Goal: Task Accomplishment & Management: Use online tool/utility

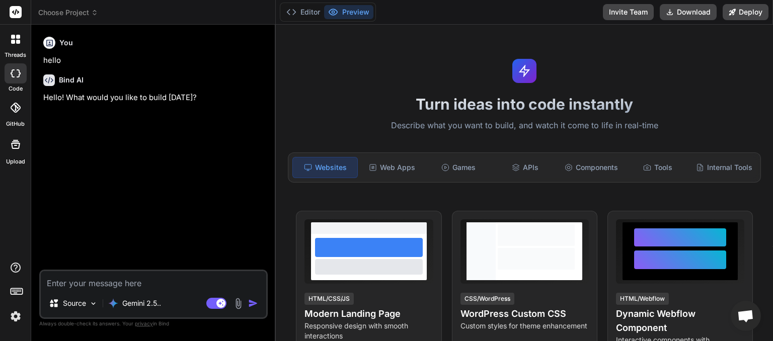
scroll to position [205, 0]
click at [94, 9] on icon at bounding box center [94, 12] width 7 height 7
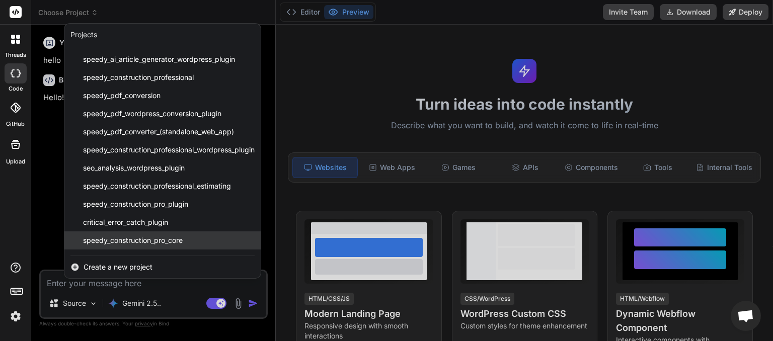
scroll to position [125, 0]
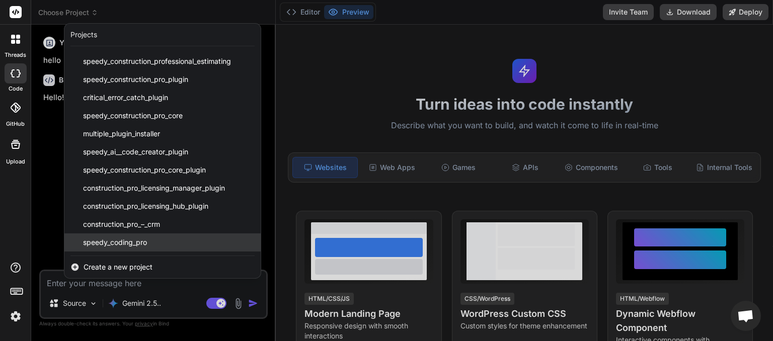
click at [114, 242] on span "speedy_coding_pro" at bounding box center [115, 242] width 64 height 10
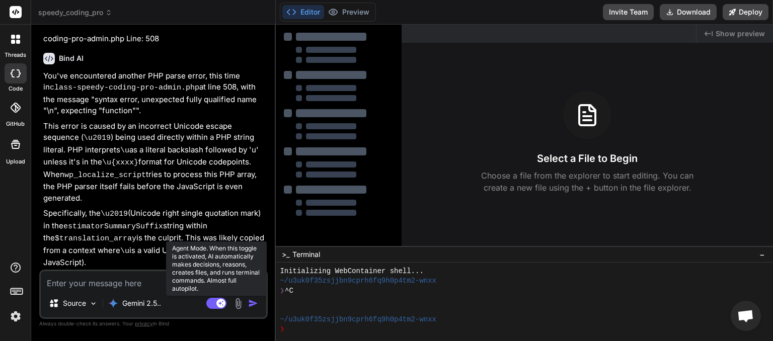
click at [212, 304] on rect at bounding box center [216, 303] width 20 height 11
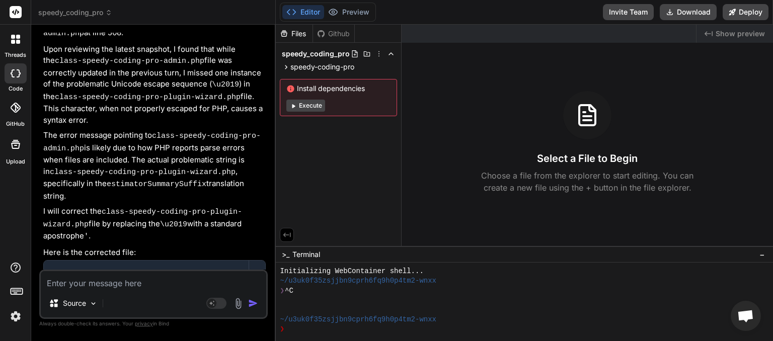
scroll to position [2467, 0]
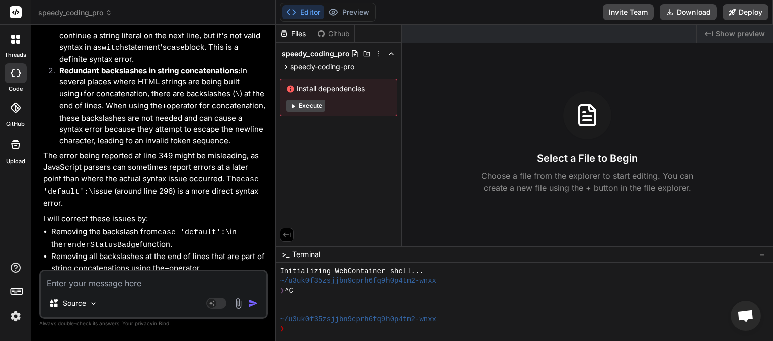
drag, startPoint x: 130, startPoint y: 259, endPoint x: 63, endPoint y: 253, distance: 66.7
click at [697, 10] on button "Download" at bounding box center [688, 12] width 57 height 16
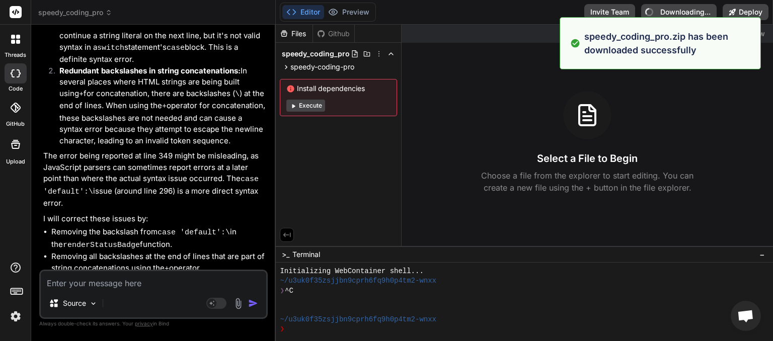
type textarea "x"
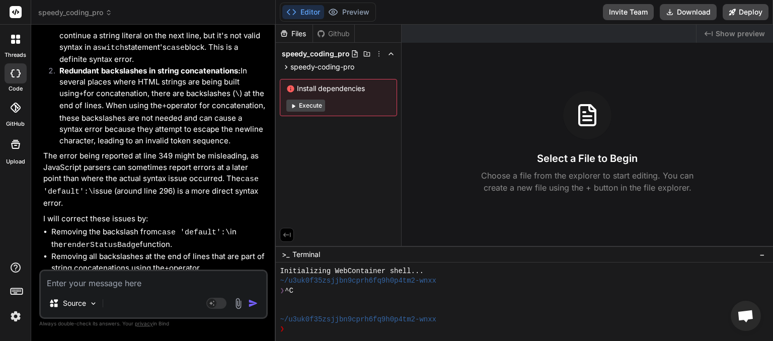
click at [111, 281] on textarea at bounding box center [153, 280] width 225 height 18
type textarea "b"
type textarea "x"
type textarea "bu"
type textarea "x"
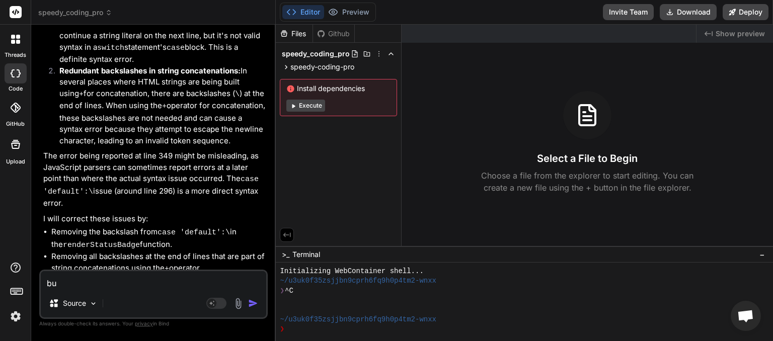
type textarea "but"
type textarea "x"
type textarea "butt"
type textarea "x"
type textarea "butto"
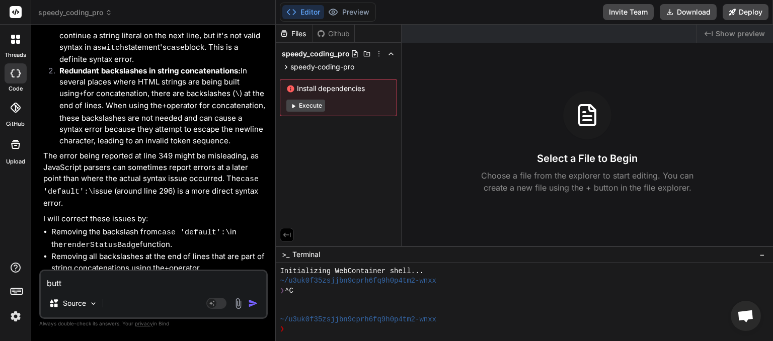
type textarea "x"
type textarea "button"
type textarea "x"
type textarea "buttons"
type textarea "x"
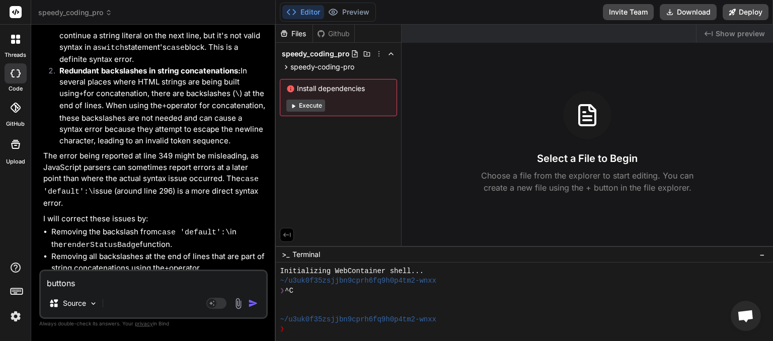
type textarea "buttons"
type textarea "x"
type textarea "buttons n"
type textarea "x"
type textarea "buttons no"
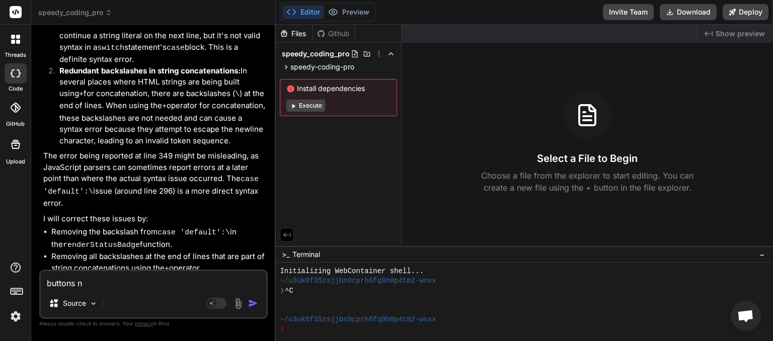
type textarea "x"
type textarea "buttons not"
type textarea "x"
type textarea "buttons not"
type textarea "x"
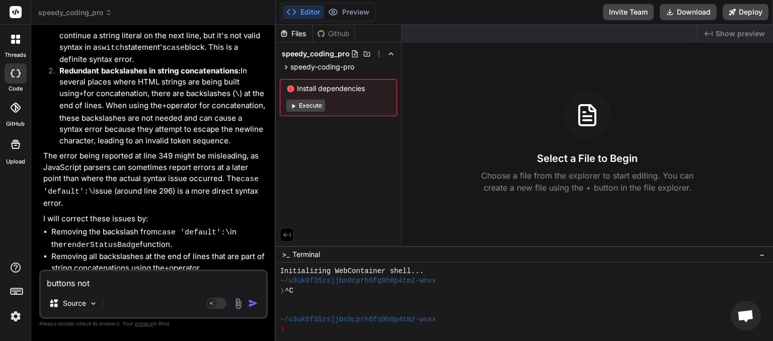
type textarea "buttons not w"
type textarea "x"
type textarea "buttons not wo"
type textarea "x"
type textarea "buttons not wor"
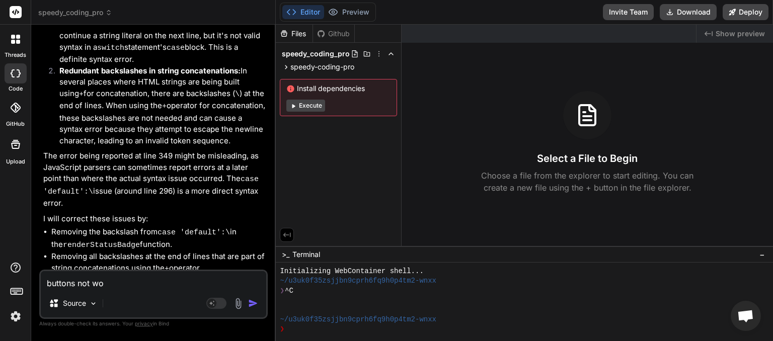
type textarea "x"
type textarea "buttons not work"
type textarea "x"
type textarea "buttons not worki"
type textarea "x"
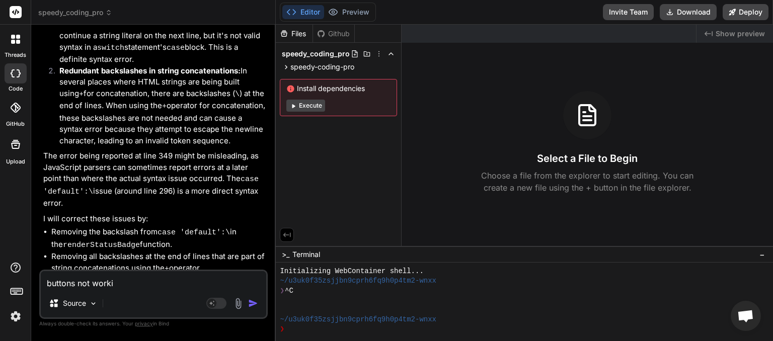
type textarea "buttons not workin"
type textarea "x"
type textarea "buttons not working"
type textarea "x"
type textarea "buttons not working"
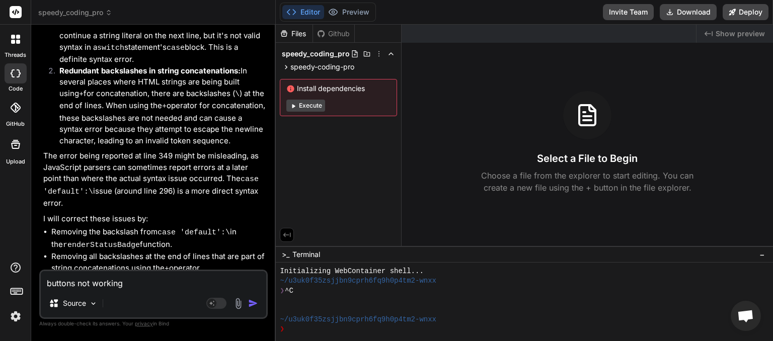
type textarea "x"
type textarea "buttons not working p"
type textarea "x"
type textarea "buttons not working pr"
type textarea "x"
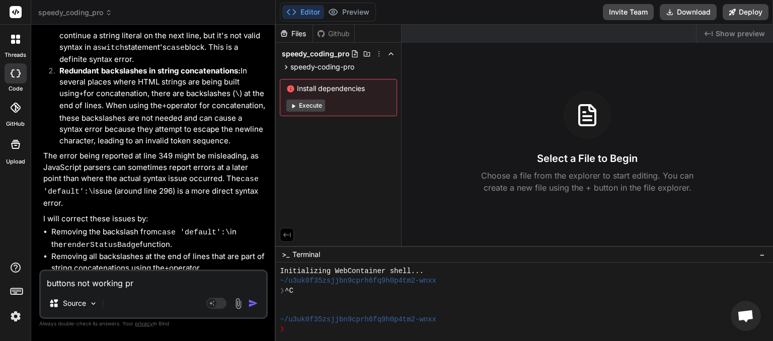
type textarea "buttons not working pro"
type textarea "x"
type textarea "buttons not working prop"
type textarea "x"
type textarea "buttons not working prope"
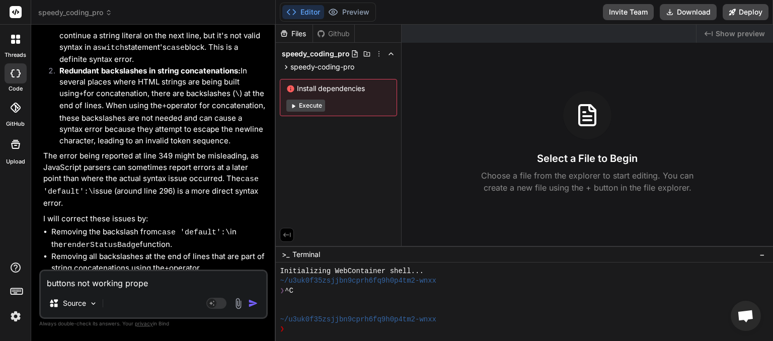
type textarea "x"
type textarea "buttons not working proper"
type textarea "x"
type textarea "buttons not working properl"
type textarea "x"
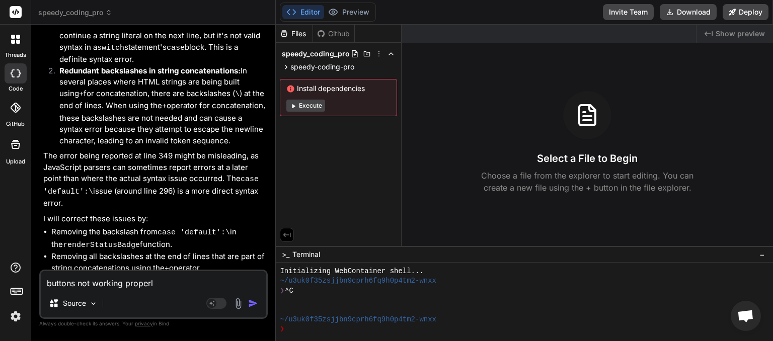
type textarea "buttons not working properly"
type textarea "x"
type textarea "buttons not working properly,"
type textarea "x"
type textarea "buttons not working properly,"
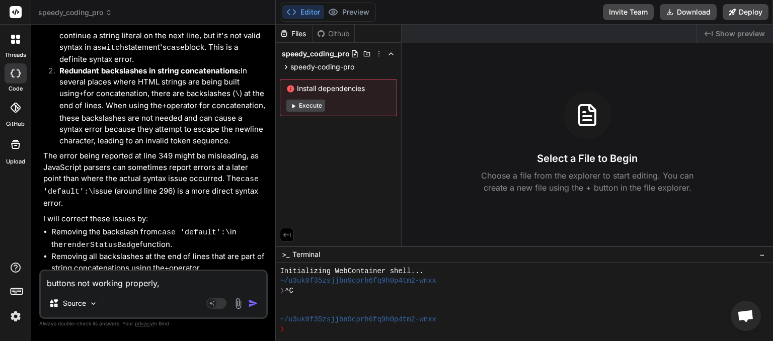
type textarea "x"
type textarea "buttons not working properly, n"
type textarea "x"
type textarea "buttons not working properly, no"
type textarea "x"
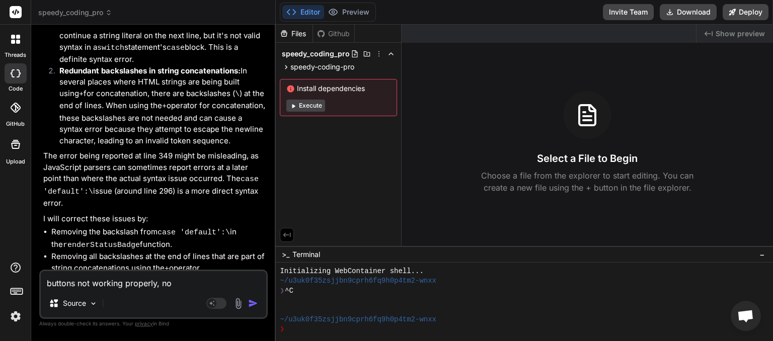
type textarea "buttons not working properly, not"
type textarea "x"
type textarea "buttons not working properly, noth"
type textarea "x"
type textarea "buttons not working properly, nothi"
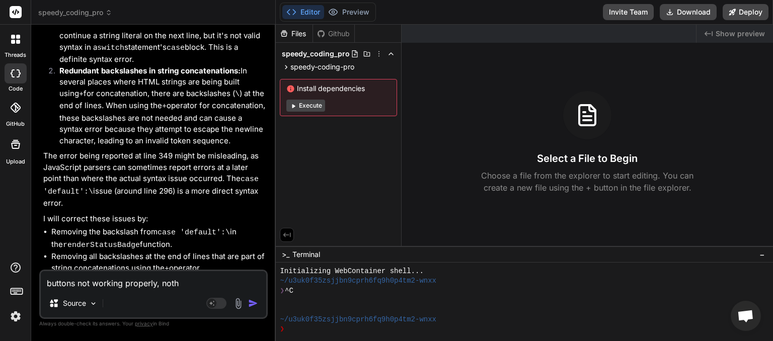
type textarea "x"
type textarea "buttons not working properly, nothin"
type textarea "x"
type textarea "buttons not working properly, nothinf"
type textarea "x"
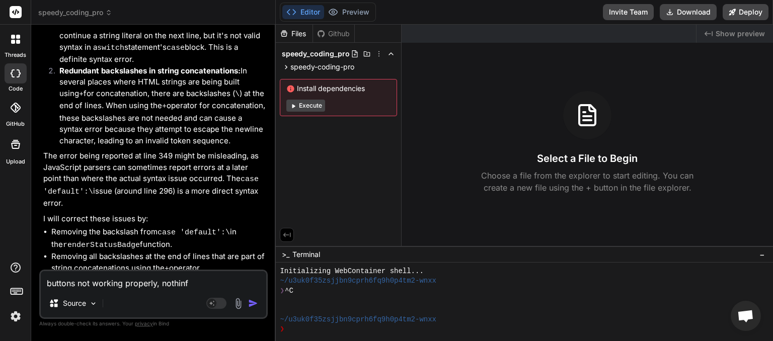
type textarea "buttons not working properly, nothinf"
type textarea "x"
type textarea "buttons not working properly, nothinf l"
type textarea "x"
type textarea "buttons not working properly, nothinf lo"
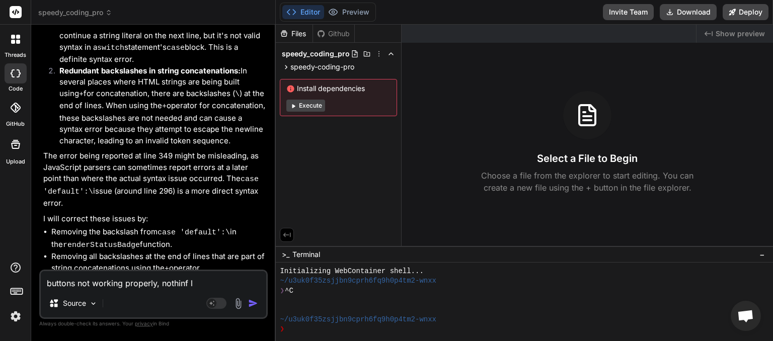
type textarea "x"
type textarea "buttons not working properly, nothinf loa"
type textarea "x"
type textarea "buttons not working properly, nothinf load"
type textarea "x"
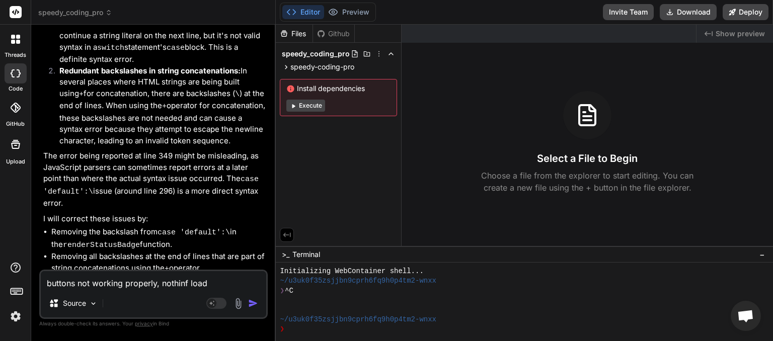
type textarea "buttons not working properly, nothinf loadi"
type textarea "x"
type textarea "buttons not working properly, nothinf loadin"
type textarea "x"
type textarea "buttons not working properly, nothinf loading"
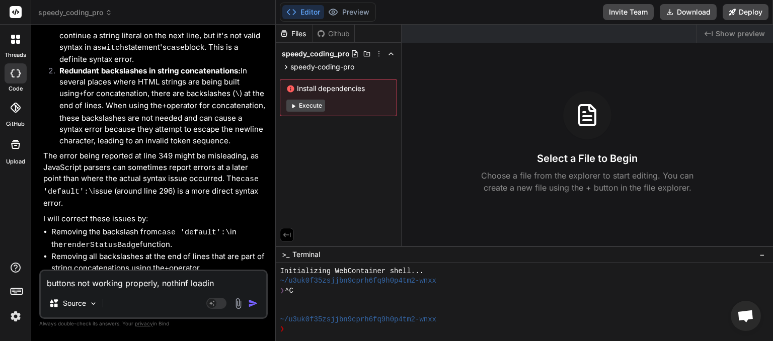
type textarea "x"
type textarea "buttons not working properly, nothinf loading"
type textarea "x"
type textarea "buttons not working properly, nothinf loading ["
type textarea "x"
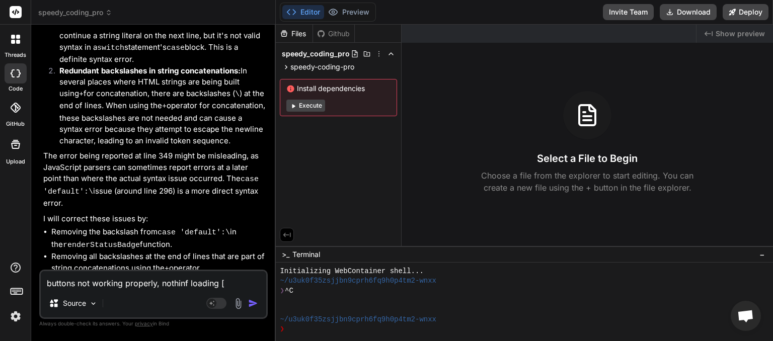
type textarea "buttons not working properly, nothinf loading"
type textarea "x"
type textarea "buttons not working properly, nothinf loading p"
type textarea "x"
type textarea "buttons not working properly, nothinf loading pr"
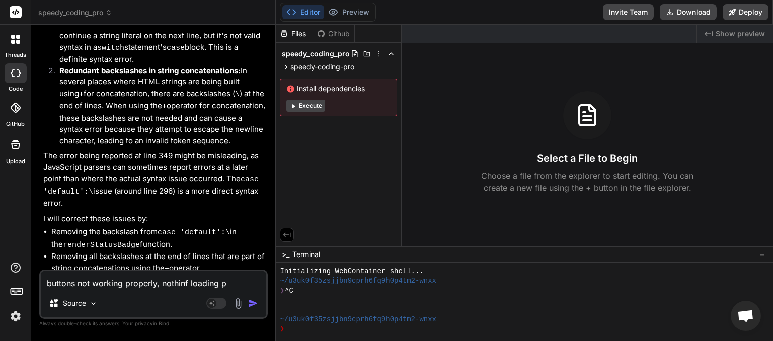
type textarea "x"
type textarea "buttons not working properly, nothinf loading pro"
type textarea "x"
type textarea "buttons not working properly, nothinf loading prop"
type textarea "x"
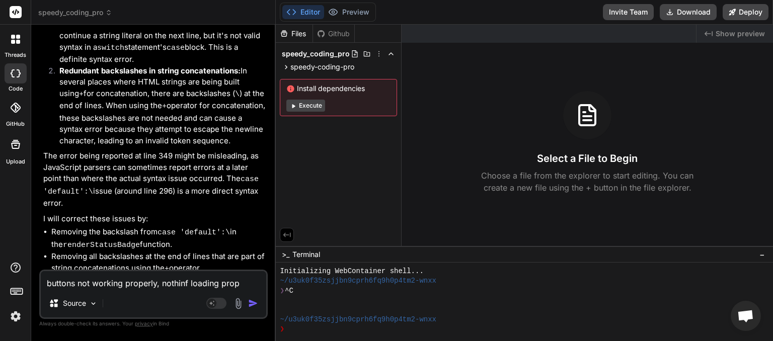
type textarea "buttons not working properly, nothinf loading prope"
type textarea "x"
type textarea "buttons not working properly, nothinf loading proper"
type textarea "x"
type textarea "buttons not working properly, nothinf loading properl"
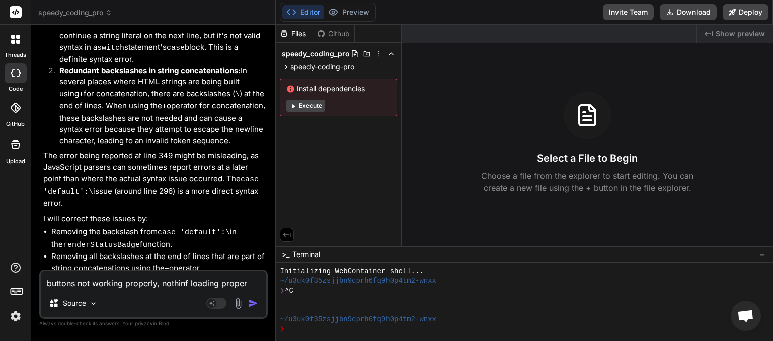
type textarea "x"
type textarea "buttons not working properly, nothinf loading properly"
type textarea "x"
click at [185, 283] on textarea "buttons not working properly, nothinf loading properly" at bounding box center [153, 280] width 225 height 18
type textarea "buttons not working properly, nothin loading properly"
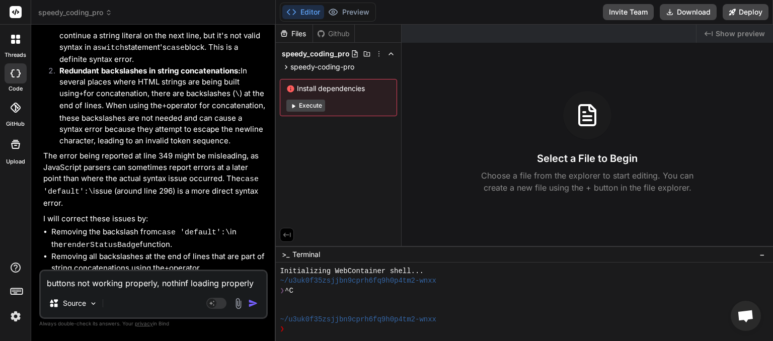
type textarea "x"
type textarea "buttons not working properly, nothing loading properly"
type textarea "x"
type textarea "buttons not working properly, nothing loading properly"
type textarea "x"
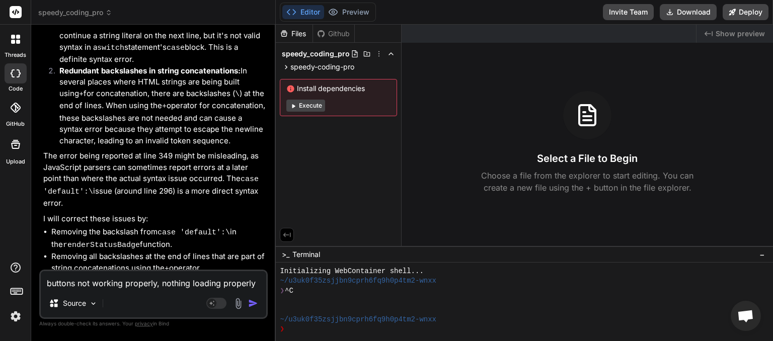
type textarea "buttons not working properly, nothing loading properly n"
type textarea "x"
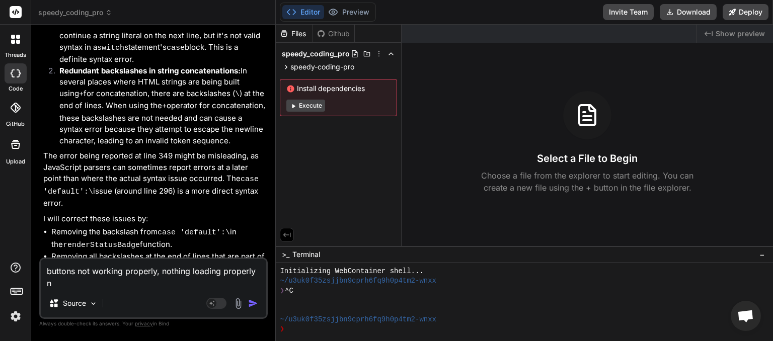
type textarea "buttons not working properly, nothing loading properly no"
type textarea "x"
type textarea "buttons not working properly, nothing loading properly no"
type textarea "x"
type textarea "buttons not working properly, nothing loading properly no e"
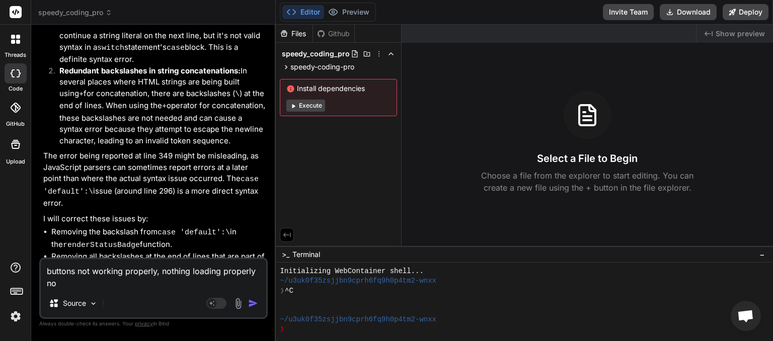
type textarea "x"
type textarea "buttons not working properly, nothing loading properly no er"
type textarea "x"
type textarea "buttons not working properly, nothing loading properly no err"
type textarea "x"
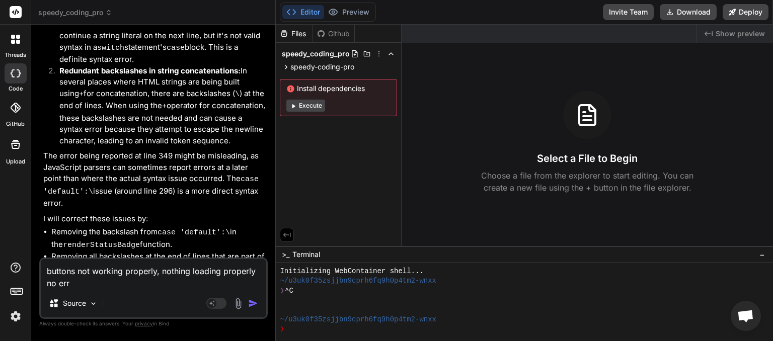
type textarea "buttons not working properly, nothing loading properly no erro"
type textarea "x"
type textarea "buttons not working properly, nothing loading properly no error"
type textarea "x"
type textarea "buttons not working properly, nothing loading properly no errors"
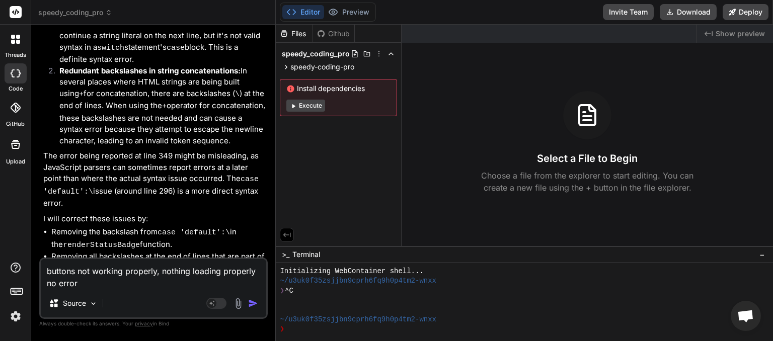
type textarea "x"
type textarea "buttons not working properly, nothing loading properly no errors"
type textarea "x"
type textarea "buttons not working properly, nothing loading properly no errors s"
type textarea "x"
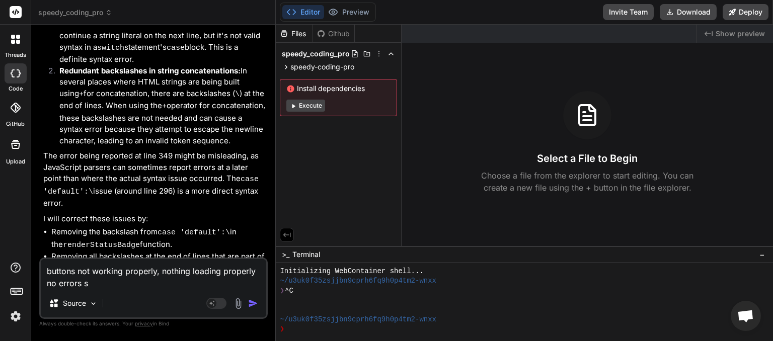
type textarea "buttons not working properly, nothing loading properly no errors sh"
type textarea "x"
type textarea "buttons not working properly, nothing loading properly no errors sho"
type textarea "x"
type textarea "buttons not working properly, nothing loading properly no errors show"
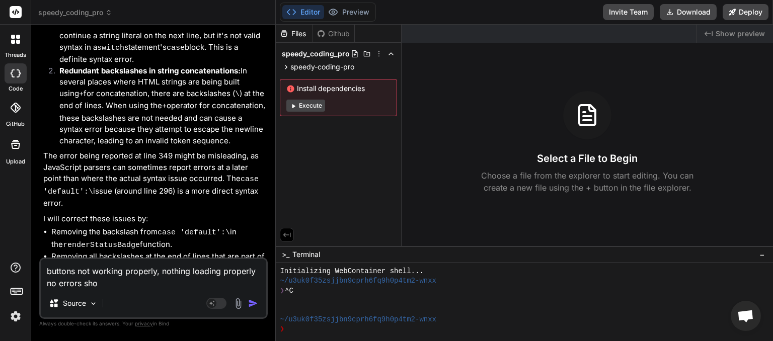
type textarea "x"
type textarea "buttons not working properly, nothing loading properly no errors showi"
type textarea "x"
type textarea "buttons not working properly, nothing loading properly no errors showin"
type textarea "x"
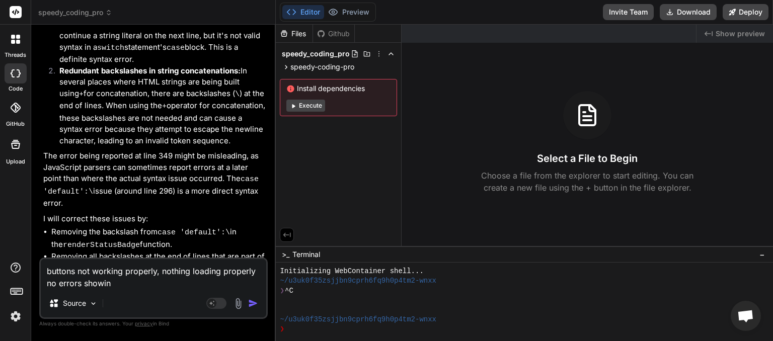
type textarea "buttons not working properly, nothing loading properly no errors showing"
type textarea "x"
type textarea "buttons not working properly, nothing loading properly no errors showing"
type textarea "x"
type textarea "buttons not working properly, nothing loading properly no errors showing t"
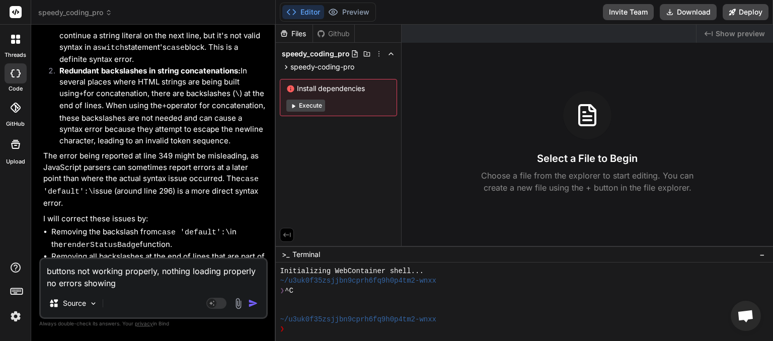
type textarea "x"
type textarea "buttons not working properly, nothing loading properly no errors showing th"
type textarea "x"
type textarea "buttons not working properly, nothing loading properly no errors showing tho"
type textarea "x"
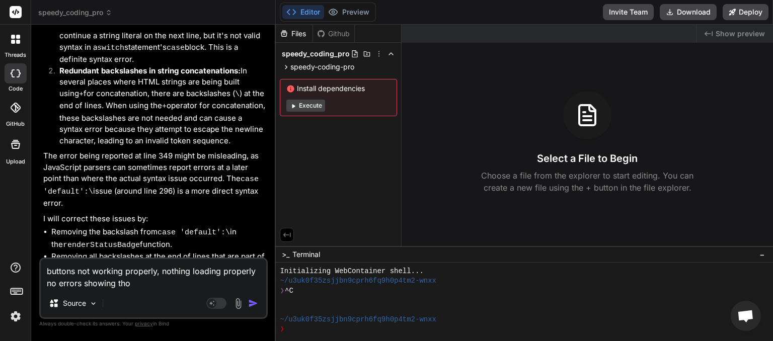
type textarea "buttons not working properly, nothing loading properly no errors showing thou"
type textarea "x"
type textarea "buttons not working properly, nothing loading properly no errors showing thoug"
type textarea "x"
type textarea "buttons not working properly, nothing loading properly no errors showing though"
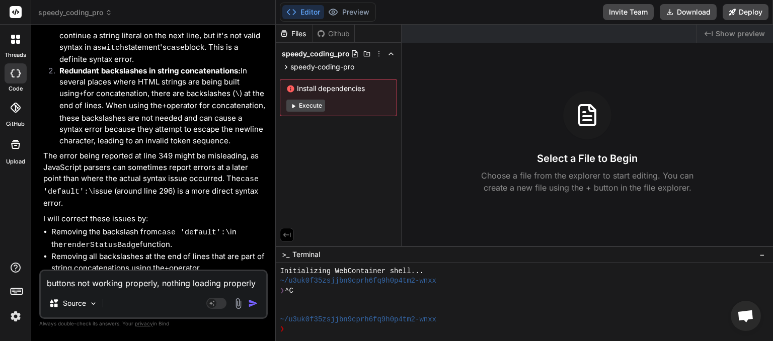
type textarea "x"
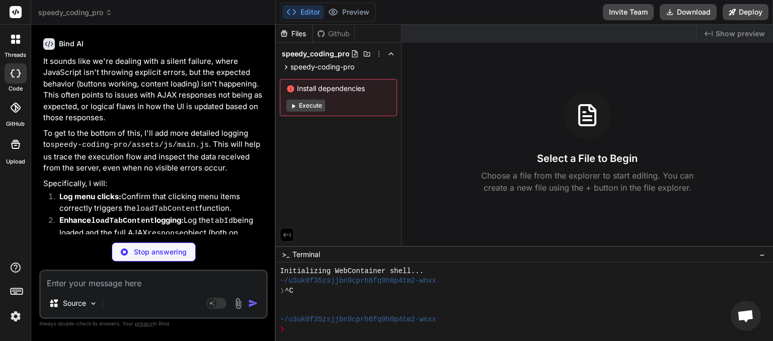
scroll to position [2893, 0]
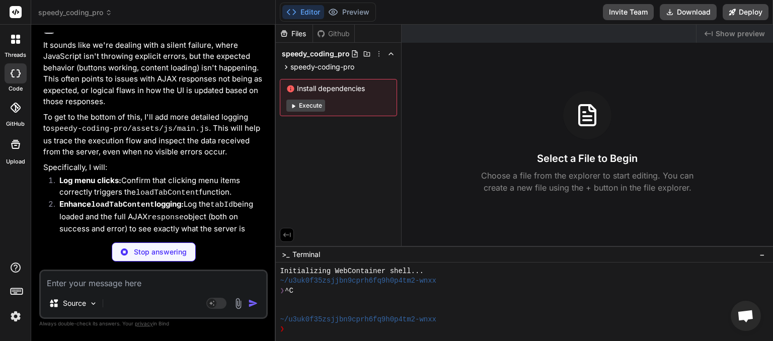
click at [121, 290] on div "Source Agent Mode. When this toggle is activated, AI automatically makes decisi…" at bounding box center [153, 294] width 228 height 49
click at [123, 280] on textarea at bounding box center [153, 280] width 225 height 18
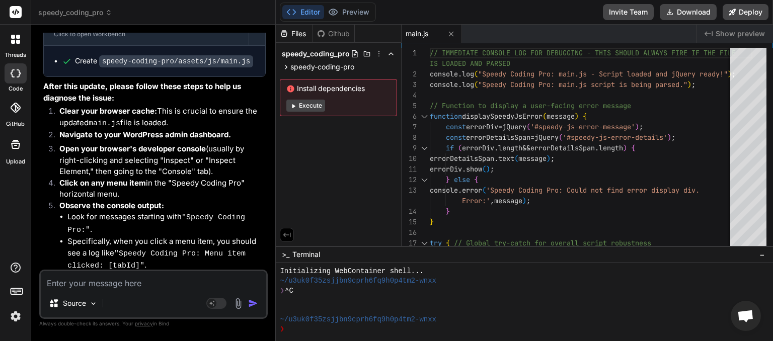
scroll to position [3214, 0]
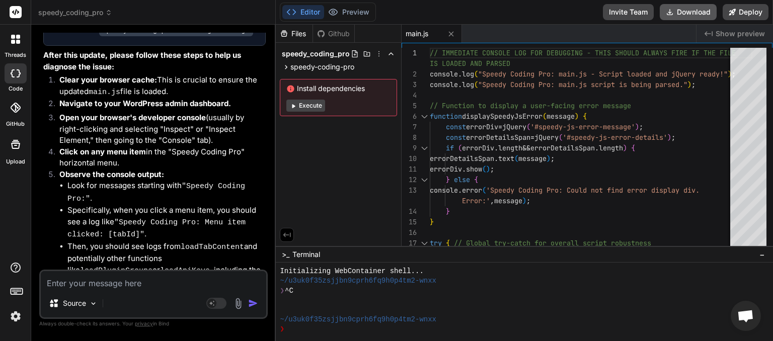
click at [682, 13] on button "Download" at bounding box center [688, 12] width 57 height 16
click at [693, 13] on button "Download" at bounding box center [688, 12] width 57 height 16
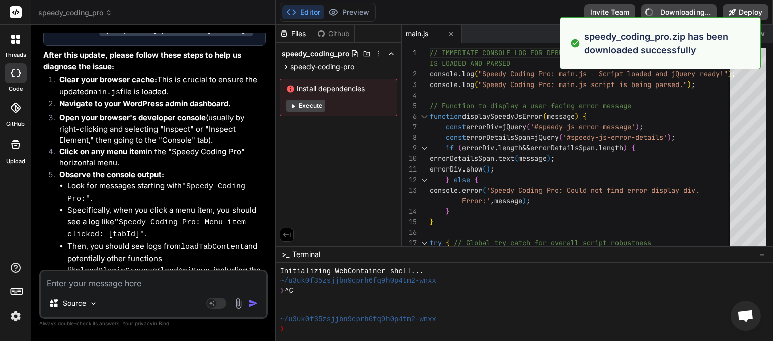
type textarea "x"
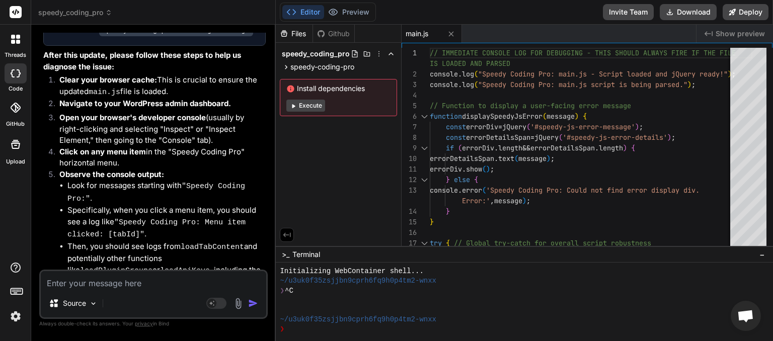
paste textarea "[JS Error] SyntaxError: expected expression, got '^' File: [URL][DOMAIN_NAME], …"
type textarea "[JS Error] SyntaxError: expected expression, got '^' File: [URL][DOMAIN_NAME], …"
type textarea "x"
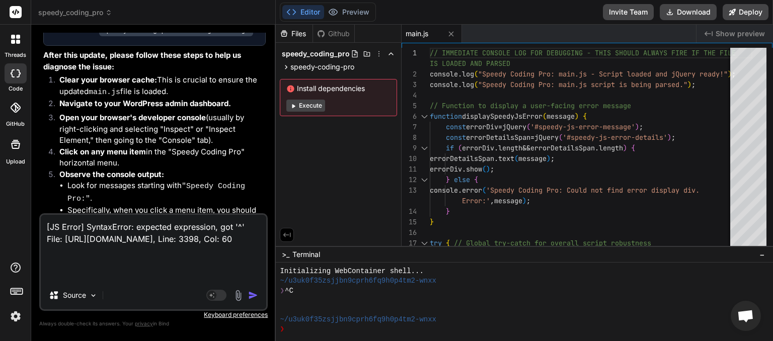
type textarea "[JS Error] SyntaxError: expected expression, got '^' File: [URL][DOMAIN_NAME], …"
click at [253, 295] on img "button" at bounding box center [253, 295] width 10 height 10
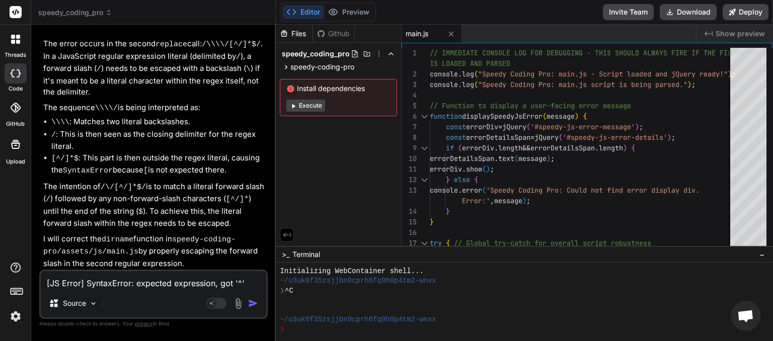
scroll to position [3884, 0]
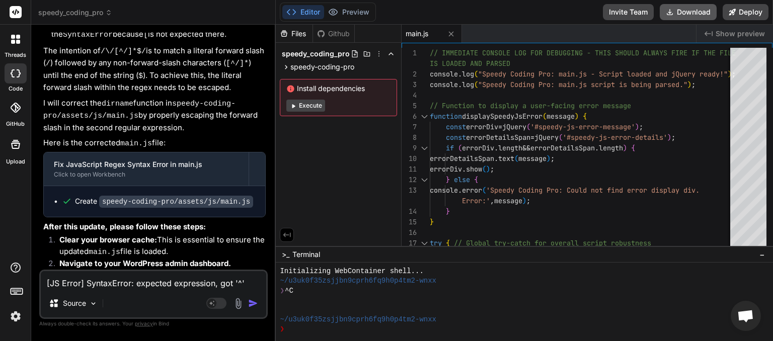
click at [685, 9] on button "Download" at bounding box center [688, 12] width 57 height 16
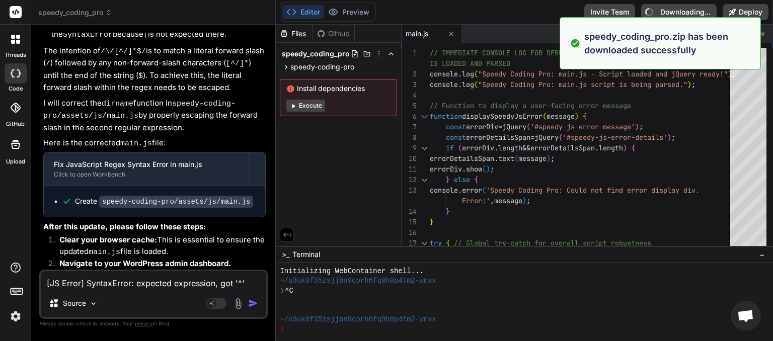
type textarea "x"
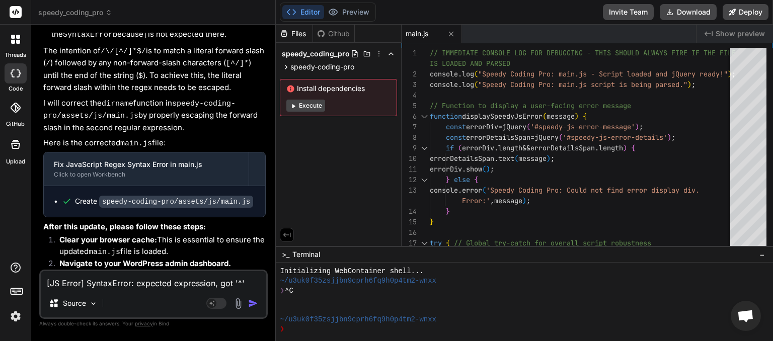
click at [69, 281] on textarea "[JS Error] SyntaxError: expected expression, got '^' File: [URL][DOMAIN_NAME], …" at bounding box center [153, 280] width 225 height 18
type textarea "P"
type textarea "x"
type textarea "Pl"
type textarea "x"
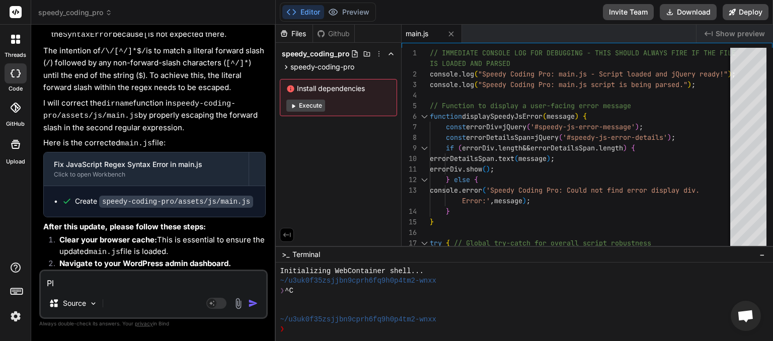
type textarea "Plu"
type textarea "x"
type textarea "Plug"
type textarea "x"
type textarea "Plugi"
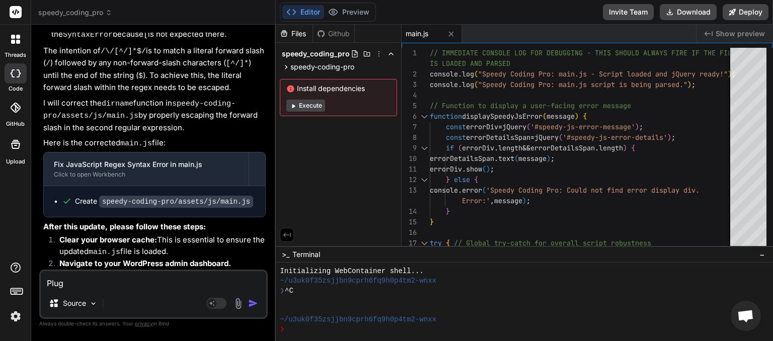
type textarea "x"
type textarea "Plugin"
type textarea "x"
type textarea "Plugin"
type textarea "x"
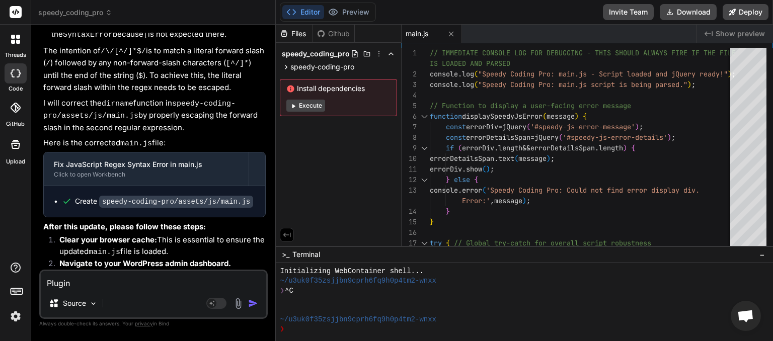
type textarea "Plugin G"
type textarea "x"
type textarea "Plugin Gr"
type textarea "x"
type textarea "Plugin Gro"
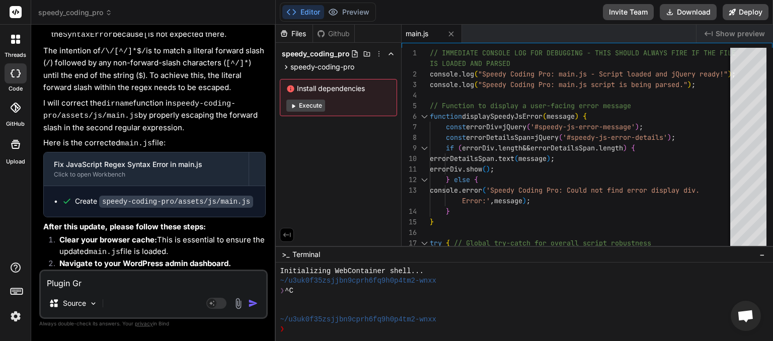
type textarea "x"
type textarea "Plugin Grou"
type textarea "x"
type textarea "Plugin Group"
type textarea "x"
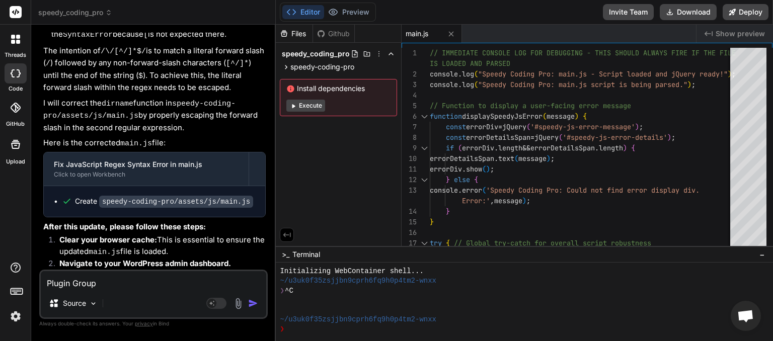
type textarea "Plugin Groups"
type textarea "x"
type textarea "Plugin Groups"
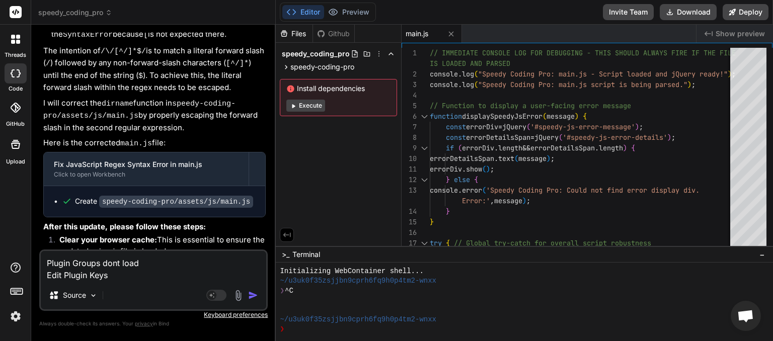
paste textarea "An unexpected error occurred.: 0"
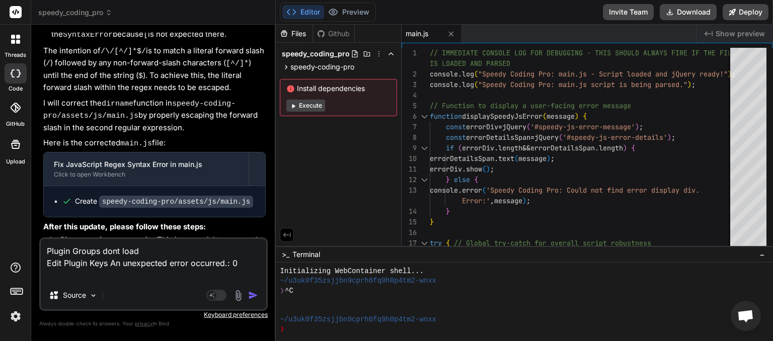
scroll to position [3916, 0]
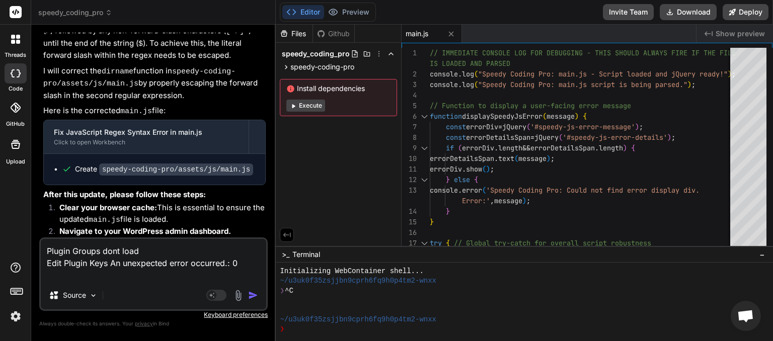
drag, startPoint x: 223, startPoint y: 264, endPoint x: 22, endPoint y: 226, distance: 204.3
click at [41, 239] on textarea "Plugin Groups dont load Edit Plugin Keys An unexpected error occurred.: 0" at bounding box center [153, 260] width 225 height 42
click at [253, 293] on img "button" at bounding box center [253, 295] width 10 height 10
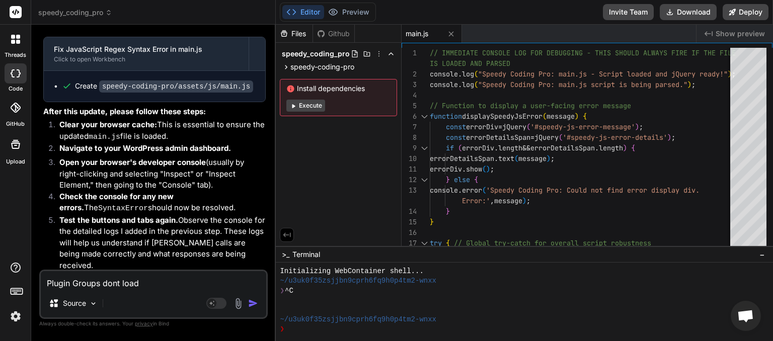
scroll to position [3999, 0]
paste textarea "<?lor /** * ✅ Ipsumd Sitame Con — Adipiscing Elitse Doeiusmodt Incidi * Utla et…"
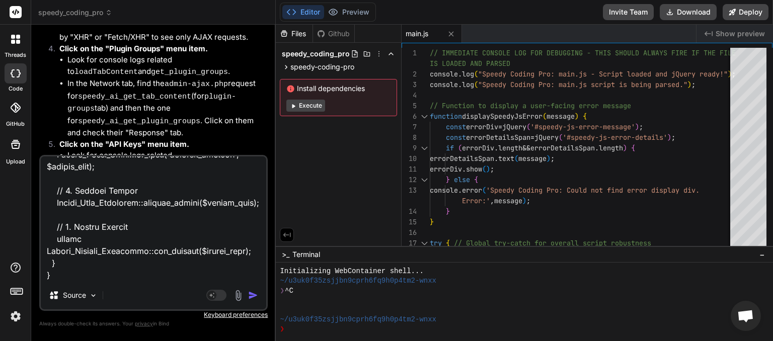
scroll to position [4697, 0]
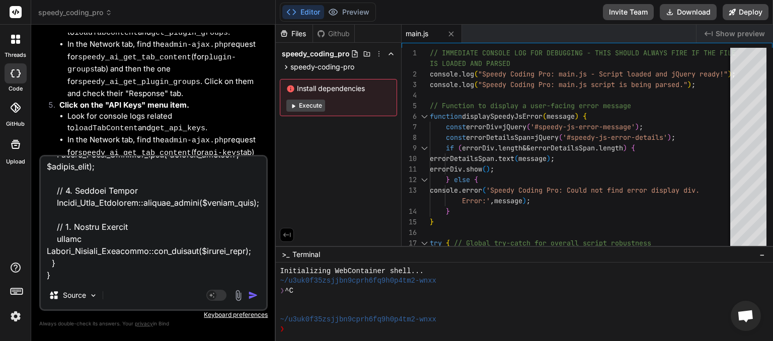
click at [251, 295] on img "button" at bounding box center [253, 295] width 10 height 10
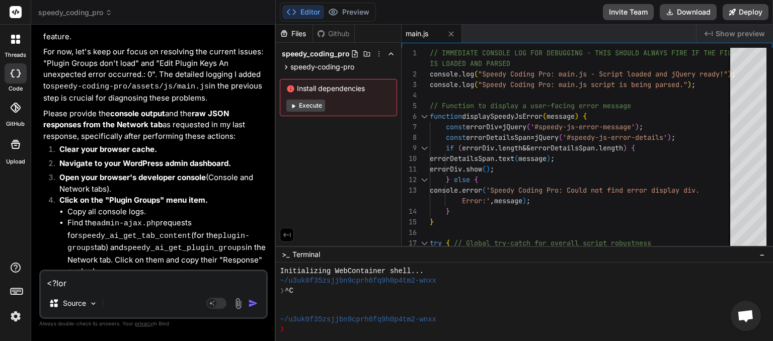
scroll to position [5412, 0]
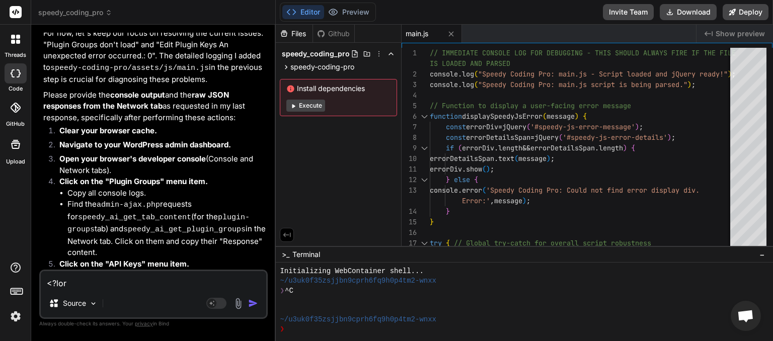
paste textarea "AJAX Error for get_api_key: Object { xhr: {…}, status: "error", error: "" } mai…"
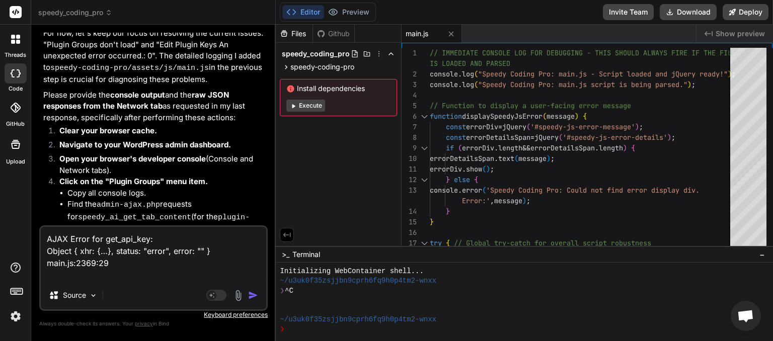
click at [255, 294] on img "button" at bounding box center [253, 295] width 10 height 10
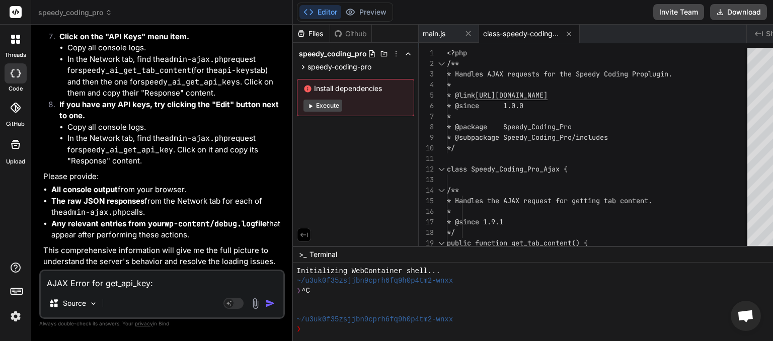
scroll to position [6543, 0]
click at [710, 9] on button "Download" at bounding box center [738, 12] width 57 height 16
paste textarea "Type: Parse Error (E_PARSE) Message: syntax error, unexpected string content ""…"
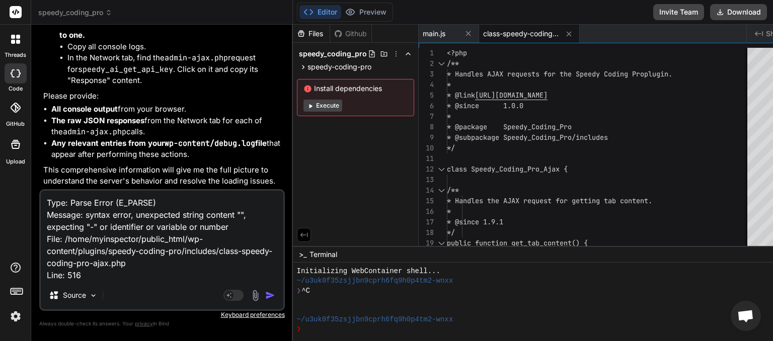
click at [265, 293] on img "button" at bounding box center [270, 295] width 10 height 10
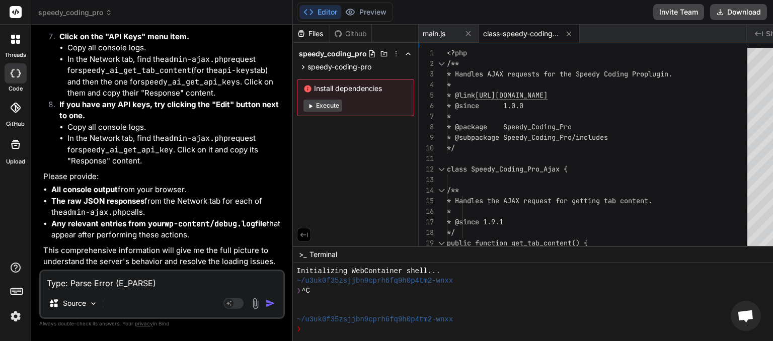
scroll to position [7367, 0]
click at [710, 15] on button "Download" at bounding box center [738, 12] width 57 height 16
paste textarea "<?lor /** * ✅ Ipsumd Sitame Con — Adipiscing Elitse Doeiusmodt Incidi * Utla et…"
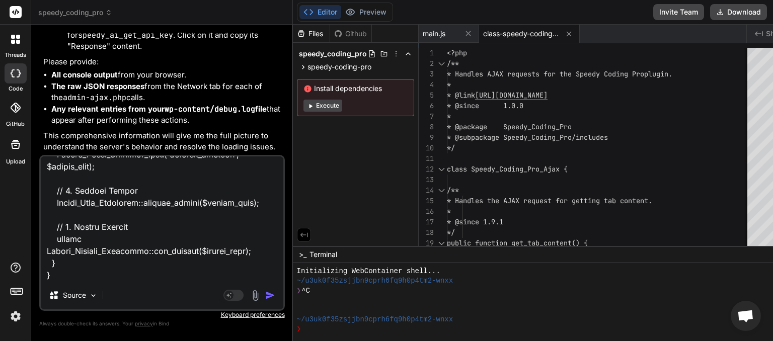
click at [265, 297] on img "button" at bounding box center [270, 295] width 10 height 10
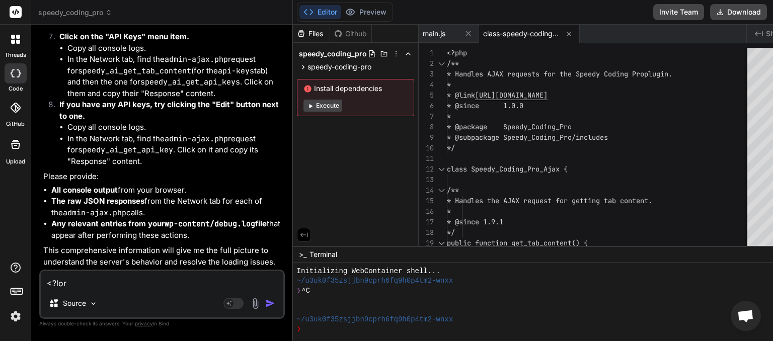
scroll to position [8387, 0]
paste textarea "AJAX Error for get_api_key: Object { xhr: {…}, status: "error", error: "" } mai…"
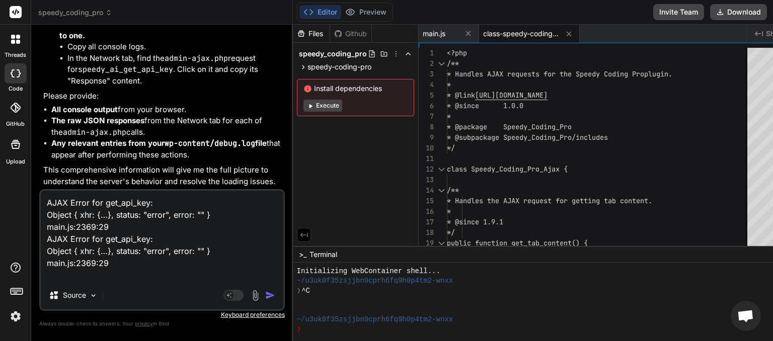
click at [265, 294] on img "button" at bounding box center [270, 295] width 10 height 10
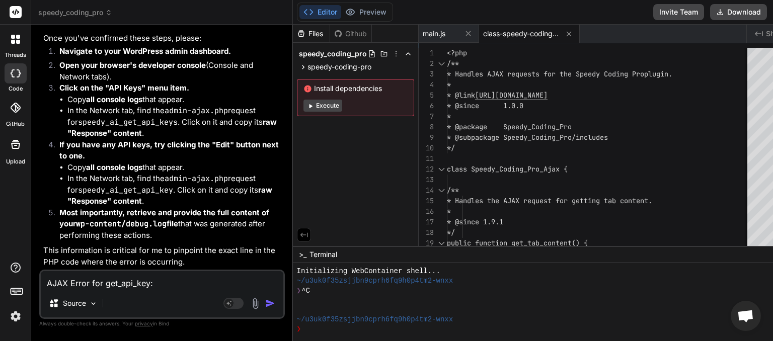
scroll to position [9125, 0]
paste textarea "[[DATE] 06:31:15 UTC] WordPress database error You have an error in your SQL sy…"
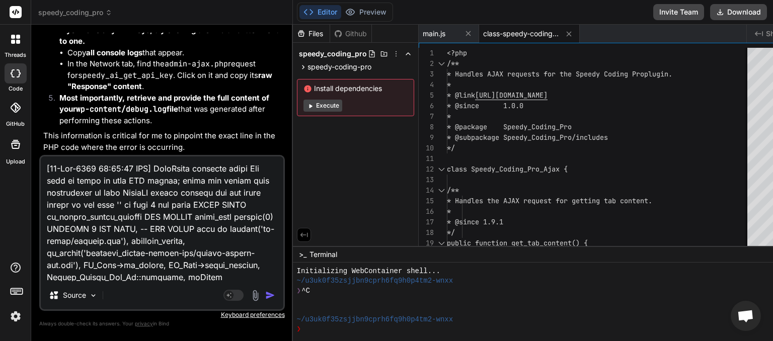
scroll to position [1053, 0]
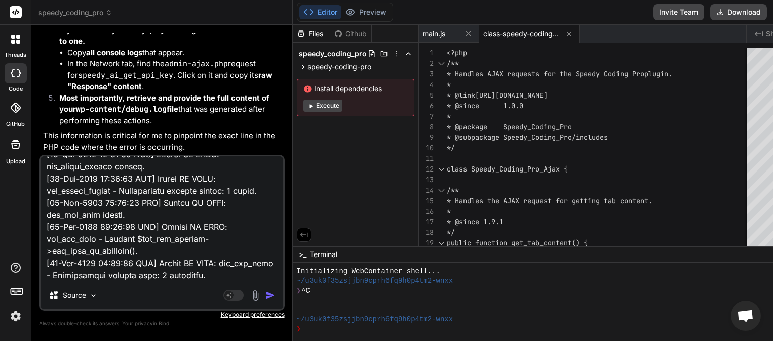
click at [265, 295] on img "button" at bounding box center [270, 295] width 10 height 10
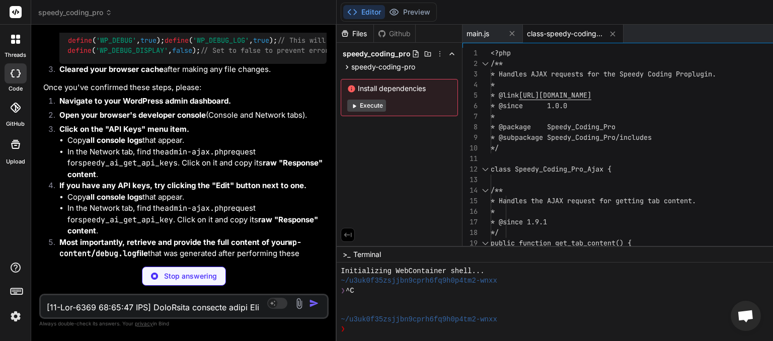
scroll to position [8704, 0]
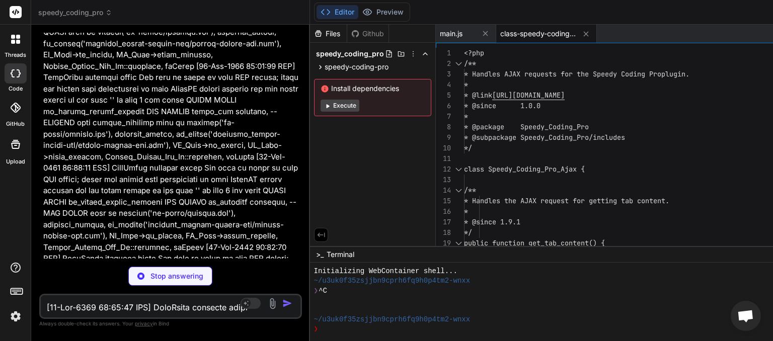
drag, startPoint x: 530, startPoint y: 154, endPoint x: 55, endPoint y: 151, distance: 475.0
click at [55, 151] on div "Bind AI Web Search Created with Pixso. Code Generator You Please update the hel…" at bounding box center [170, 183] width 279 height 316
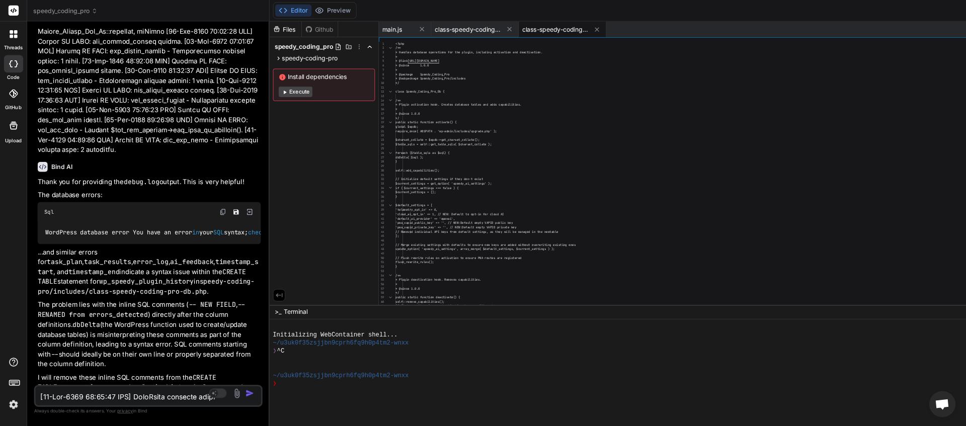
scroll to position [76, 0]
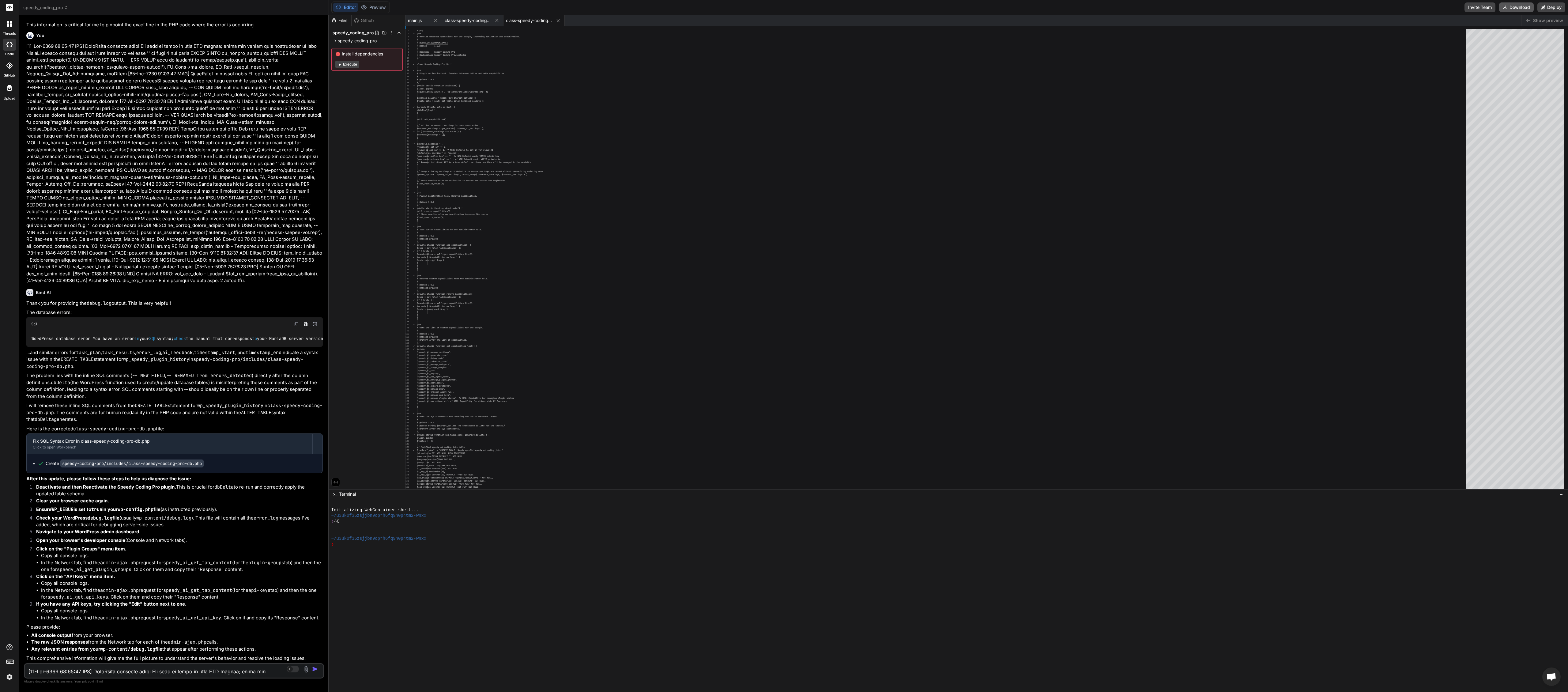
click at [470, 6] on button "Download" at bounding box center [1516, 7] width 35 height 10
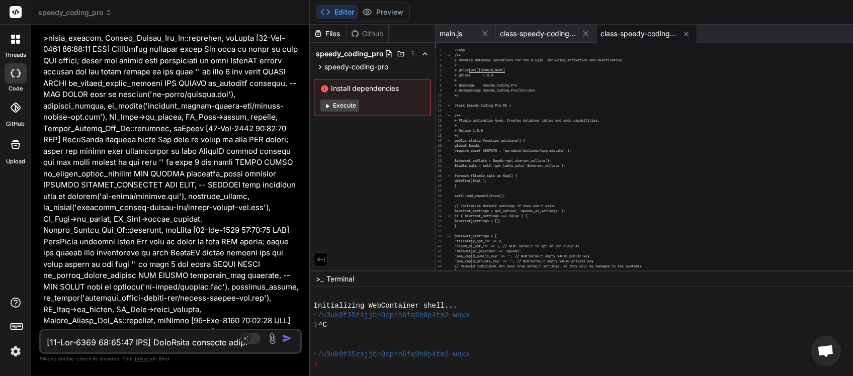
scroll to position [9145, 0]
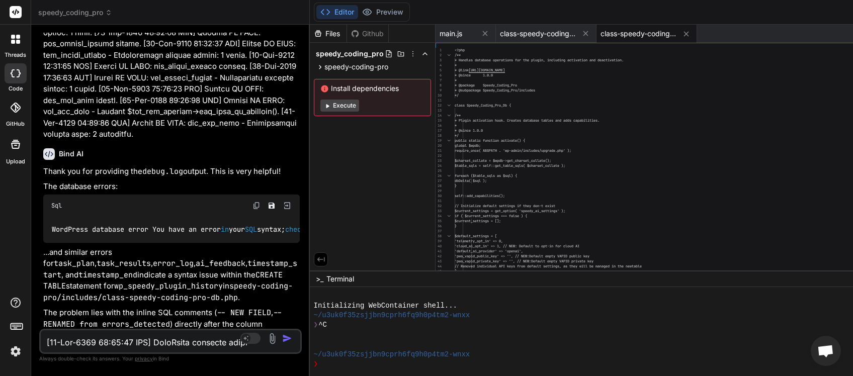
paste textarea "55 UTC] Speedy AI AJAX: get_plugin_groups called. [[DATE] 06:31:55 UTC] Speedy …"
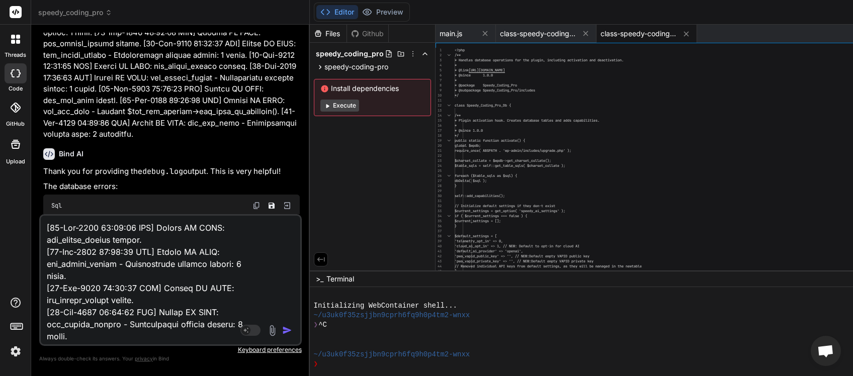
scroll to position [375, 0]
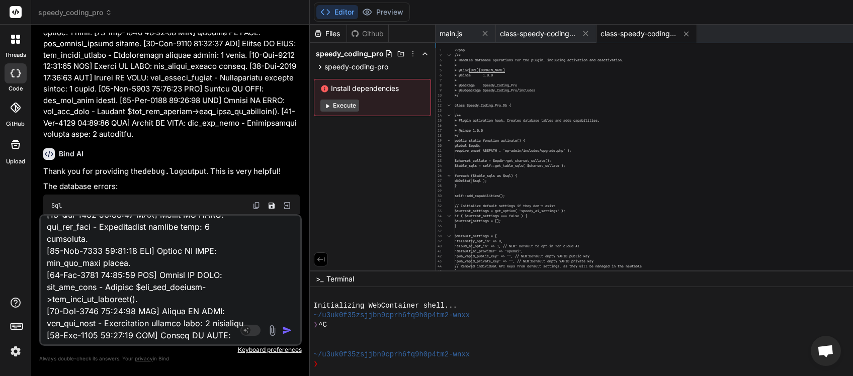
click at [292, 329] on img "button" at bounding box center [287, 331] width 10 height 10
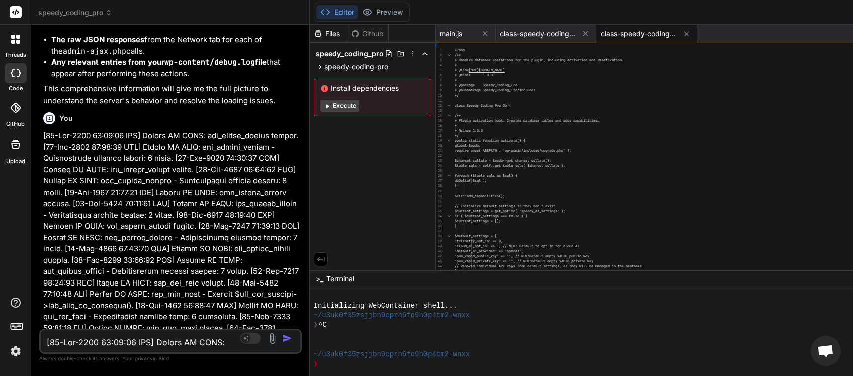
scroll to position [10070, 0]
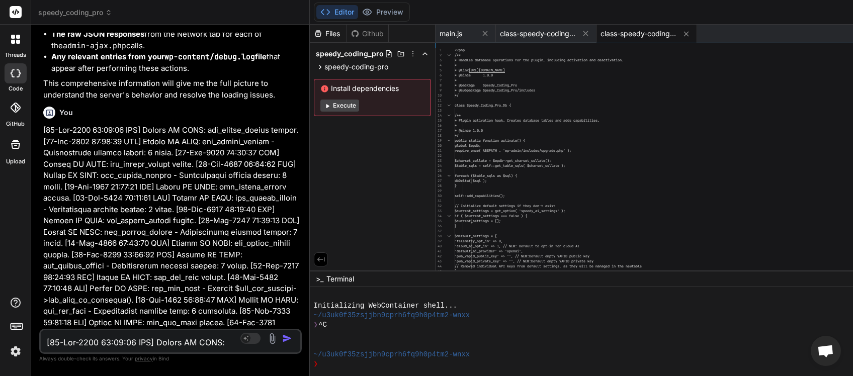
paste textarea "XHRPOST [URL][DOMAIN_NAME] [HTTP/3 400 230ms]"
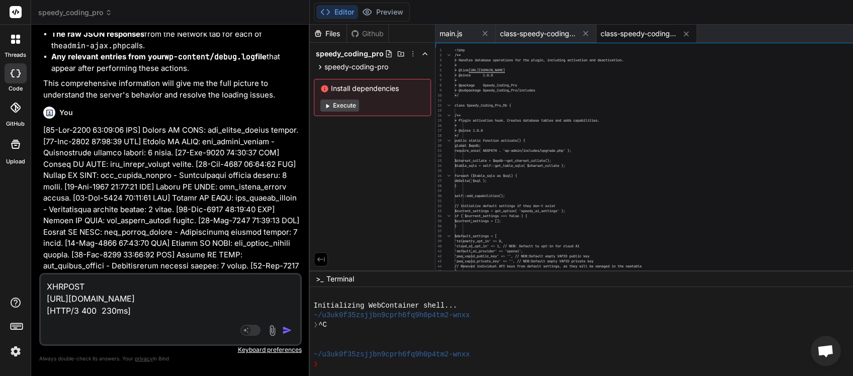
click at [292, 330] on img "button" at bounding box center [287, 331] width 10 height 10
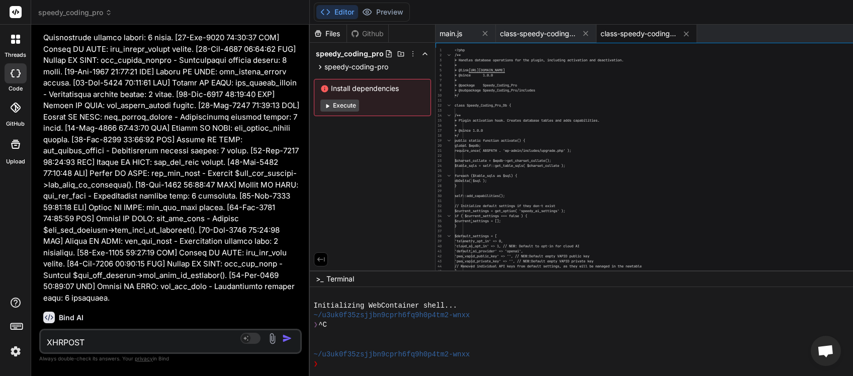
scroll to position [10185, 0]
paste textarea "AJAX Error for get_api_key: Object { xhr: {…}, status: "error", error: "" } mai…"
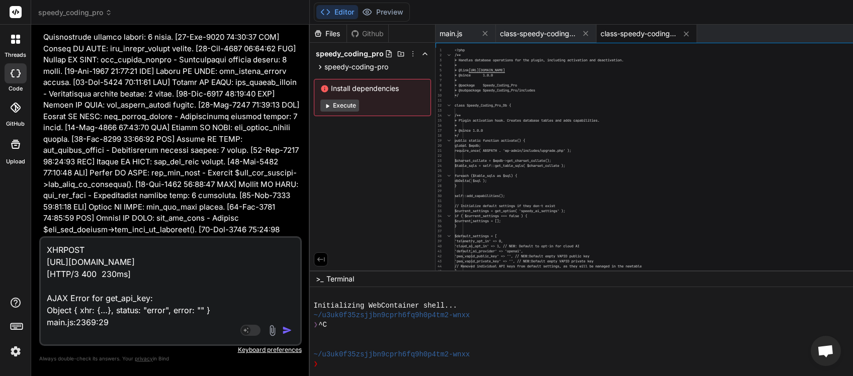
click at [292, 330] on img "button" at bounding box center [287, 331] width 10 height 10
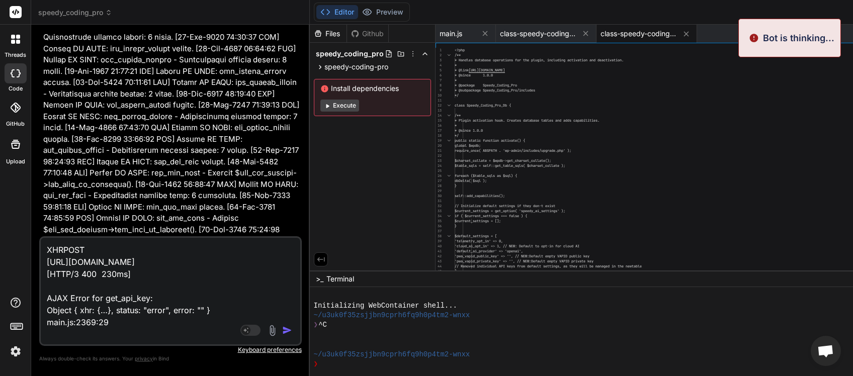
click at [292, 330] on img "button" at bounding box center [287, 331] width 10 height 10
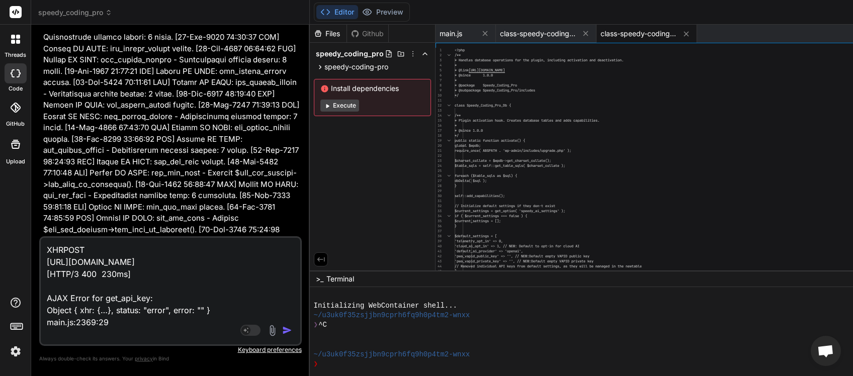
click at [292, 330] on img "button" at bounding box center [287, 331] width 10 height 10
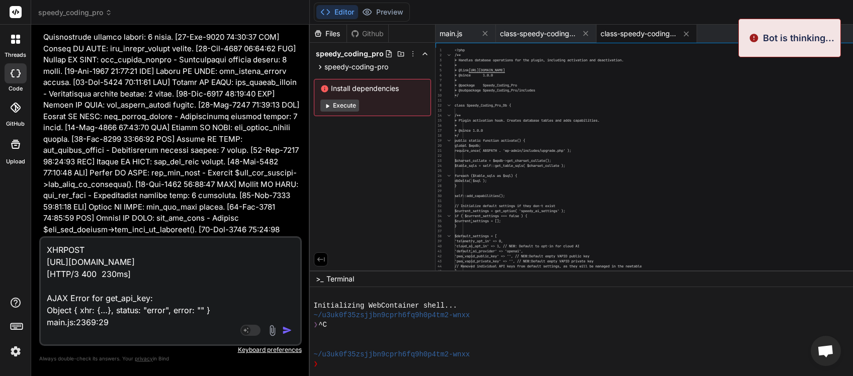
click at [292, 330] on img "button" at bounding box center [287, 331] width 10 height 10
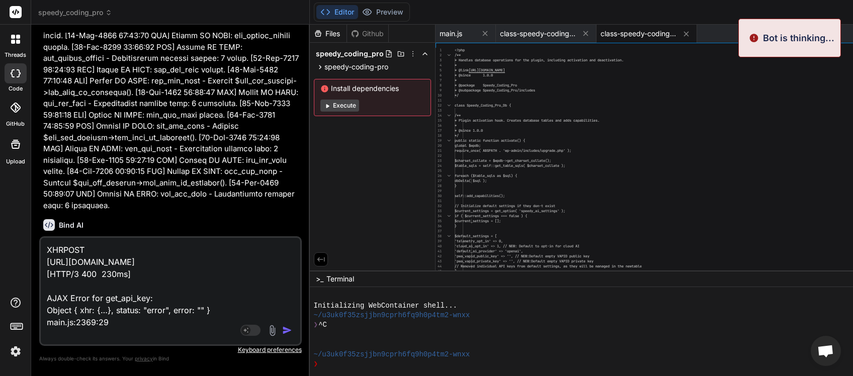
scroll to position [10267, 0]
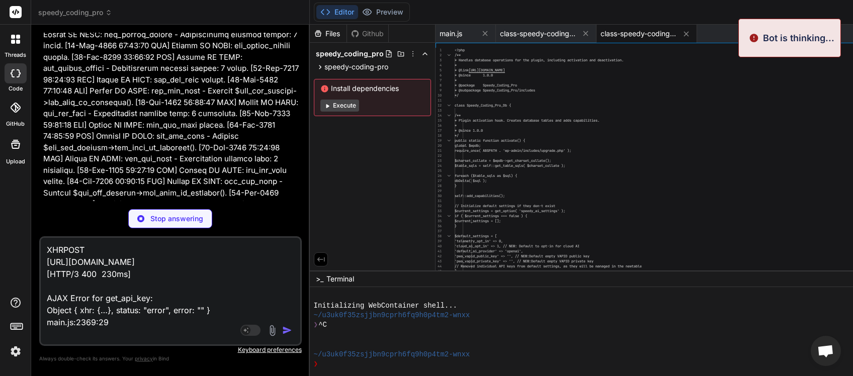
click at [193, 209] on div "You Please update the help and FAQ section to latest Bind AI Certainly! I will …" at bounding box center [170, 204] width 263 height 343
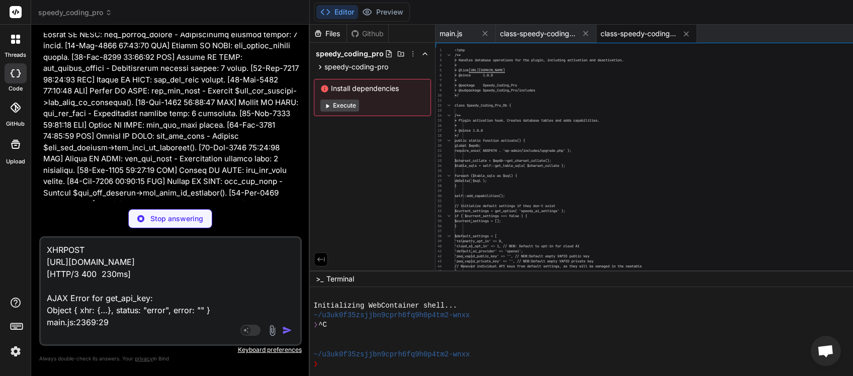
click at [195, 215] on p "Stop answering" at bounding box center [176, 219] width 53 height 10
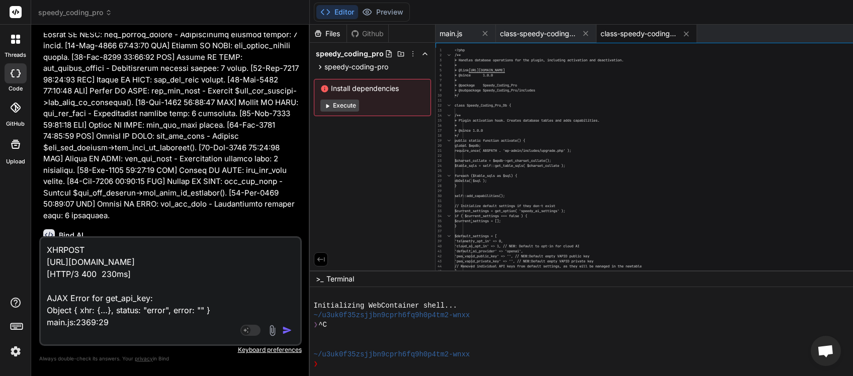
click at [292, 332] on img "button" at bounding box center [287, 331] width 10 height 10
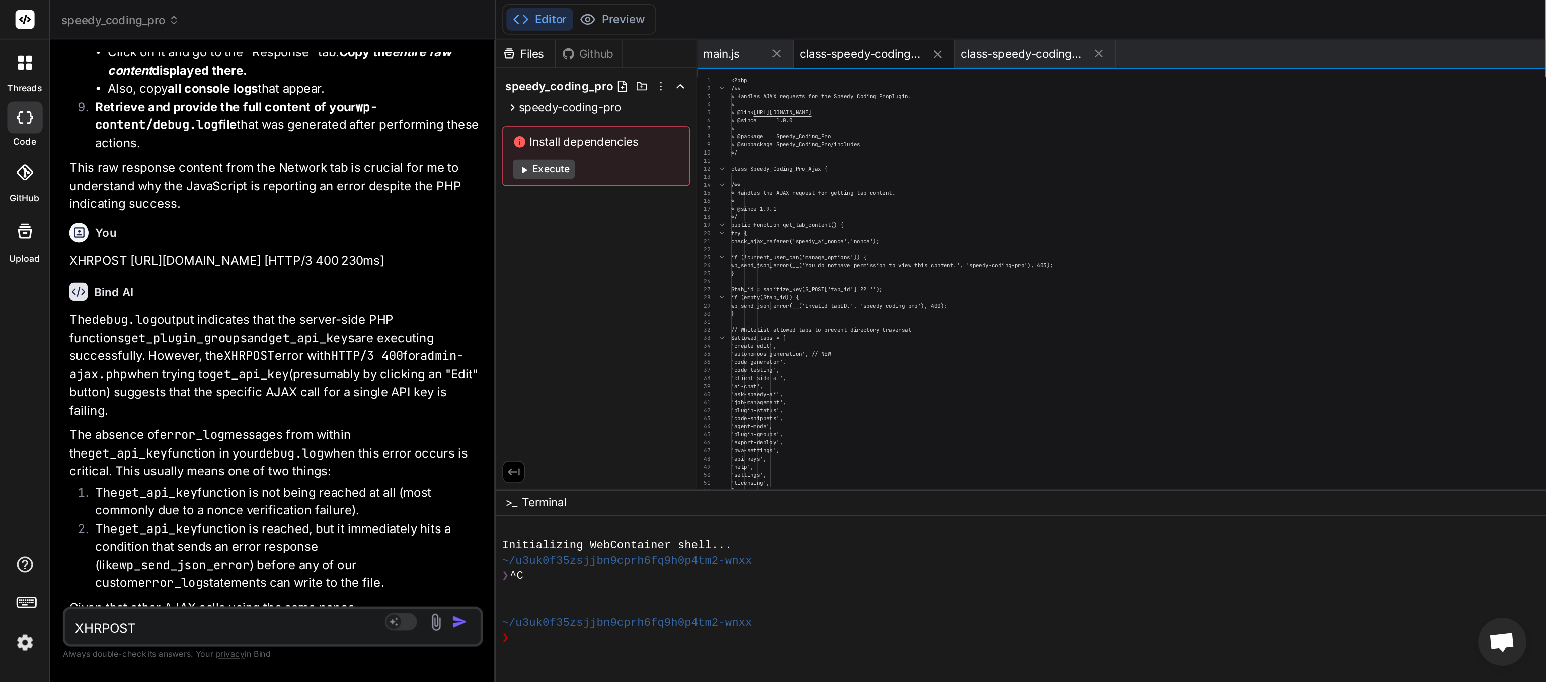
scroll to position [75, 0]
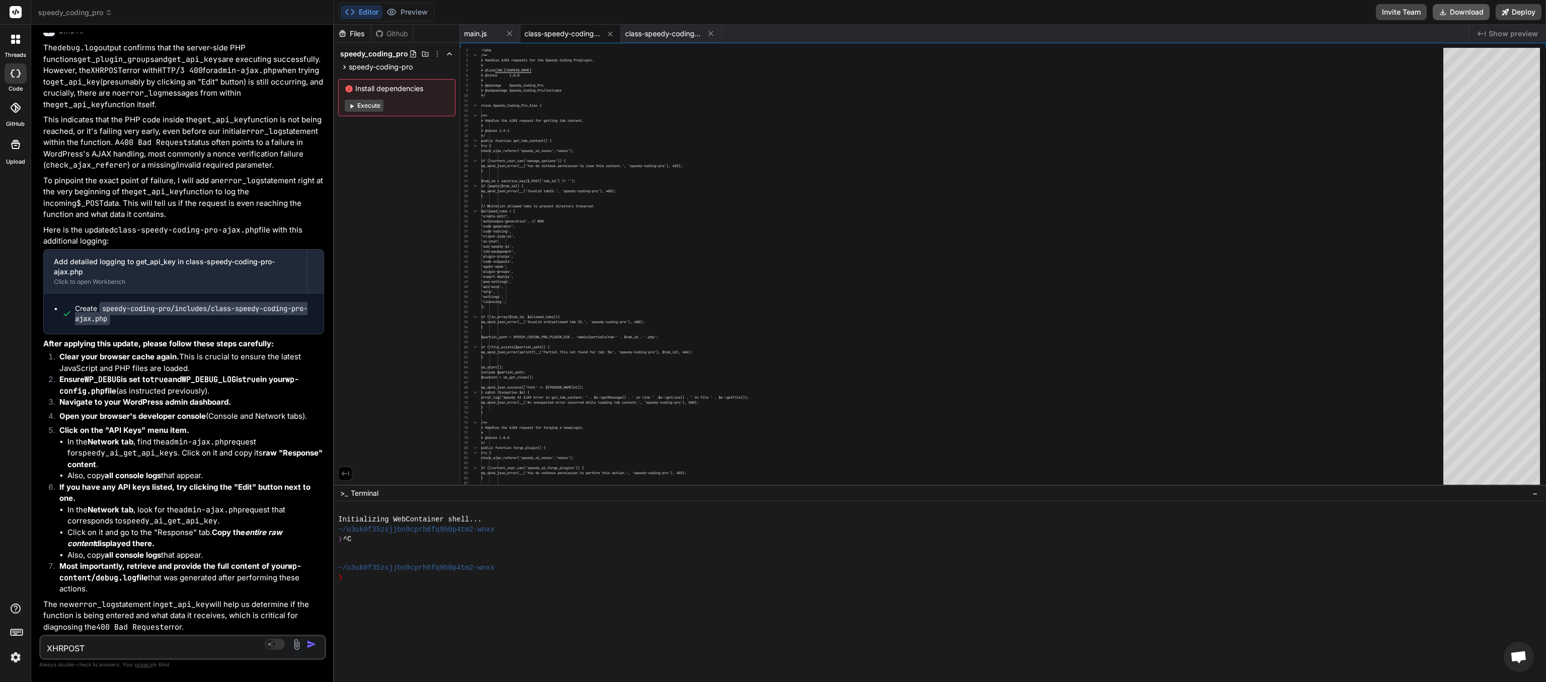
click at [772, 7] on button "Download" at bounding box center [1460, 12] width 57 height 16
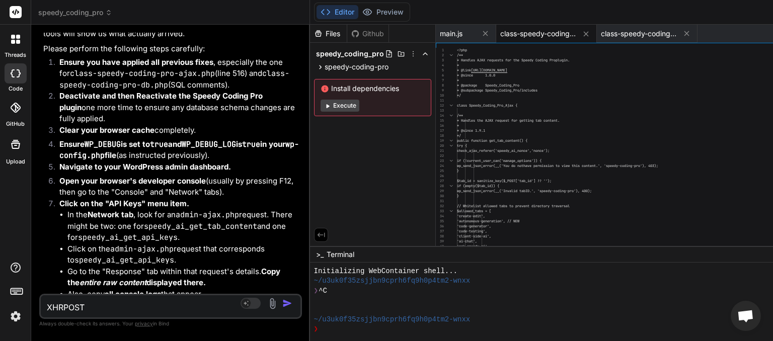
scroll to position [11064, 0]
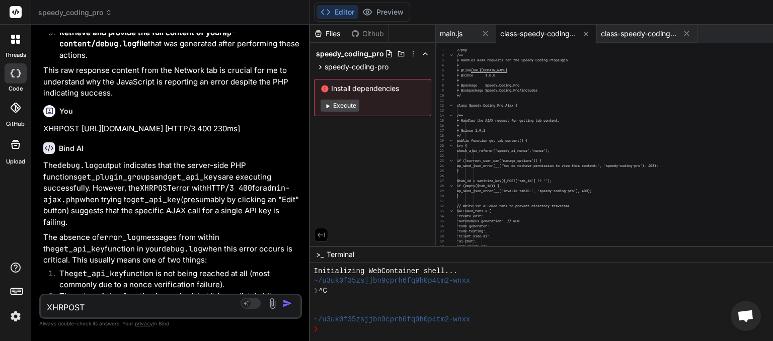
click at [79, 308] on textarea "XHRPOST [URL][DOMAIN_NAME] [HTTP/3 400 230ms] AJAX Error for get_api_key: Objec…" at bounding box center [149, 304] width 216 height 18
paste textarea "Type: Parse Error (E_PARSE) Message: syntax error, unexpected token "\" File: /…"
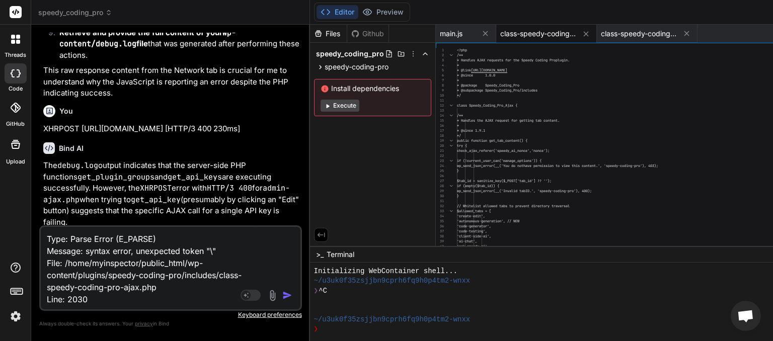
click at [292, 294] on img "button" at bounding box center [287, 295] width 10 height 10
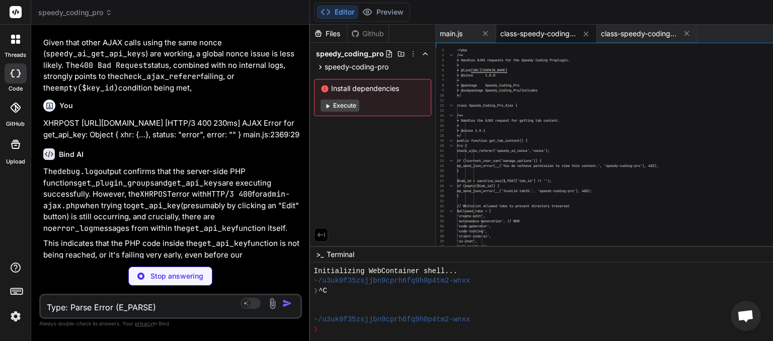
scroll to position [11383, 0]
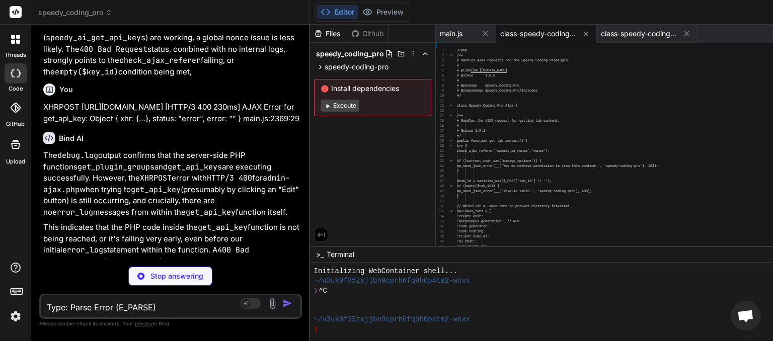
click at [74, 307] on textarea "Type: Parse Error (E_PARSE) Message: syntax error, unexpected token "\" File: /…" at bounding box center [149, 304] width 216 height 18
drag, startPoint x: 192, startPoint y: 306, endPoint x: 26, endPoint y: 307, distance: 166.5
click at [41, 307] on textarea "can we also view the debug log ?" at bounding box center [149, 304] width 216 height 18
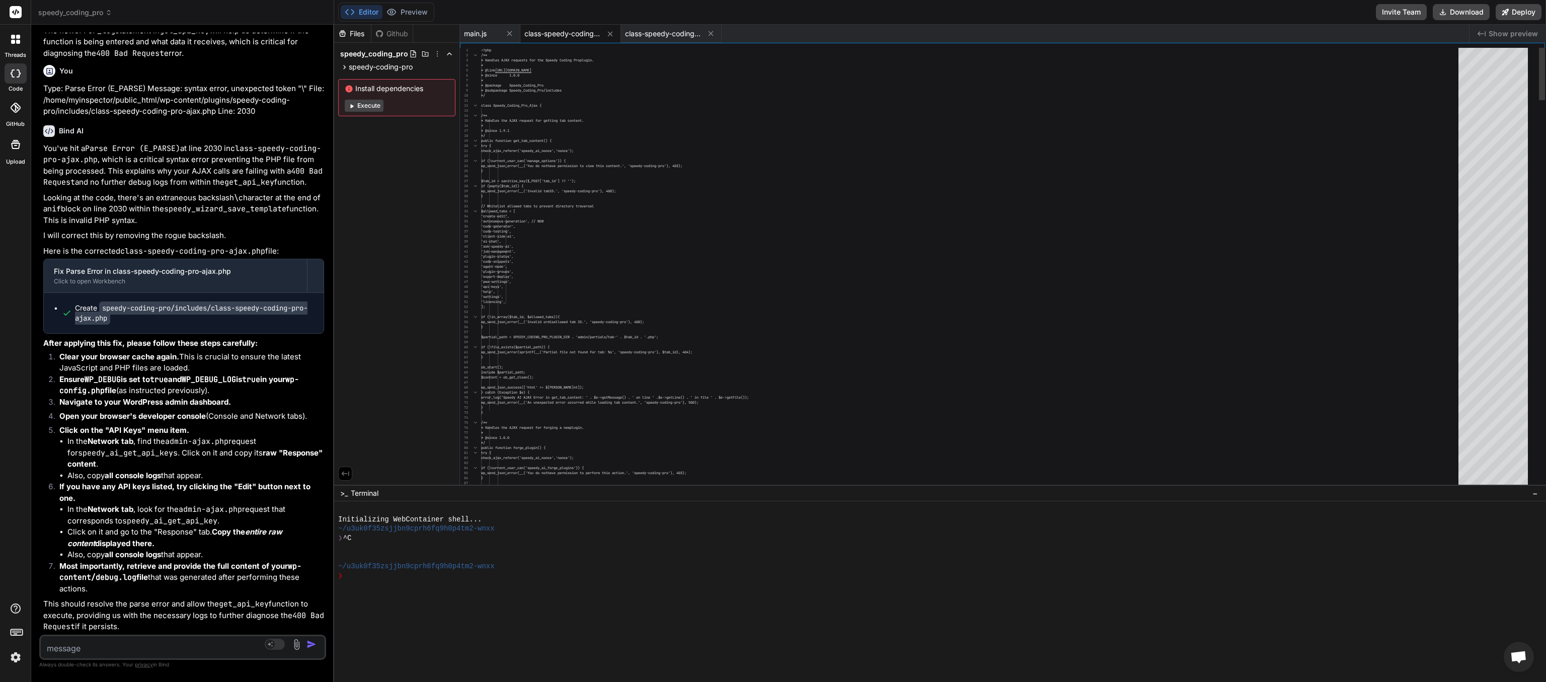
scroll to position [75, 0]
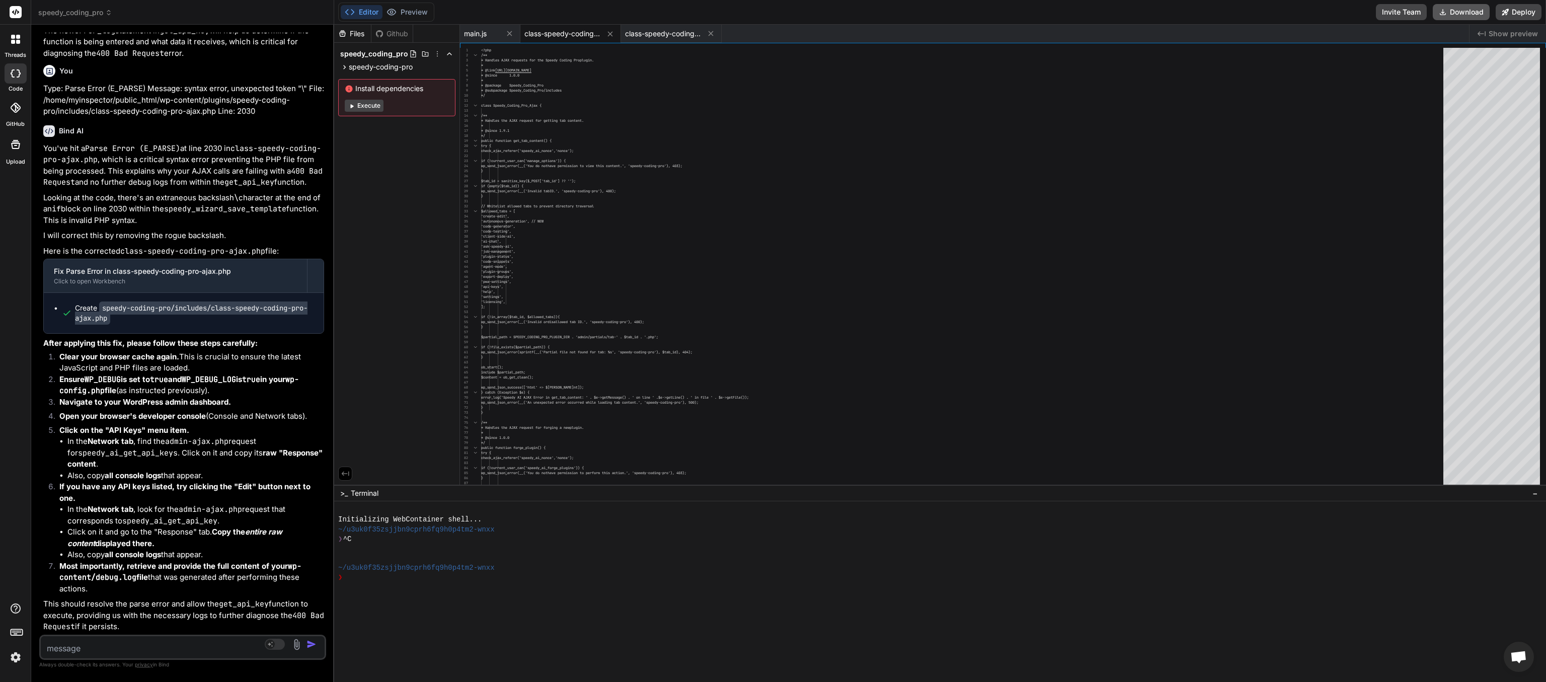
click at [772, 7] on button "Download" at bounding box center [1460, 12] width 57 height 16
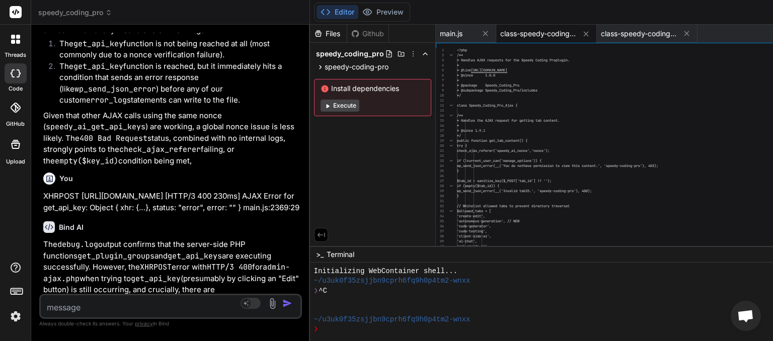
scroll to position [10, 0]
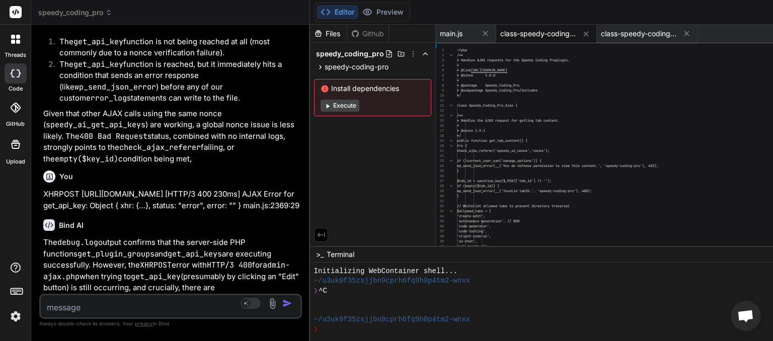
click at [104, 13] on span "speedy_coding_pro" at bounding box center [75, 13] width 74 height 10
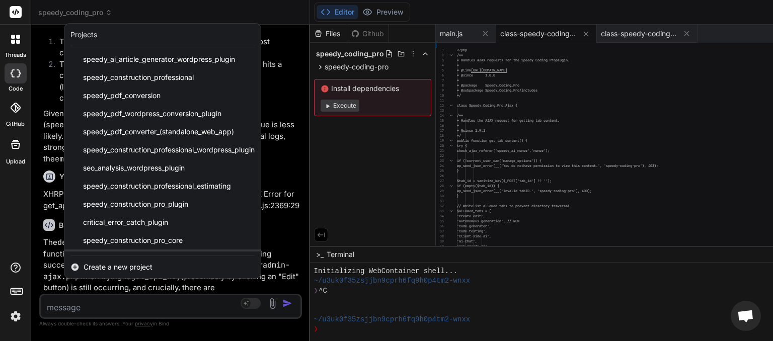
scroll to position [125, 0]
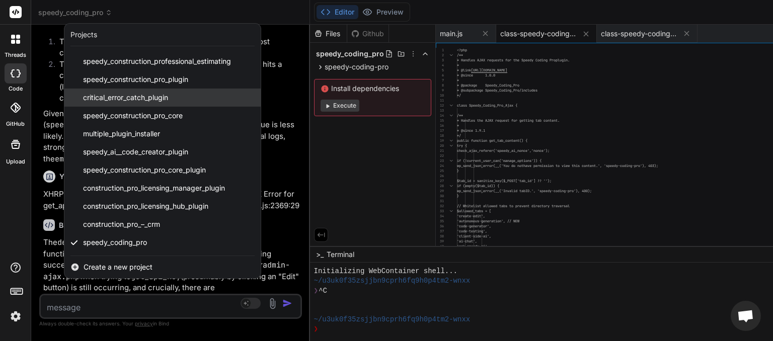
click at [129, 103] on div "critical_error_catch_plugin" at bounding box center [162, 98] width 196 height 18
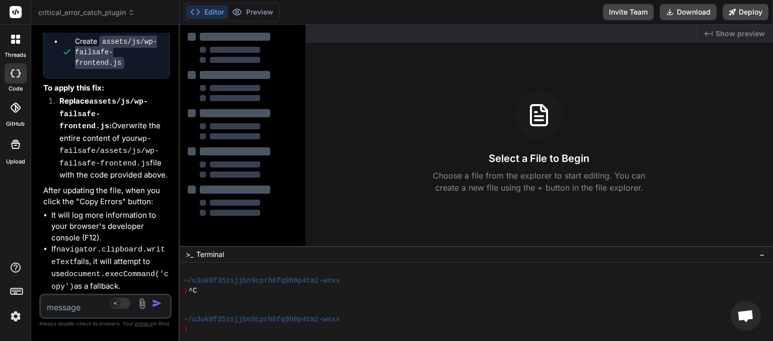
scroll to position [3948, 0]
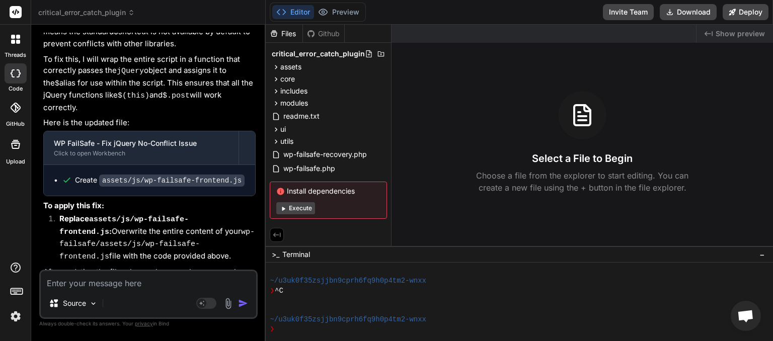
drag, startPoint x: 179, startPoint y: 176, endPoint x: 245, endPoint y: 160, distance: 67.4
click at [245, 160] on div "Bind AI Web Search Created with Pixso. Code Generator You yes Bind AI Okay, I u…" at bounding box center [148, 183] width 234 height 316
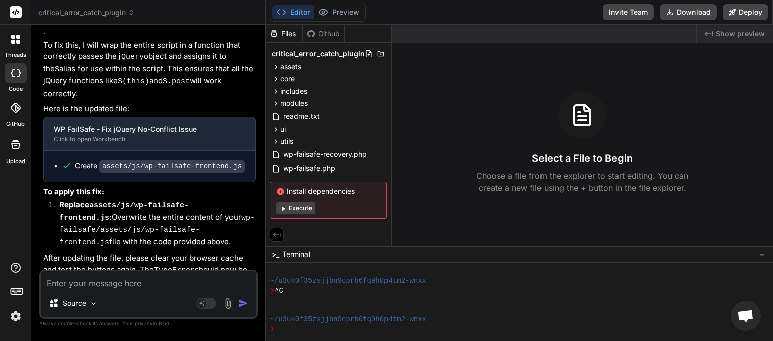
paste textarea "can we also view the debug log ?"
click at [244, 305] on img "button" at bounding box center [243, 303] width 10 height 10
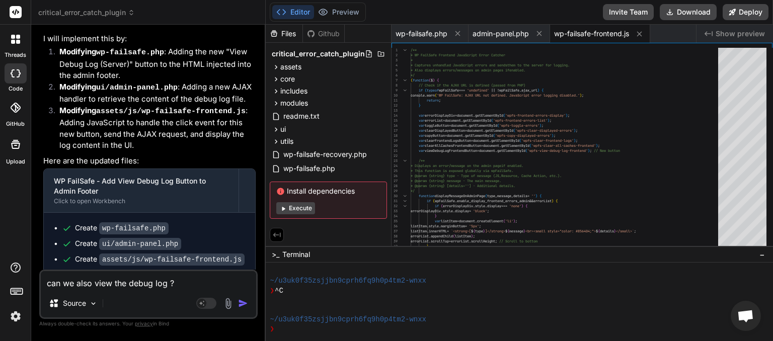
scroll to position [3130, 0]
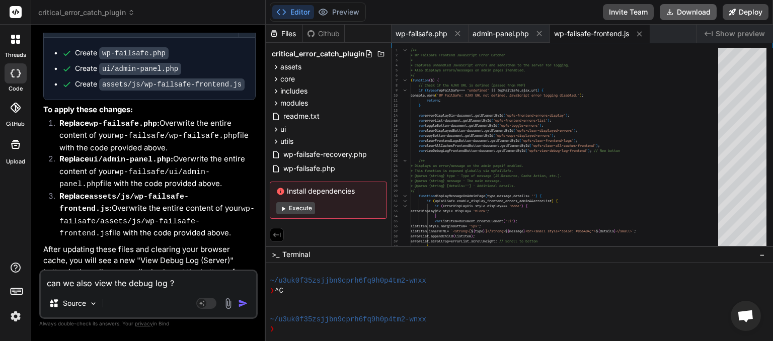
click at [688, 9] on button "Download" at bounding box center [688, 12] width 57 height 16
click at [118, 9] on span "critical_error_catch_plugin" at bounding box center [86, 13] width 97 height 10
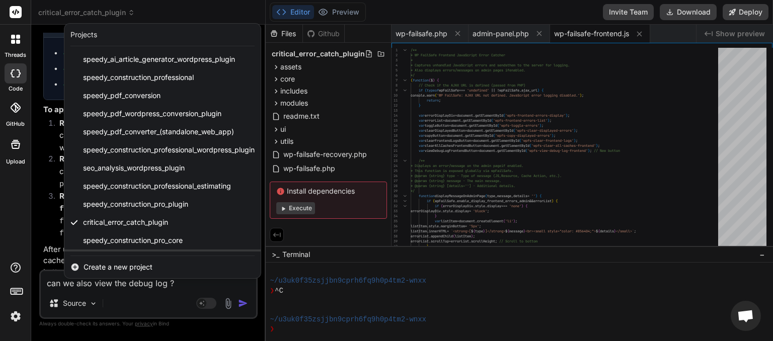
scroll to position [125, 0]
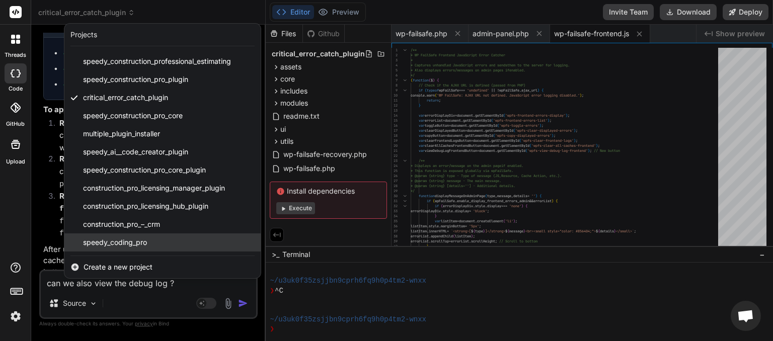
click at [127, 243] on span "speedy_coding_pro" at bounding box center [115, 242] width 64 height 10
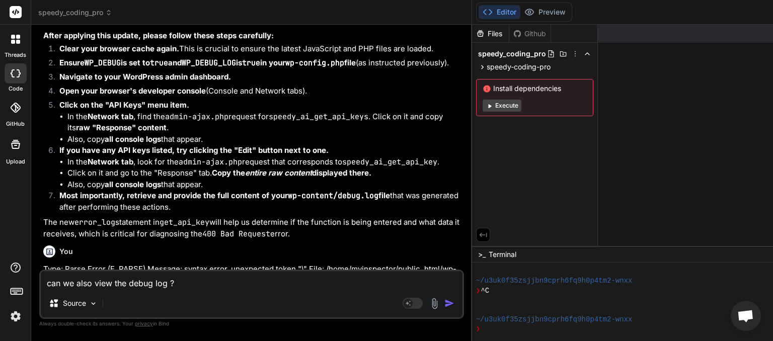
scroll to position [2675, 0]
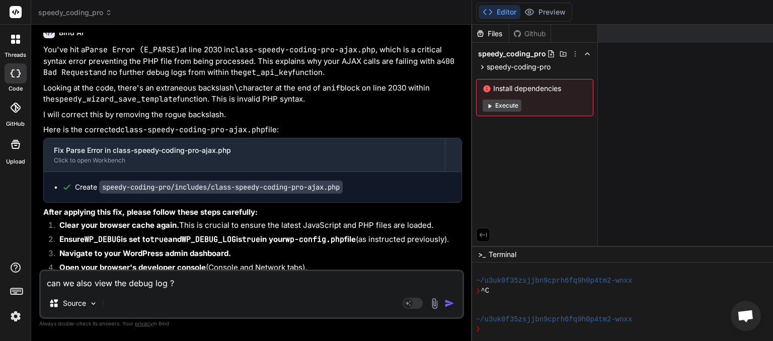
paste textarea "XHRPOST [URL][DOMAIN_NAME] [HTTP/3 400 250ms] AJAX Error for get_api_key: Objec…"
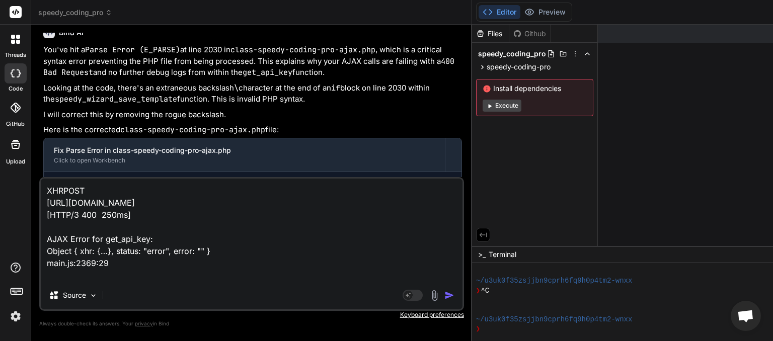
click at [454, 295] on img "button" at bounding box center [449, 295] width 10 height 10
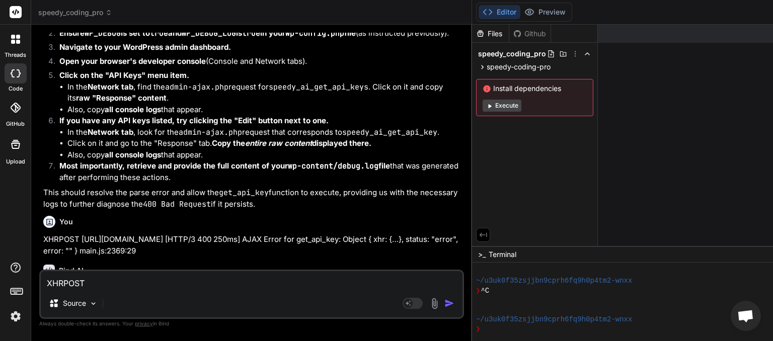
scroll to position [3137, 0]
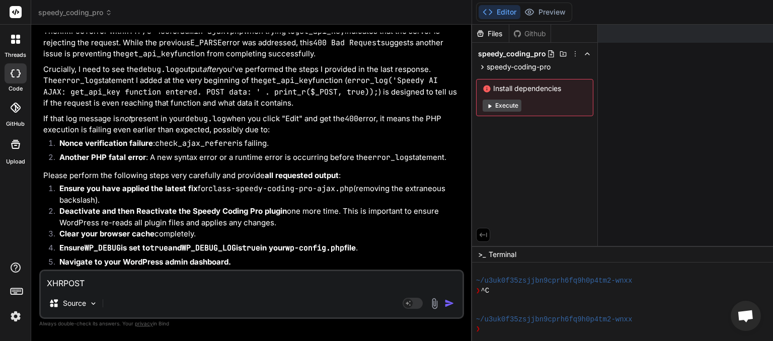
paste textarea "[[DATE] 06:51:43 UTC] Speedy AI AJAX: get_plugin_groups called. [[DATE] 06:51:4…"
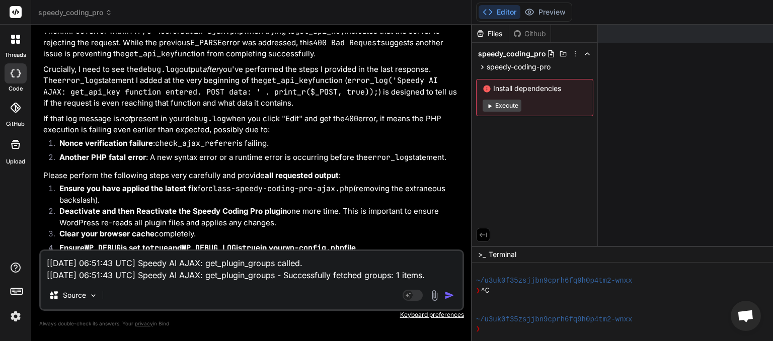
click at [454, 295] on img "button" at bounding box center [449, 295] width 10 height 10
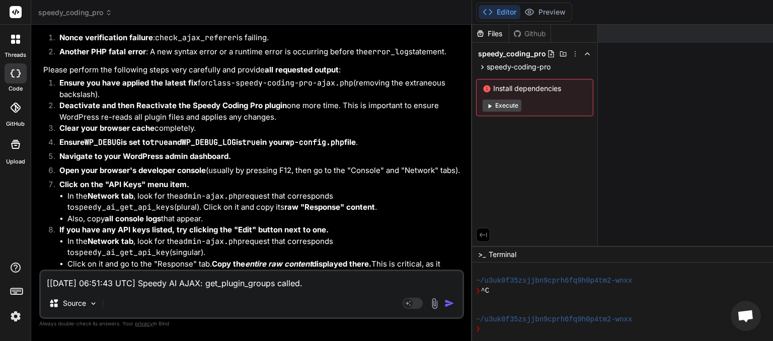
scroll to position [3613, 0]
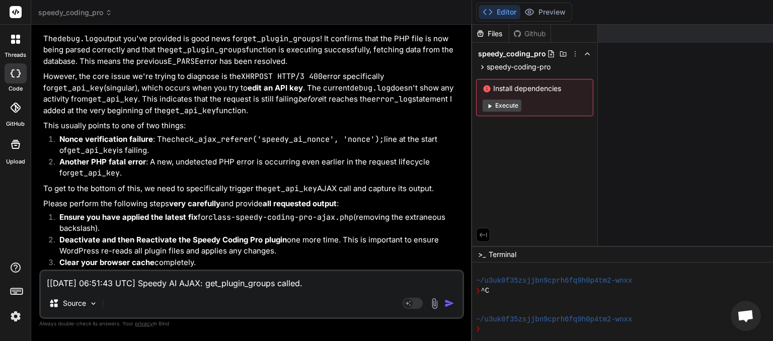
paste textarea "6:28 UTC] Speedy AI AJAX: get_api_keys called. [[DATE] 06:56:28 UTC] Speedy AI …"
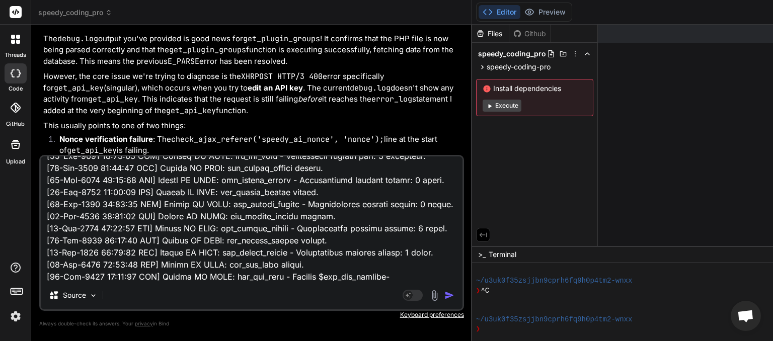
click at [454, 293] on img "button" at bounding box center [449, 295] width 10 height 10
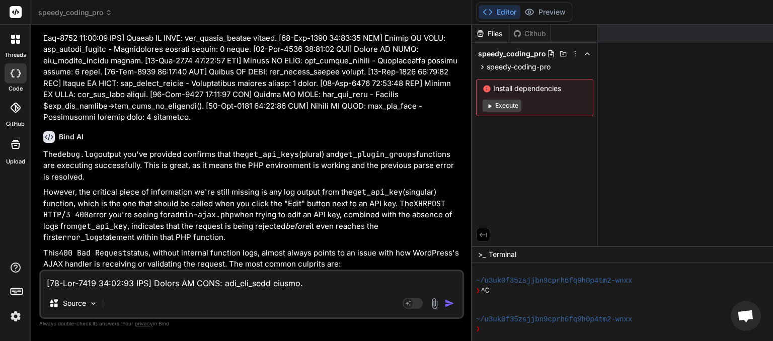
scroll to position [4241, 0]
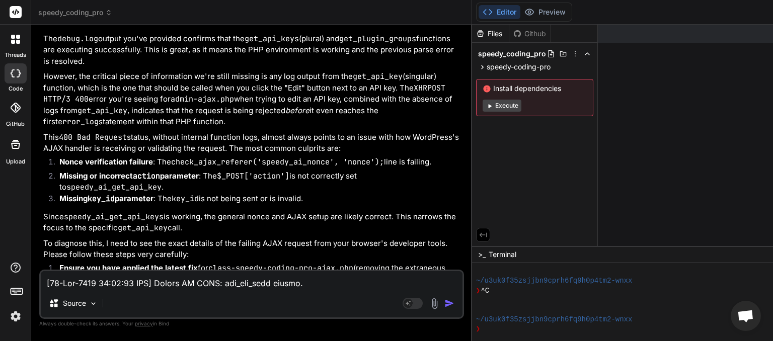
paste textarea "No active agent job found or error: undefined main.js:760:37 Dropbox not connec…"
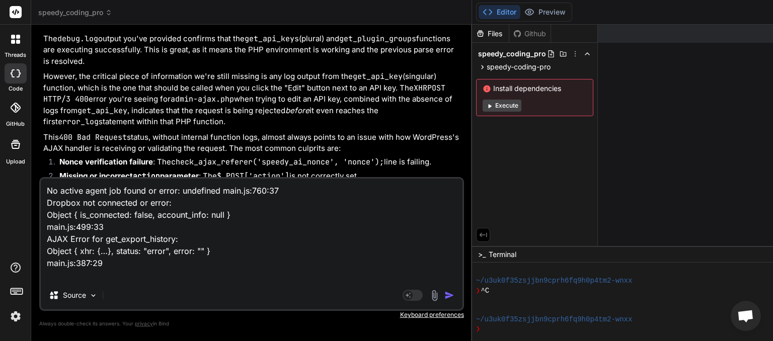
click at [454, 292] on img "button" at bounding box center [449, 295] width 10 height 10
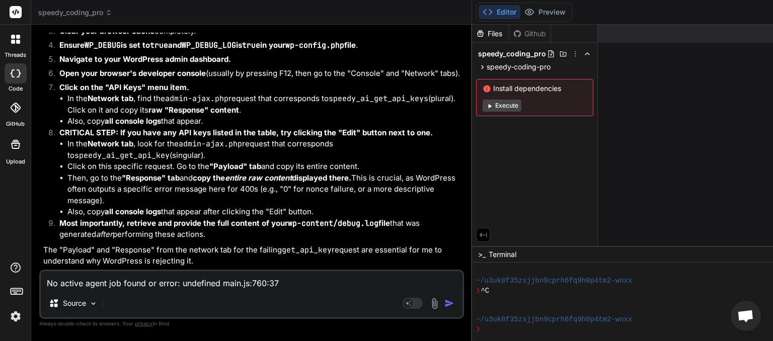
scroll to position [4747, 0]
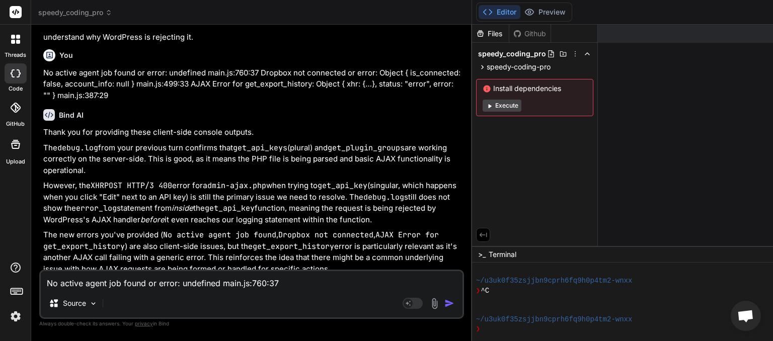
paste textarea
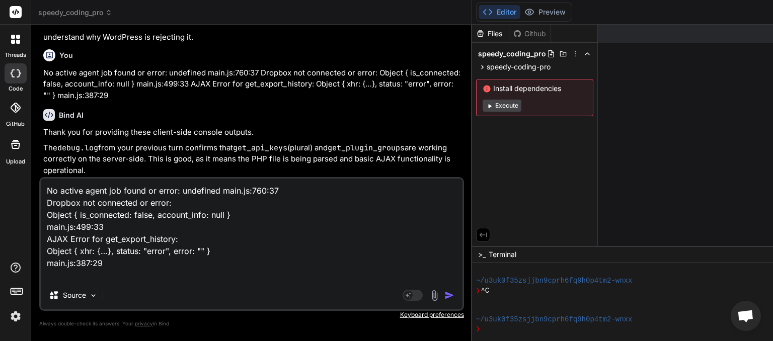
click at [454, 298] on img "button" at bounding box center [449, 295] width 10 height 10
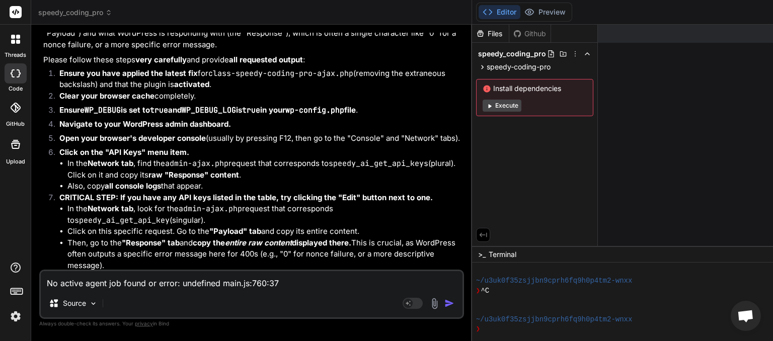
scroll to position [5253, 0]
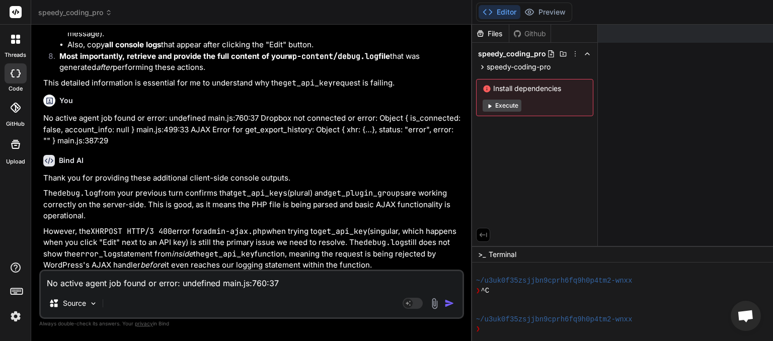
paste textarea "[[DATE] 06:59:50 UTC] Speedy AI AJAX: get_api_keys called. [[DATE] 06:59:50 UTC…"
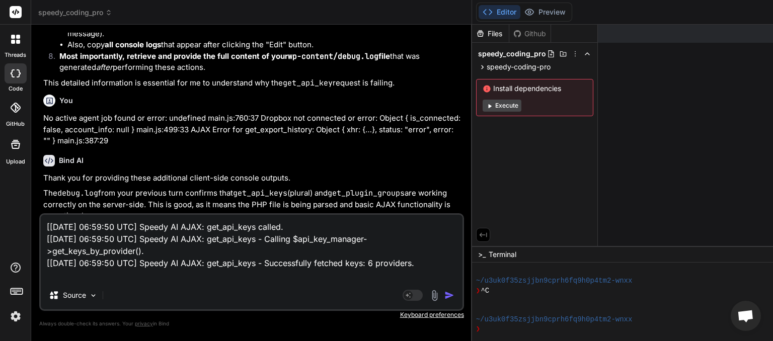
click at [454, 293] on img "button" at bounding box center [449, 295] width 10 height 10
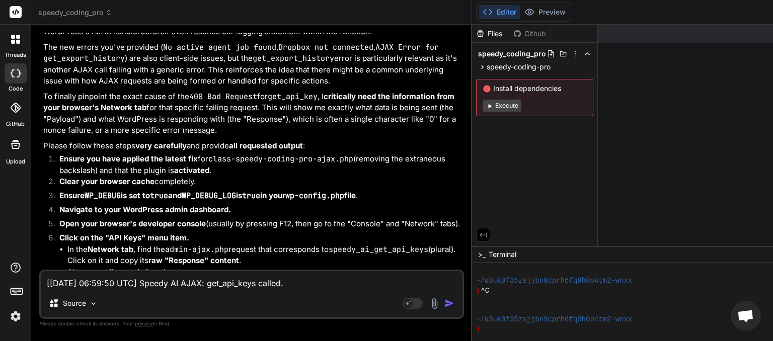
scroll to position [5776, 0]
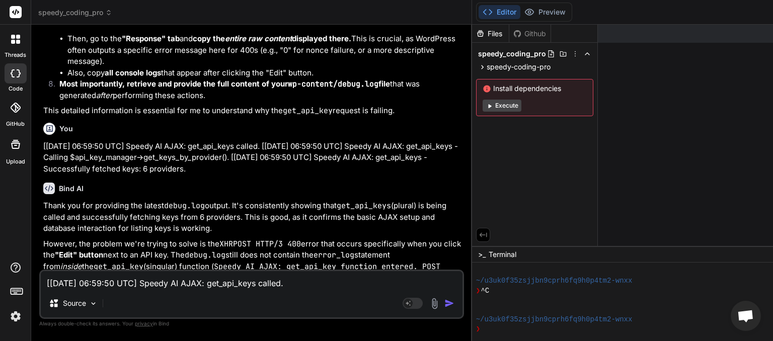
click at [127, 286] on textarea "[[DATE] 06:59:50 UTC] Speedy AI AJAX: get_api_keys called. [[DATE] 06:59:50 UTC…" at bounding box center [252, 280] width 422 height 18
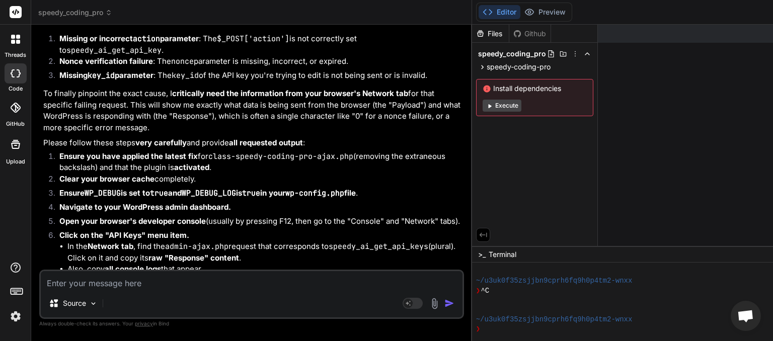
scroll to position [6356, 0]
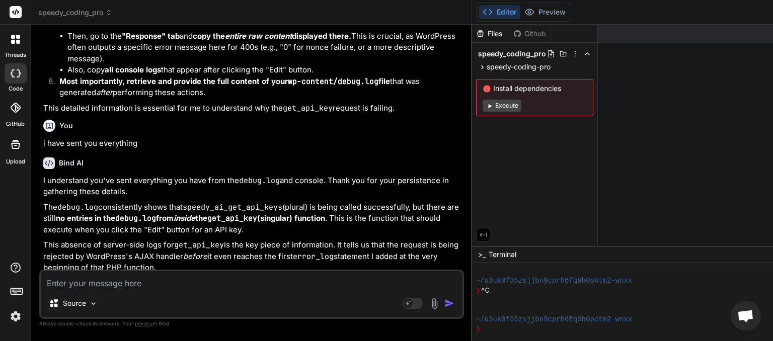
paste textarea "No active agent job found or error: undefined main.js:760:37 Dropbox not connec…"
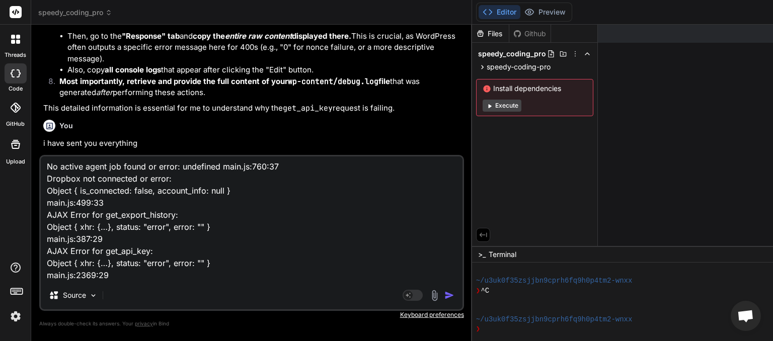
click at [454, 295] on img "button" at bounding box center [449, 295] width 10 height 10
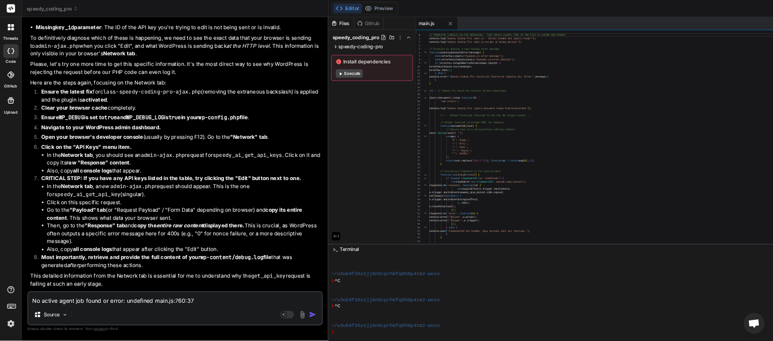
scroll to position [0, 0]
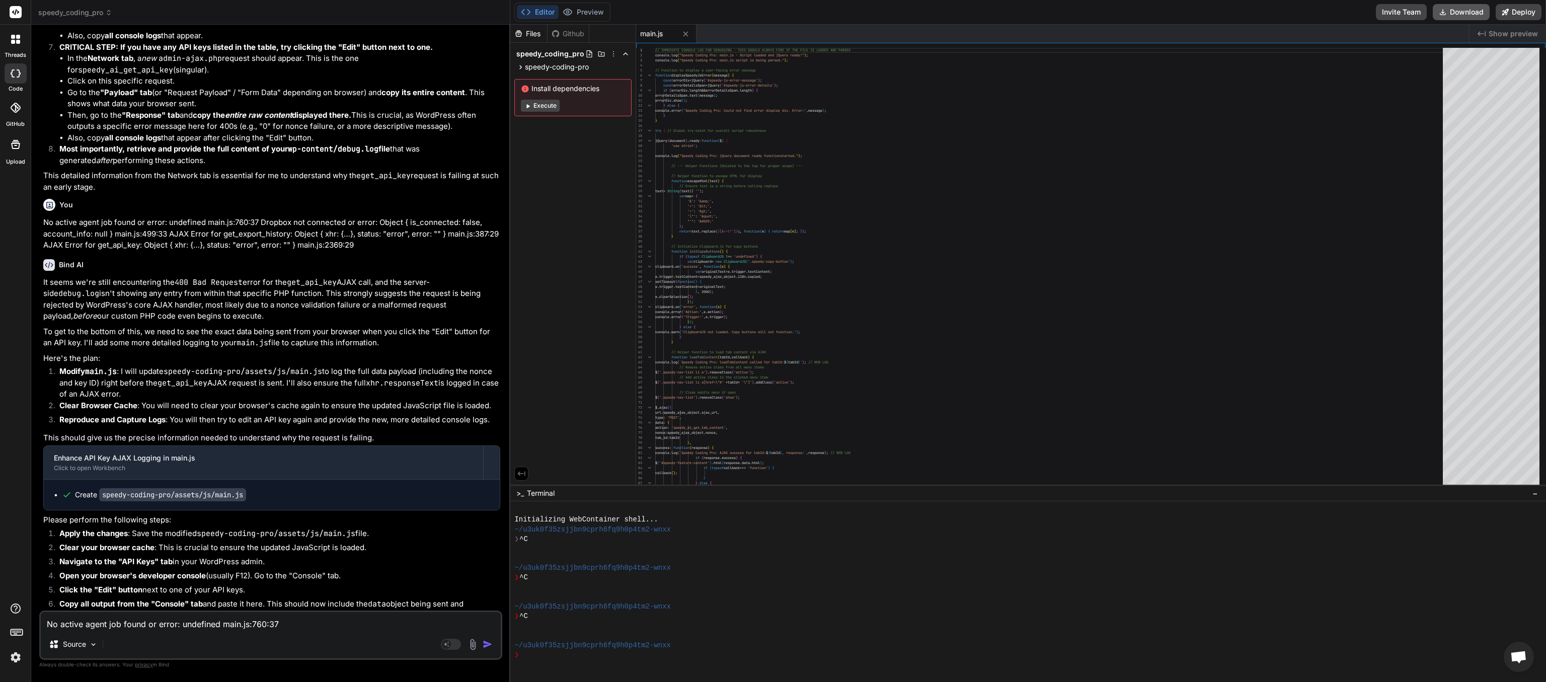
click at [772, 15] on button "Download" at bounding box center [1460, 12] width 57 height 16
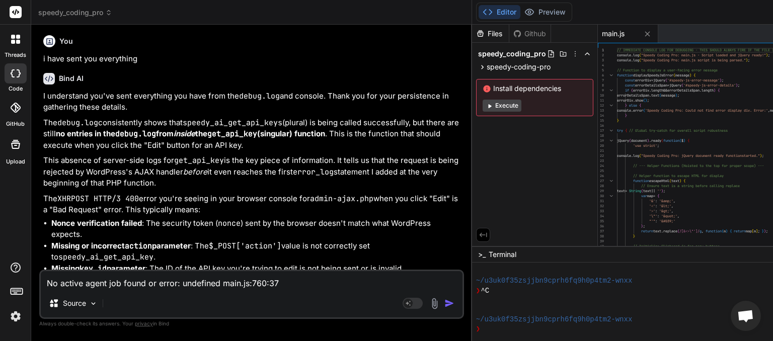
scroll to position [6782, 0]
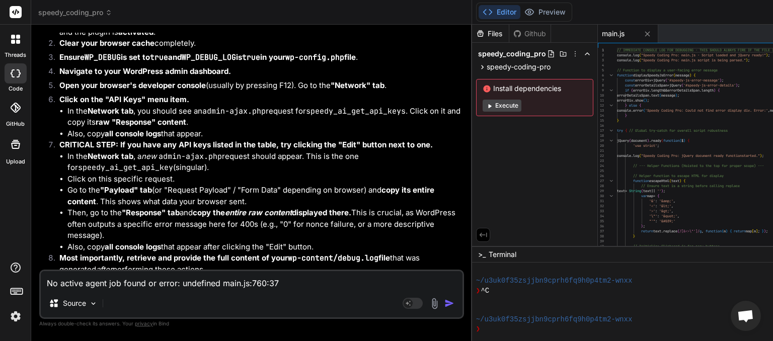
paste textarea "[JS Error] SyntaxError: invalid escape sequence File: [URL][DOMAIN_NAME], Line:…"
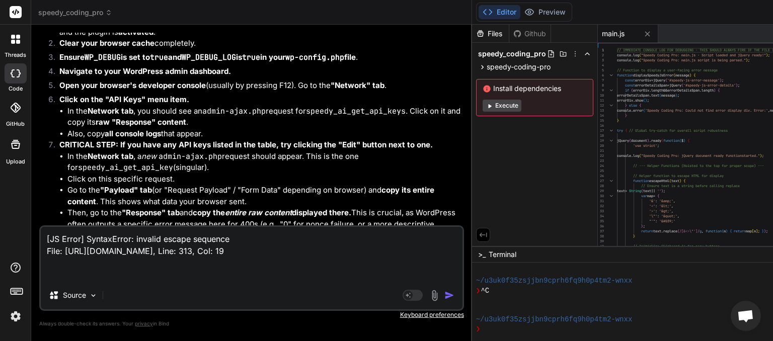
click at [454, 295] on img "button" at bounding box center [449, 295] width 10 height 10
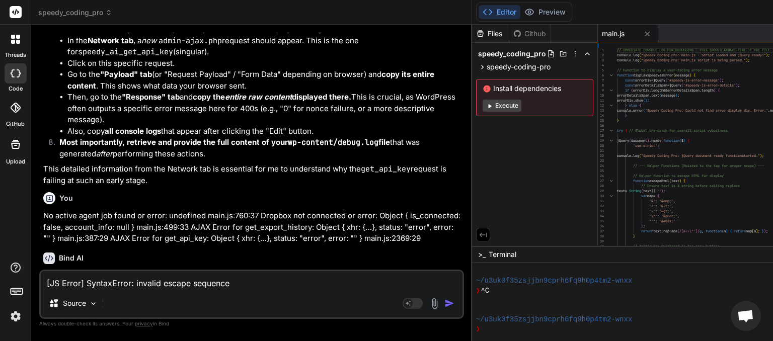
scroll to position [108, 0]
click at [148, 284] on textarea "[JS Error] SyntaxError: invalid escape sequence File: [URL][DOMAIN_NAME], Line:…" at bounding box center [252, 280] width 422 height 18
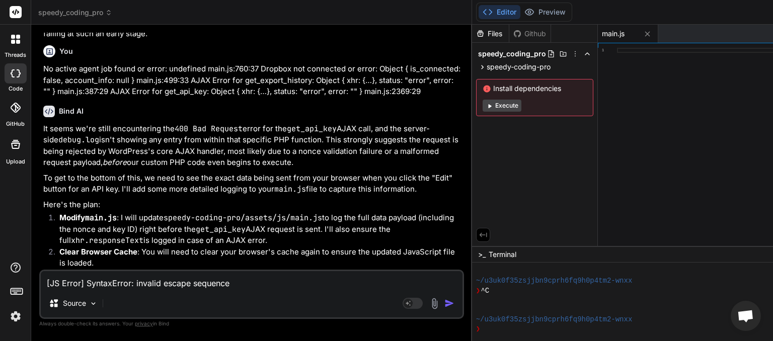
scroll to position [7071, 0]
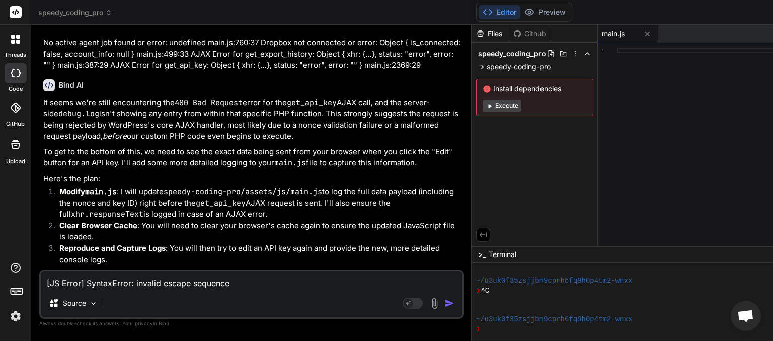
drag, startPoint x: 312, startPoint y: 253, endPoint x: 73, endPoint y: 255, distance: 239.5
copy span "This message appears to be truncated. The response may be incomplete."
click at [73, 282] on textarea "[JS Error] SyntaxError: invalid escape sequence File: [URL][DOMAIN_NAME], Line:…" at bounding box center [252, 280] width 422 height 18
paste textarea "This message appears to be truncated. The response may be incomplete."
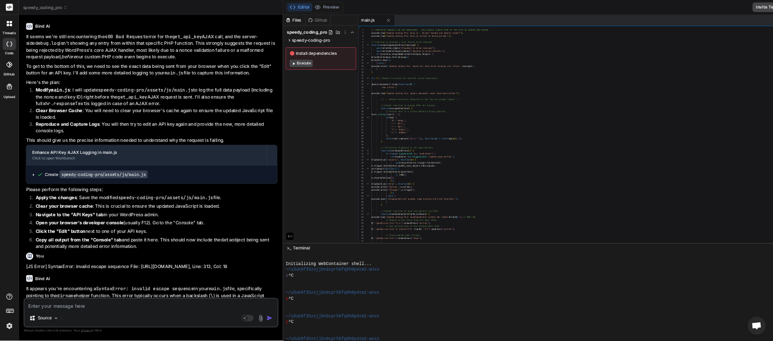
scroll to position [0, 0]
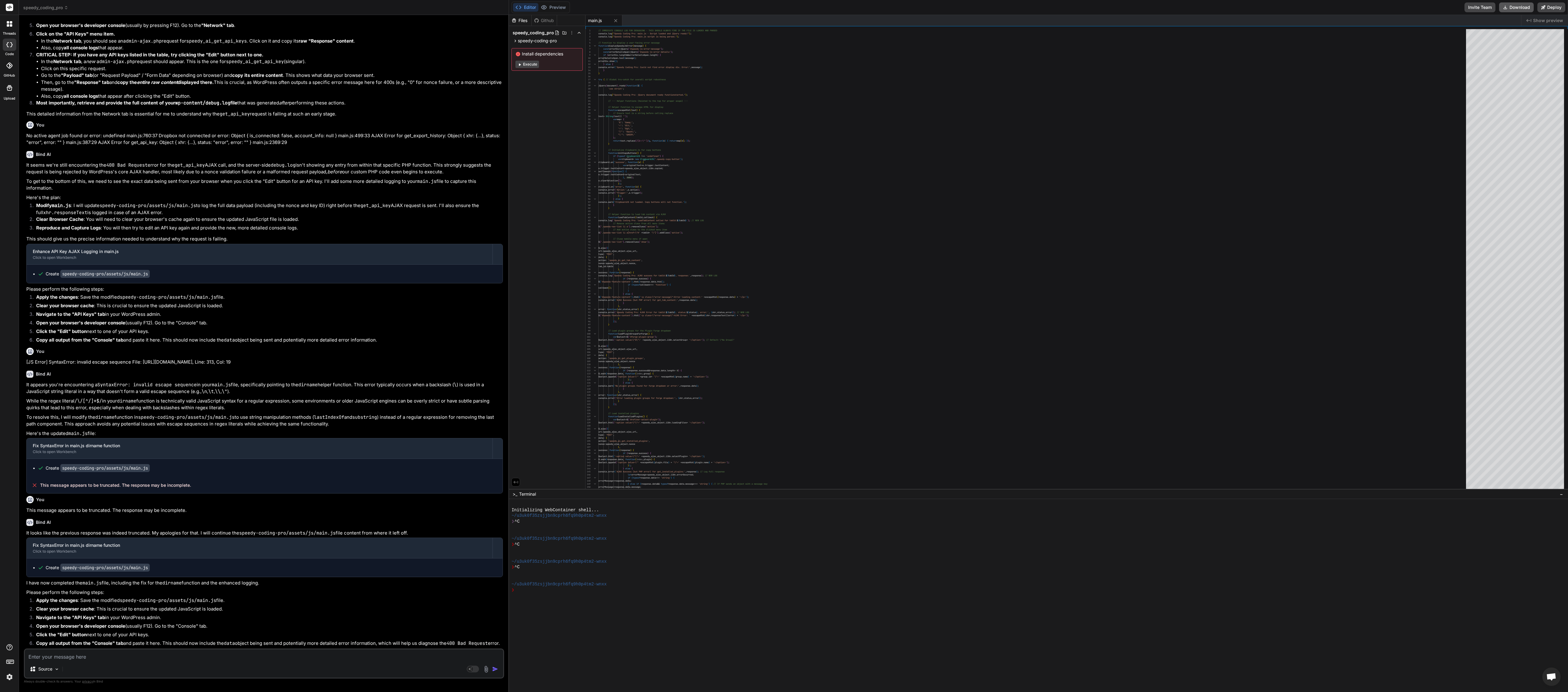
click at [470, 7] on button "Download" at bounding box center [1516, 7] width 35 height 10
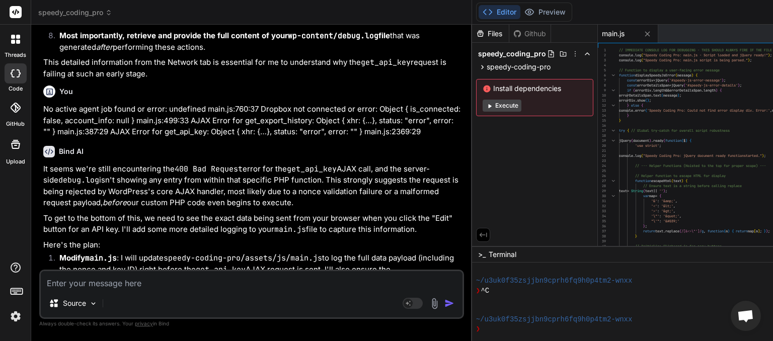
scroll to position [7345, 0]
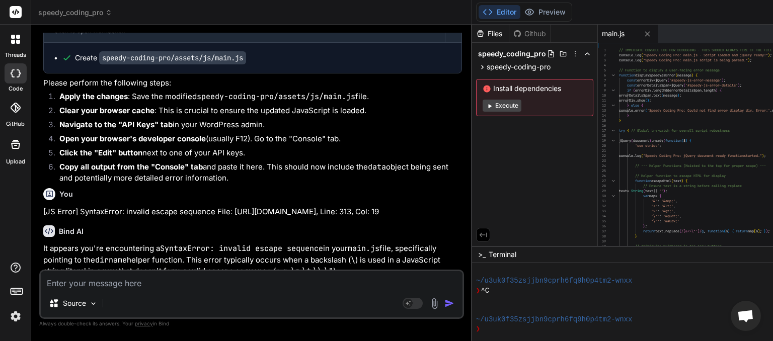
paste textarea "AJAX Error for get_api_key: Object { xhr: {…}, status: "error", error: "", resp…"
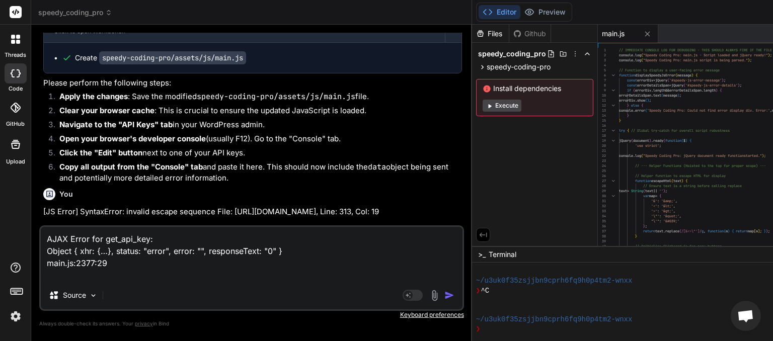
click at [454, 297] on img "button" at bounding box center [449, 295] width 10 height 10
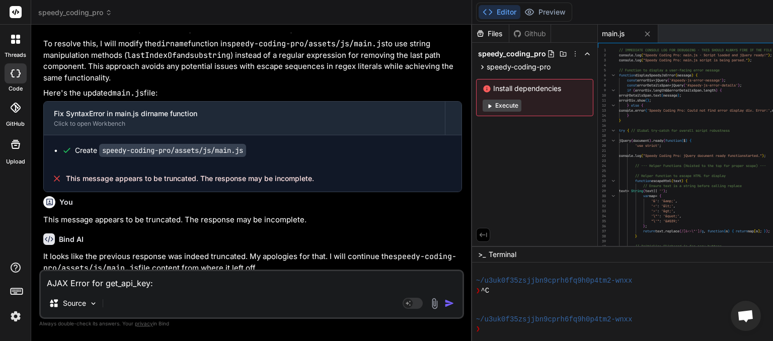
scroll to position [7684, 0]
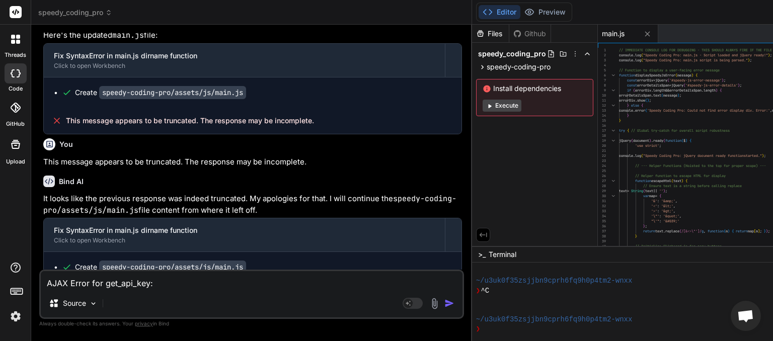
paste textarea "[[DATE] 07:05:54 UTC] Speedy AI AJAX: get_plugin_groups called. [[DATE] 07:05:5…"
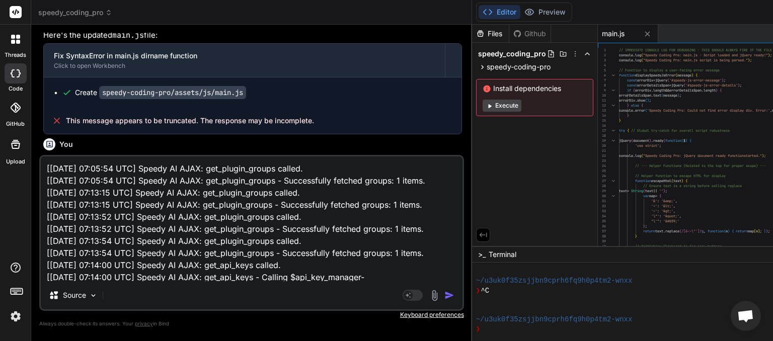
scroll to position [38, 0]
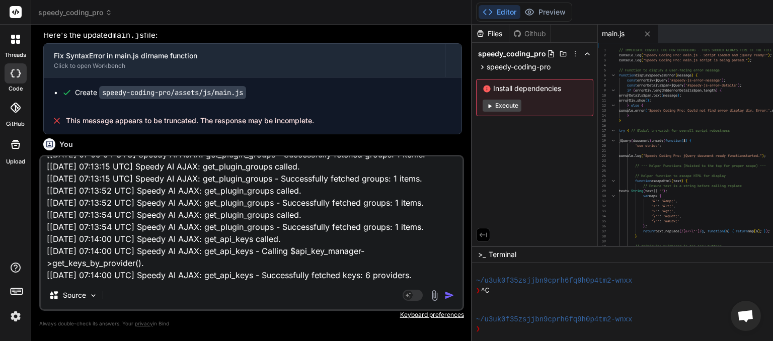
click at [454, 293] on img "button" at bounding box center [449, 295] width 10 height 10
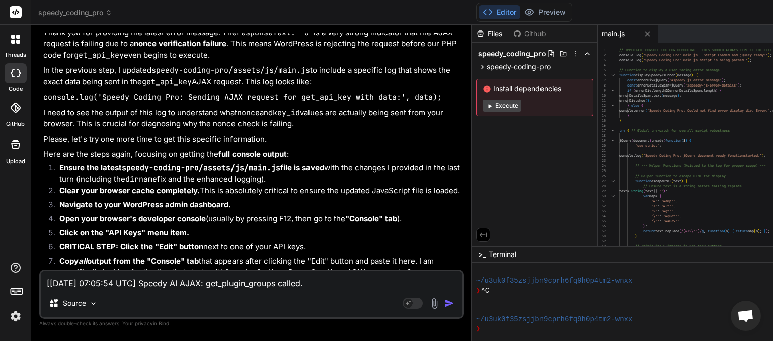
scroll to position [8124, 0]
paste textarea "XHRPOST [URL][DOMAIN_NAME] [HTTP/3 400 317ms] AJAX Error for get_api_key: Objec…"
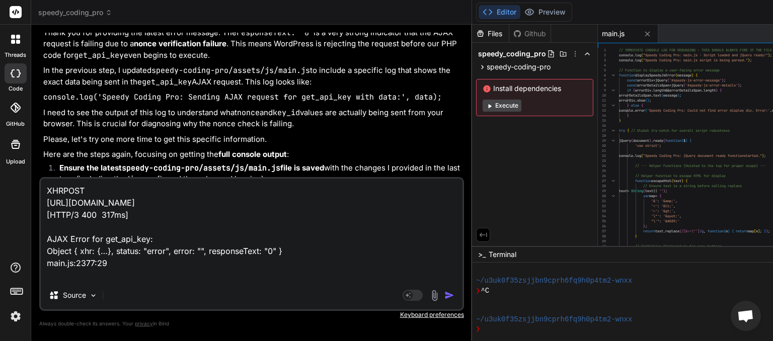
click at [454, 292] on img "button" at bounding box center [449, 295] width 10 height 10
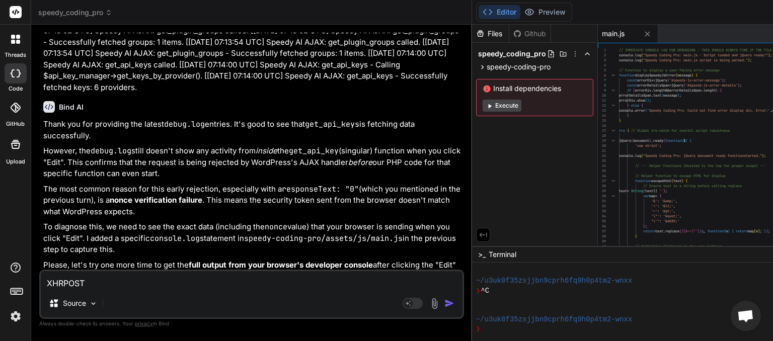
scroll to position [8480, 0]
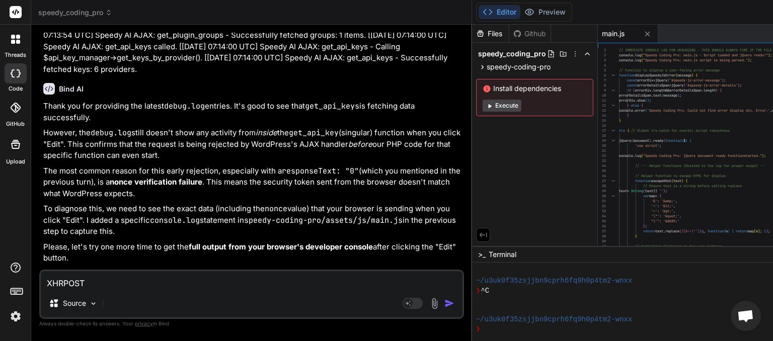
paste textarea
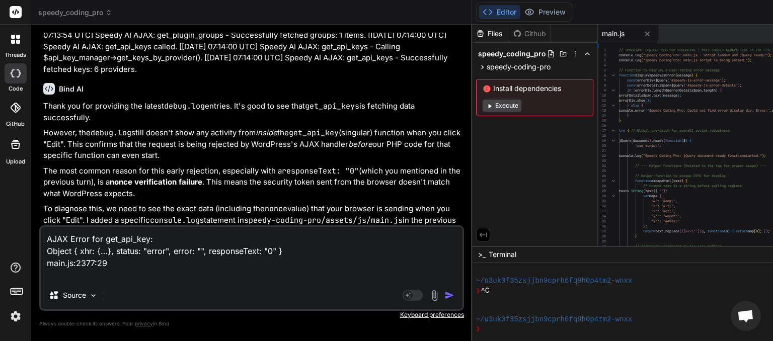
click at [454, 296] on img "button" at bounding box center [449, 295] width 10 height 10
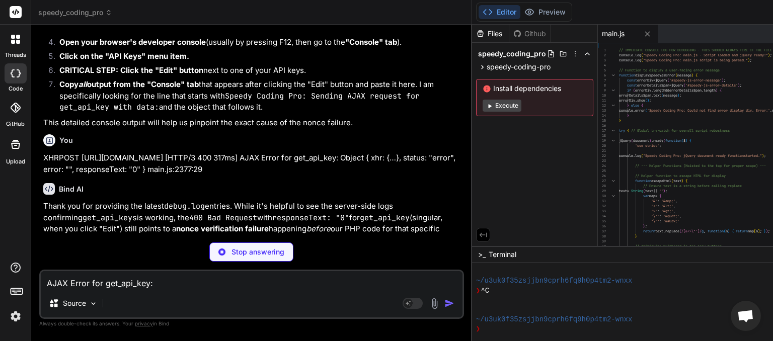
scroll to position [8791, 0]
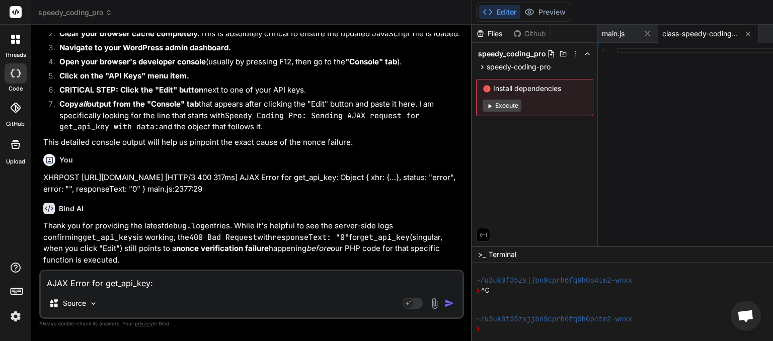
scroll to position [8782, 0]
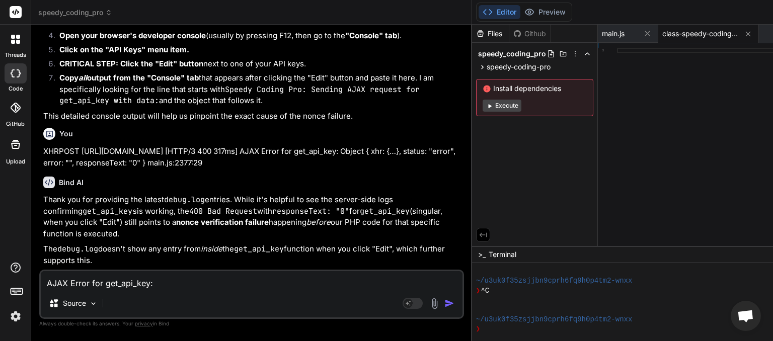
drag, startPoint x: 311, startPoint y: 254, endPoint x: 67, endPoint y: 249, distance: 244.6
copy span "This message appears to be truncated. The response may be incomplete"
click at [71, 284] on textarea "AJAX Error for get_api_key: Object { xhr: {…}, status: "error", error: "", resp…" at bounding box center [252, 280] width 422 height 18
paste textarea "This message appears to be truncated. The response may be incomplete"
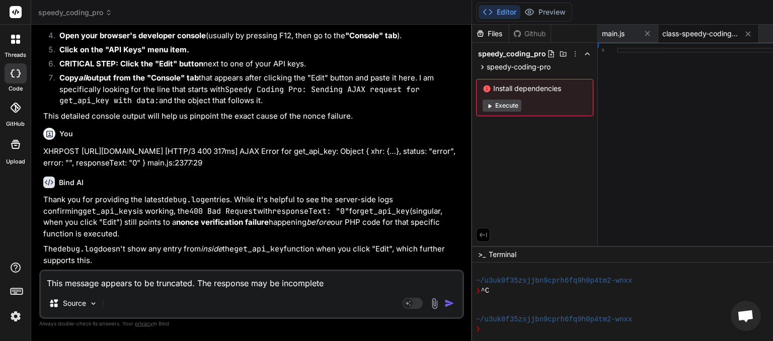
click at [454, 302] on img "button" at bounding box center [449, 303] width 10 height 10
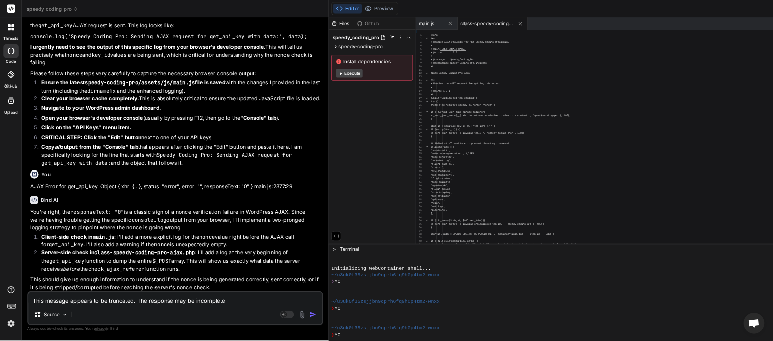
scroll to position [0, 0]
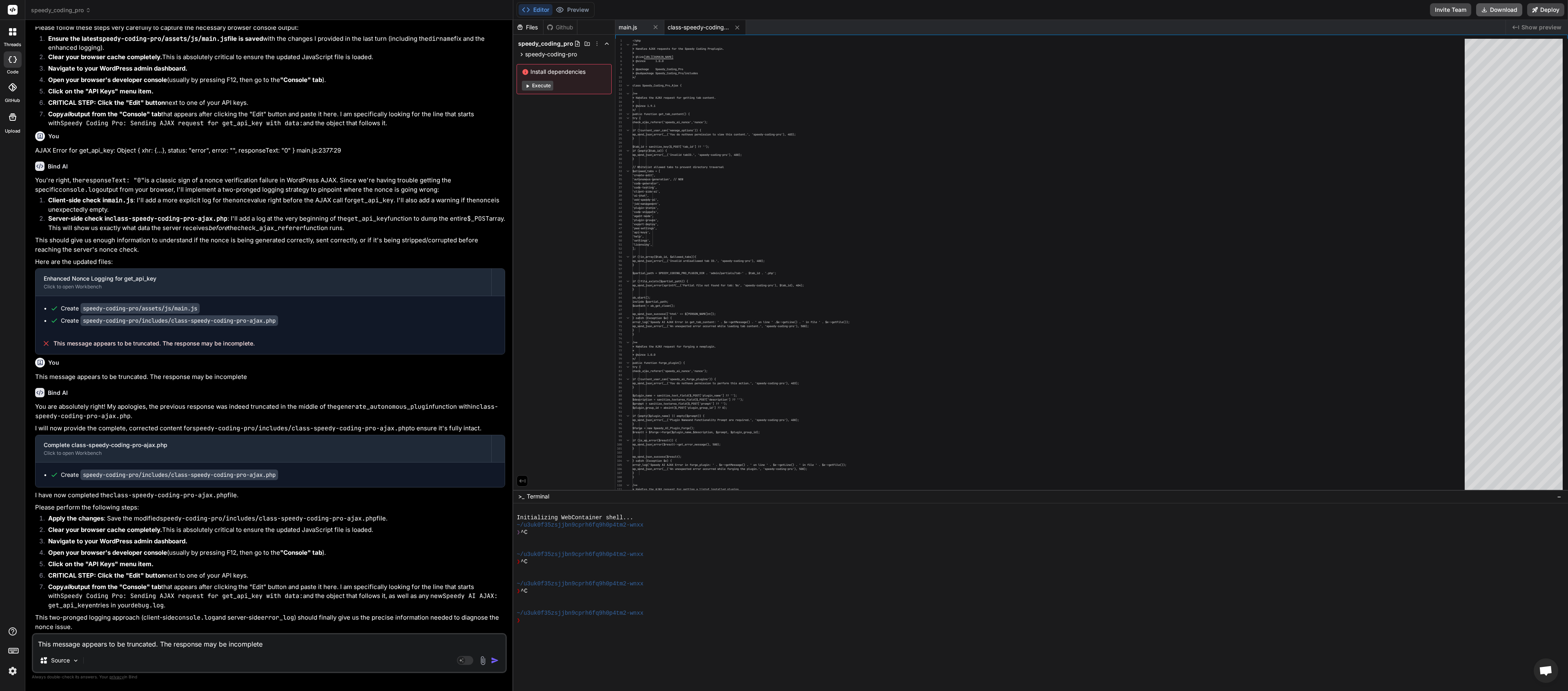
click at [627, 11] on button "Download" at bounding box center [1499, 10] width 46 height 13
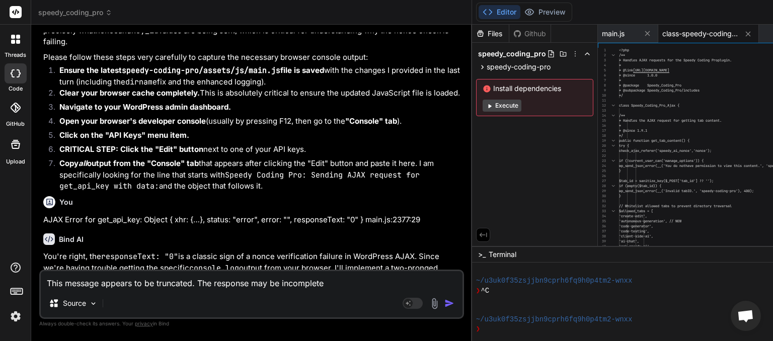
scroll to position [9137, 0]
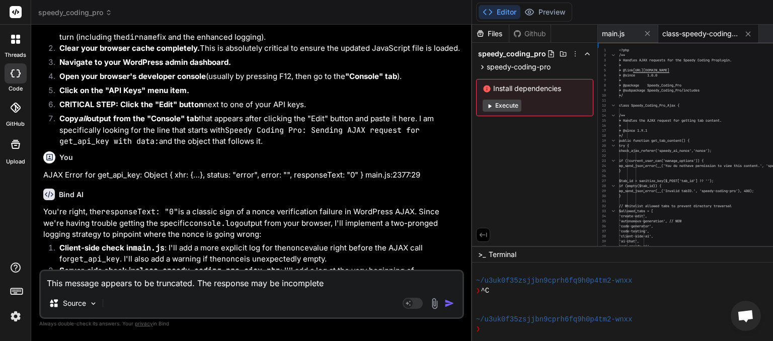
paste textarea "[JS Error] SyntaxError: invalid escape sequence File: [URL][DOMAIN_NAME], Line:…"
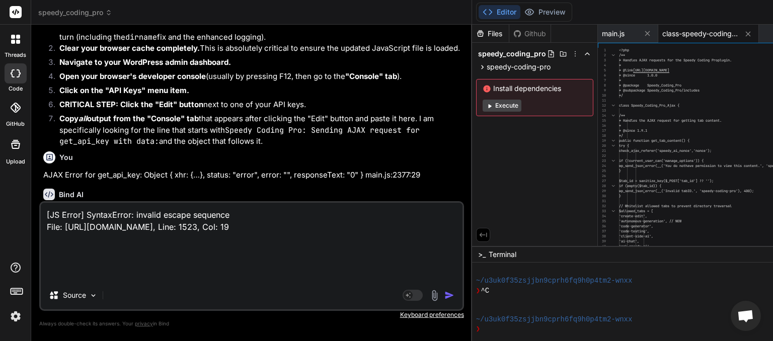
click at [57, 268] on textarea "[JS Error] SyntaxError: invalid escape sequence File: [URL][DOMAIN_NAME], Line:…" at bounding box center [252, 242] width 422 height 78
paste textarea "[[DATE] 07:15:56 UTC] Speedy AI AJAX: get_api_keys called. [[DATE] 07:15:56 UTC…"
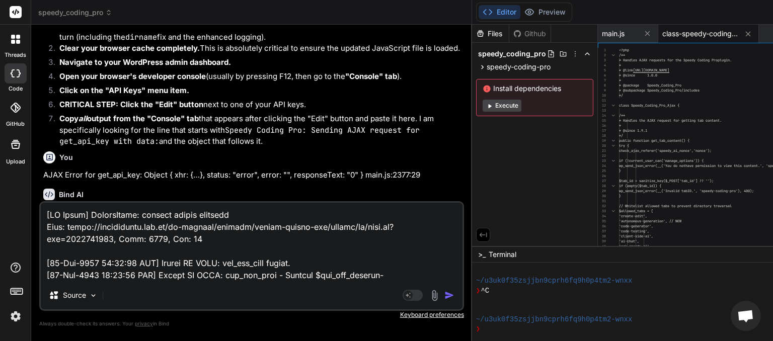
scroll to position [97, 0]
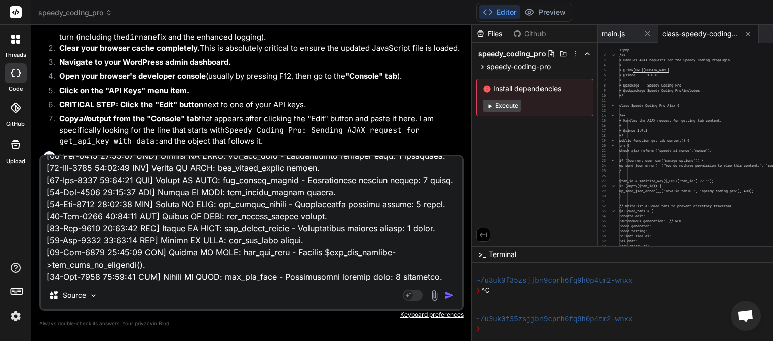
click at [454, 293] on img "button" at bounding box center [449, 295] width 10 height 10
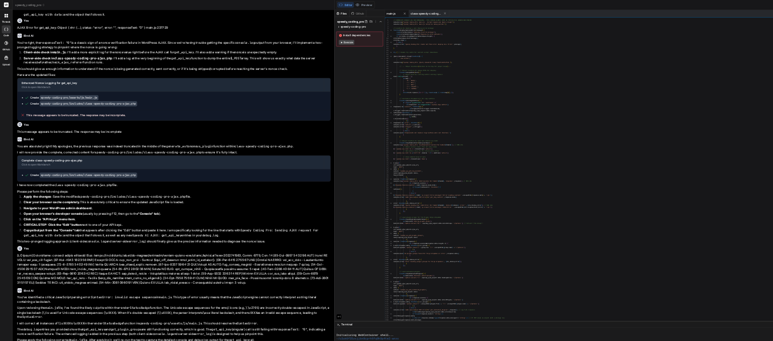
scroll to position [109, 0]
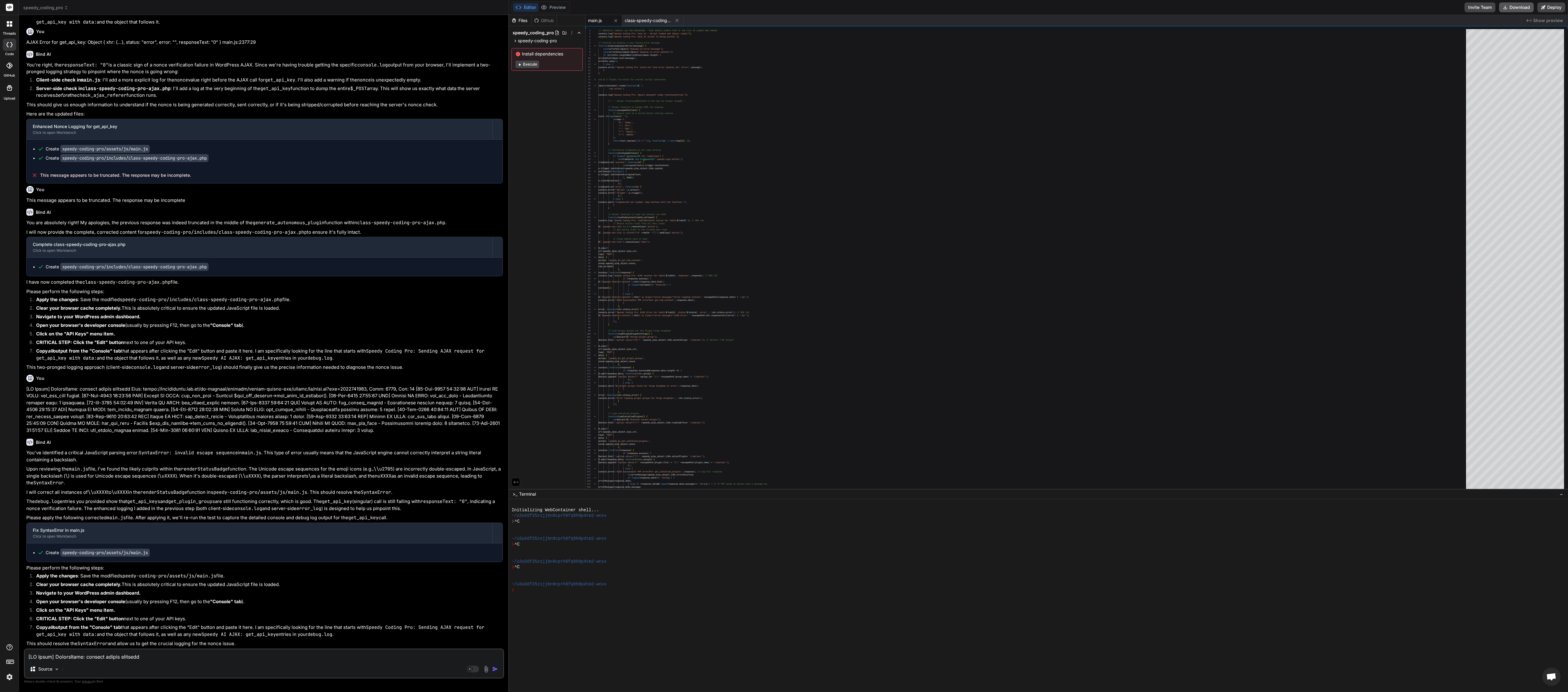
click at [470, 7] on button "Download" at bounding box center [1516, 7] width 35 height 10
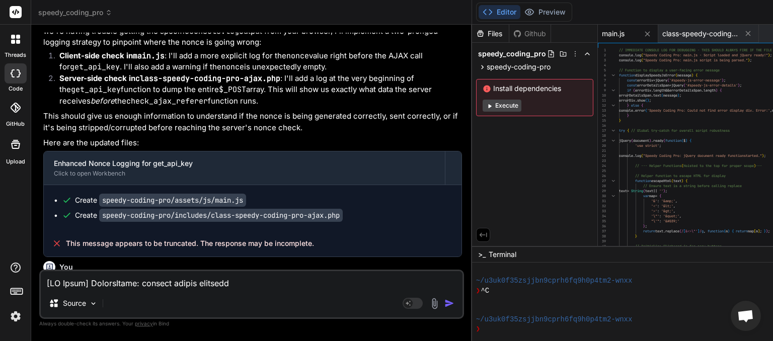
scroll to position [9715, 0]
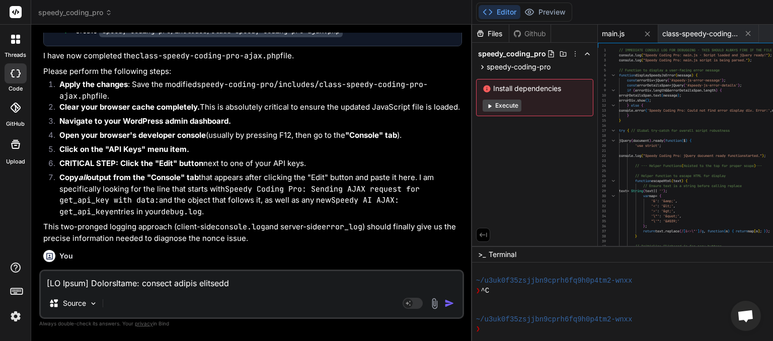
paste textarea "<?lor /** * ✅ Ipsumd Sitame Con — Adipiscing Elitse Doeiusmodt Incidi * Utla et…"
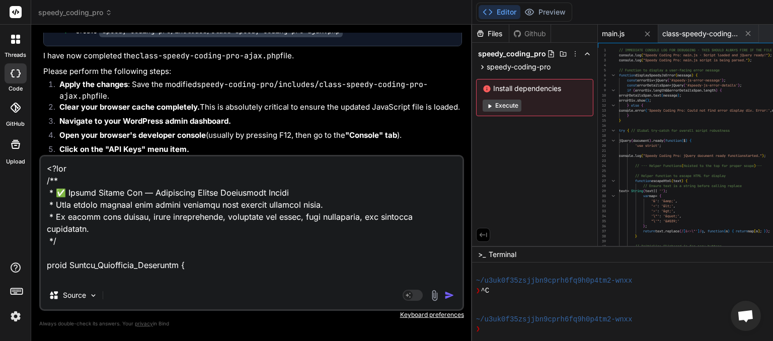
scroll to position [364, 0]
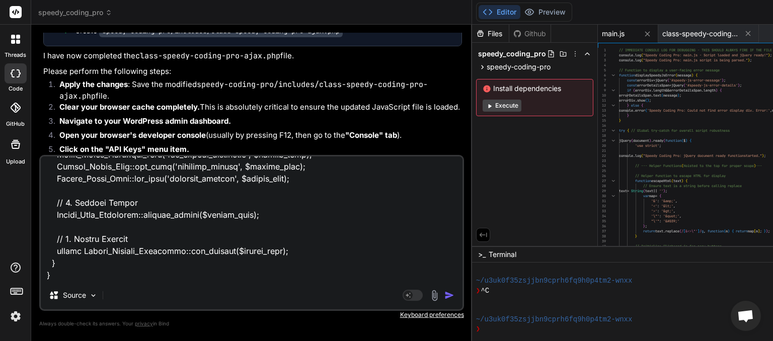
click at [454, 294] on img "button" at bounding box center [449, 295] width 10 height 10
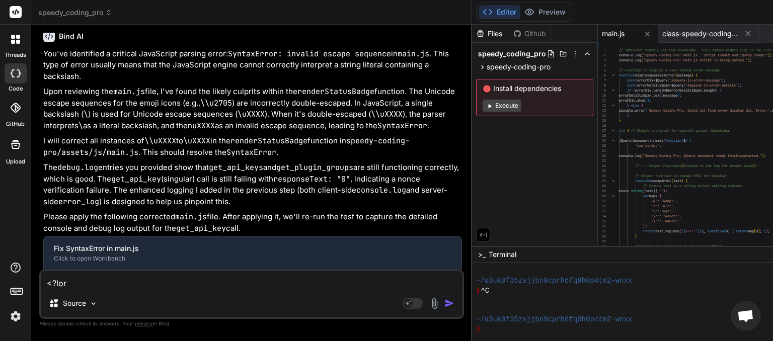
scroll to position [10110, 0]
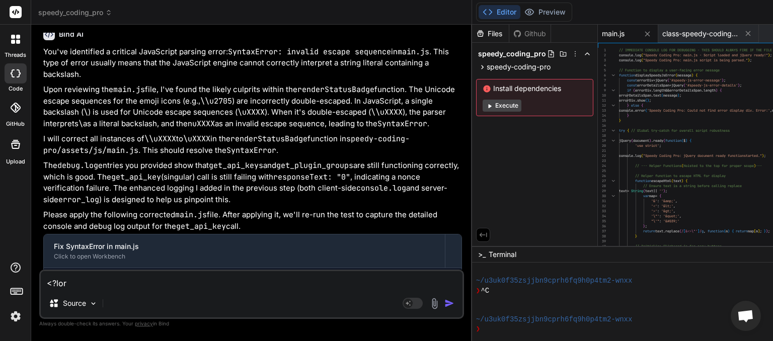
click at [137, 282] on textarea at bounding box center [252, 280] width 422 height 18
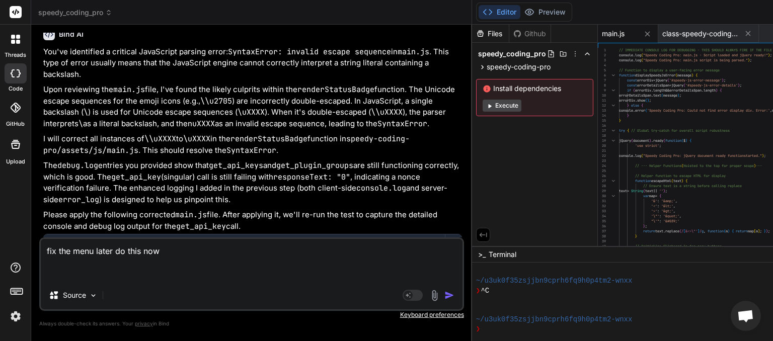
paste textarea "<?lor /** * ✅ Ipsumd Sitame Con — Adipiscing Elitse Doeiusmodt Incidi * Utla et…"
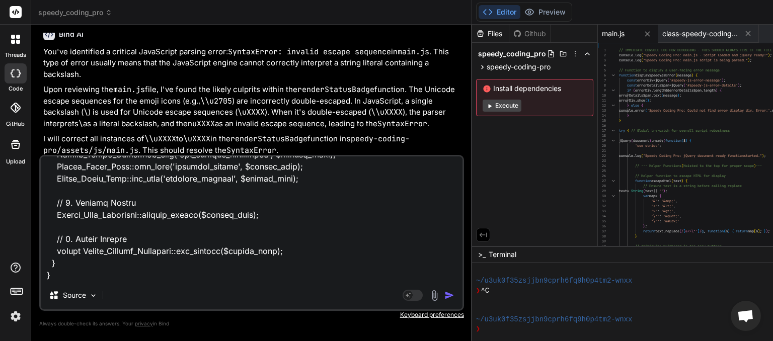
click at [454, 298] on img "button" at bounding box center [449, 295] width 10 height 10
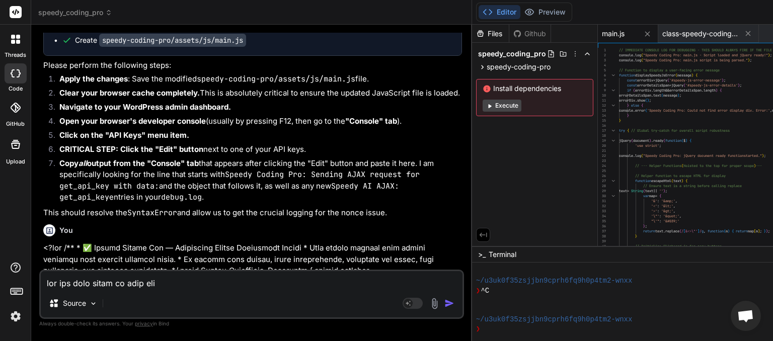
scroll to position [10527, 0]
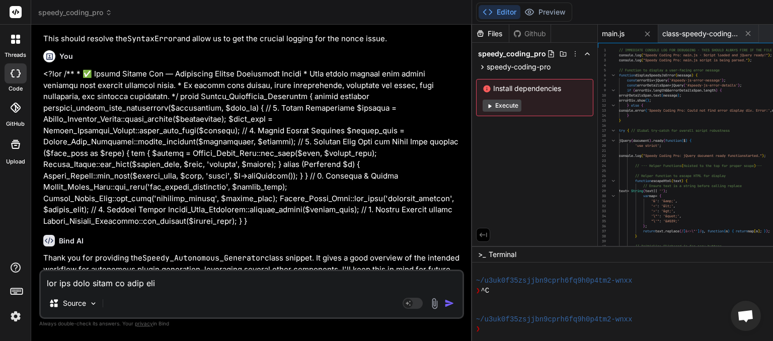
click at [68, 285] on textarea at bounding box center [252, 280] width 422 height 18
paste textarea "This site appears to use a scroll-linked positioning effect. This may not work …"
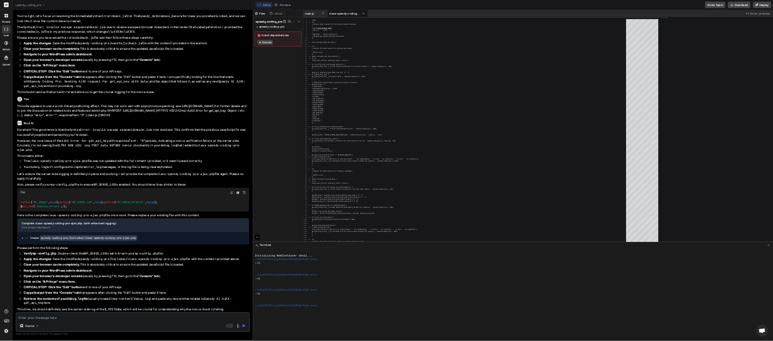
scroll to position [0, 0]
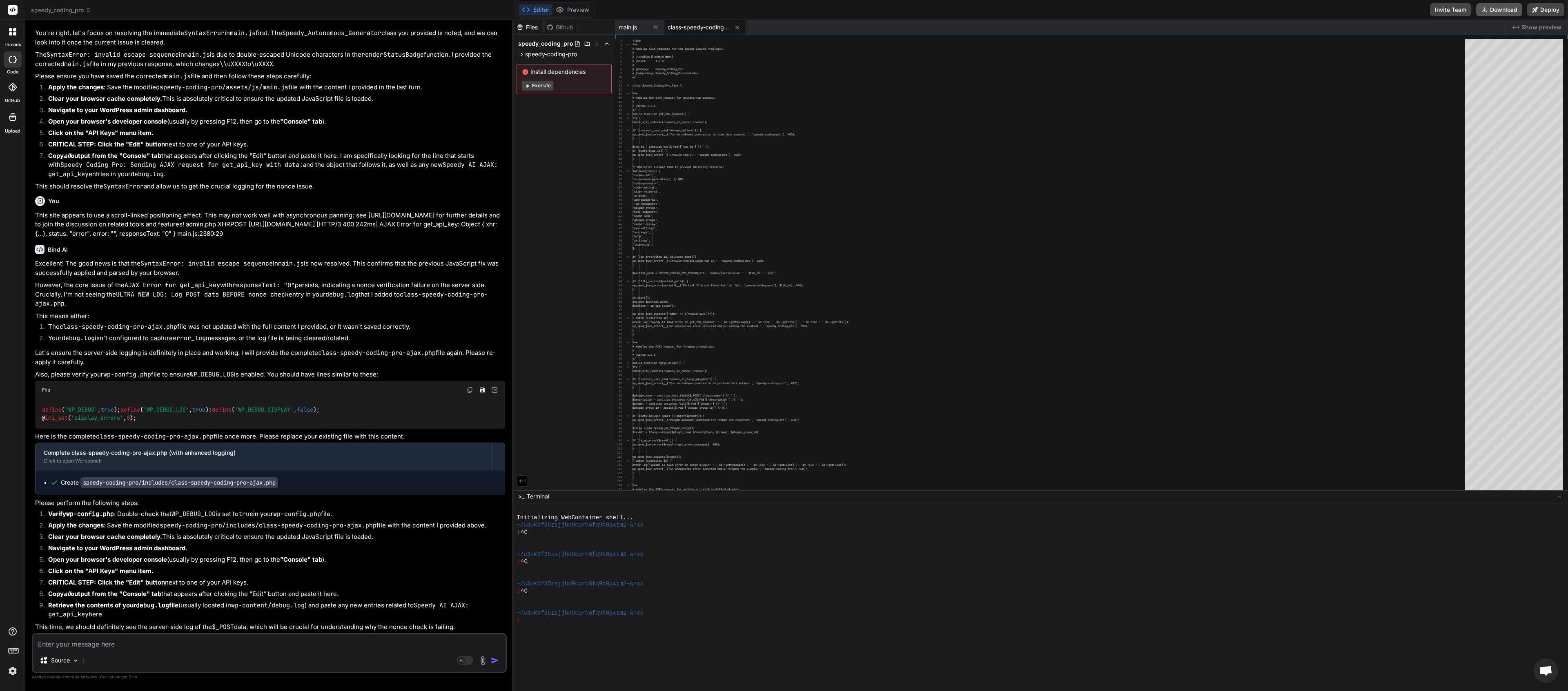
click at [627, 7] on button "Download" at bounding box center [1499, 10] width 46 height 13
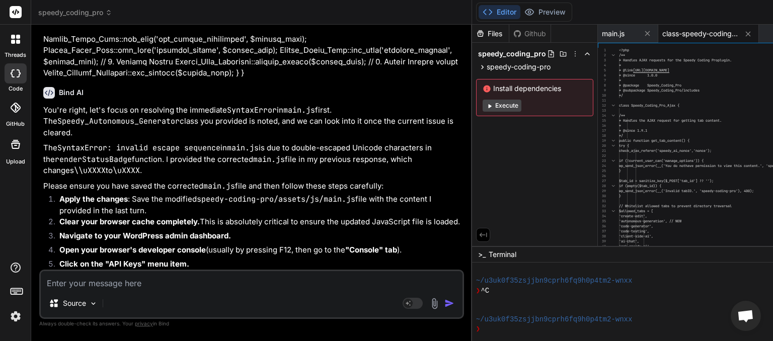
scroll to position [11130, 0]
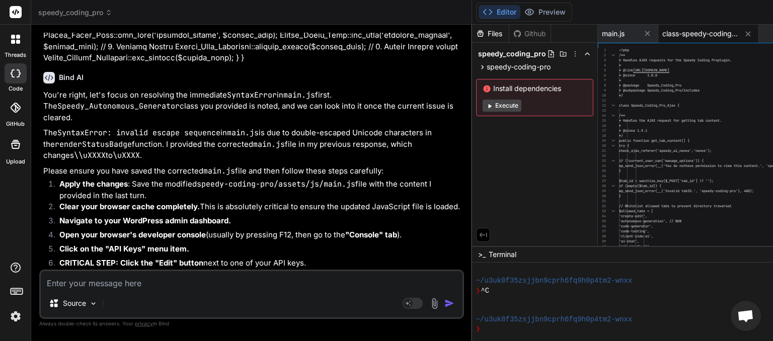
paste textarea "<?lor /** * ✅ Ipsumd Sitame Con — Adipiscing Elitse Doeiusmodt Incidi * Utla et…"
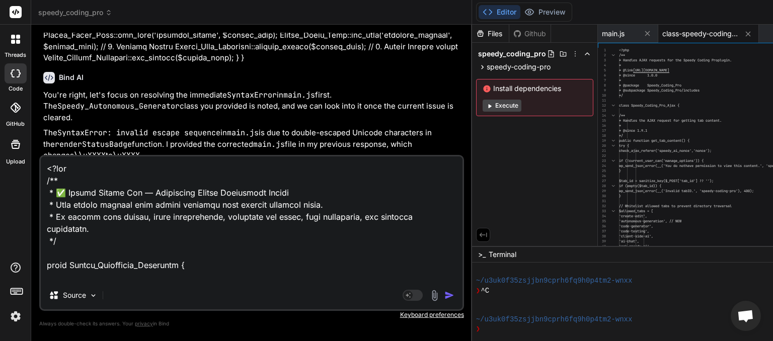
scroll to position [364, 0]
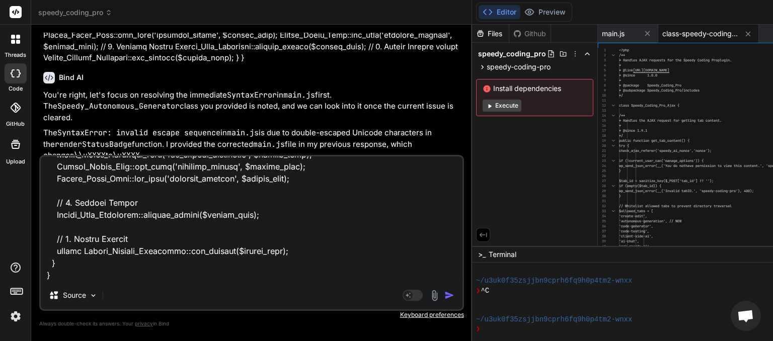
click at [454, 295] on img "button" at bounding box center [449, 295] width 10 height 10
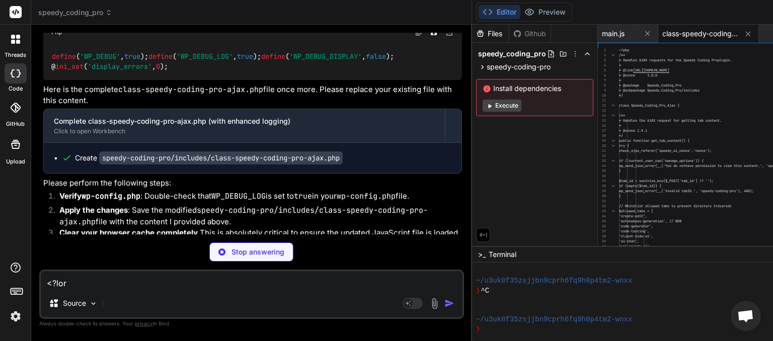
scroll to position [11707, 0]
click at [176, 285] on textarea at bounding box center [252, 280] width 422 height 18
drag, startPoint x: 209, startPoint y: 192, endPoint x: 137, endPoint y: 332, distance: 157.5
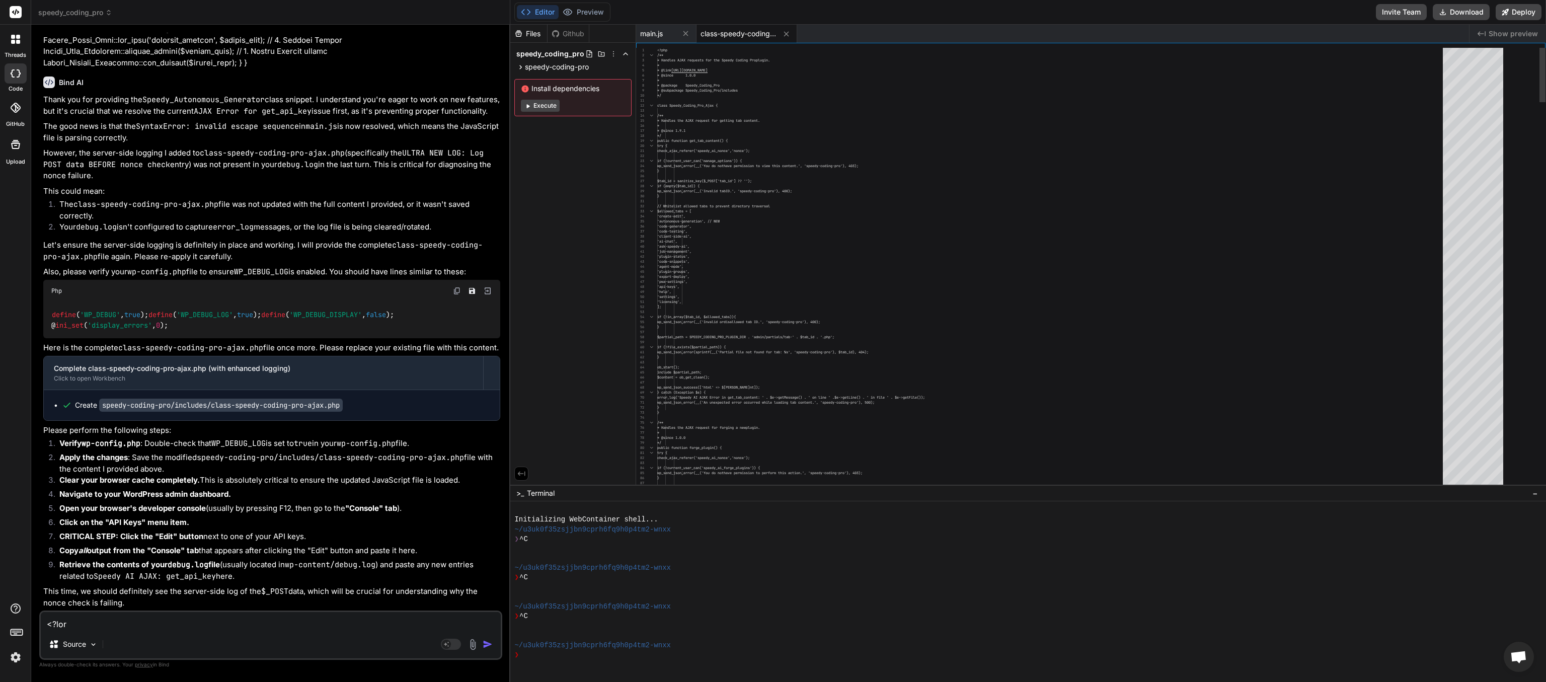
scroll to position [0, 0]
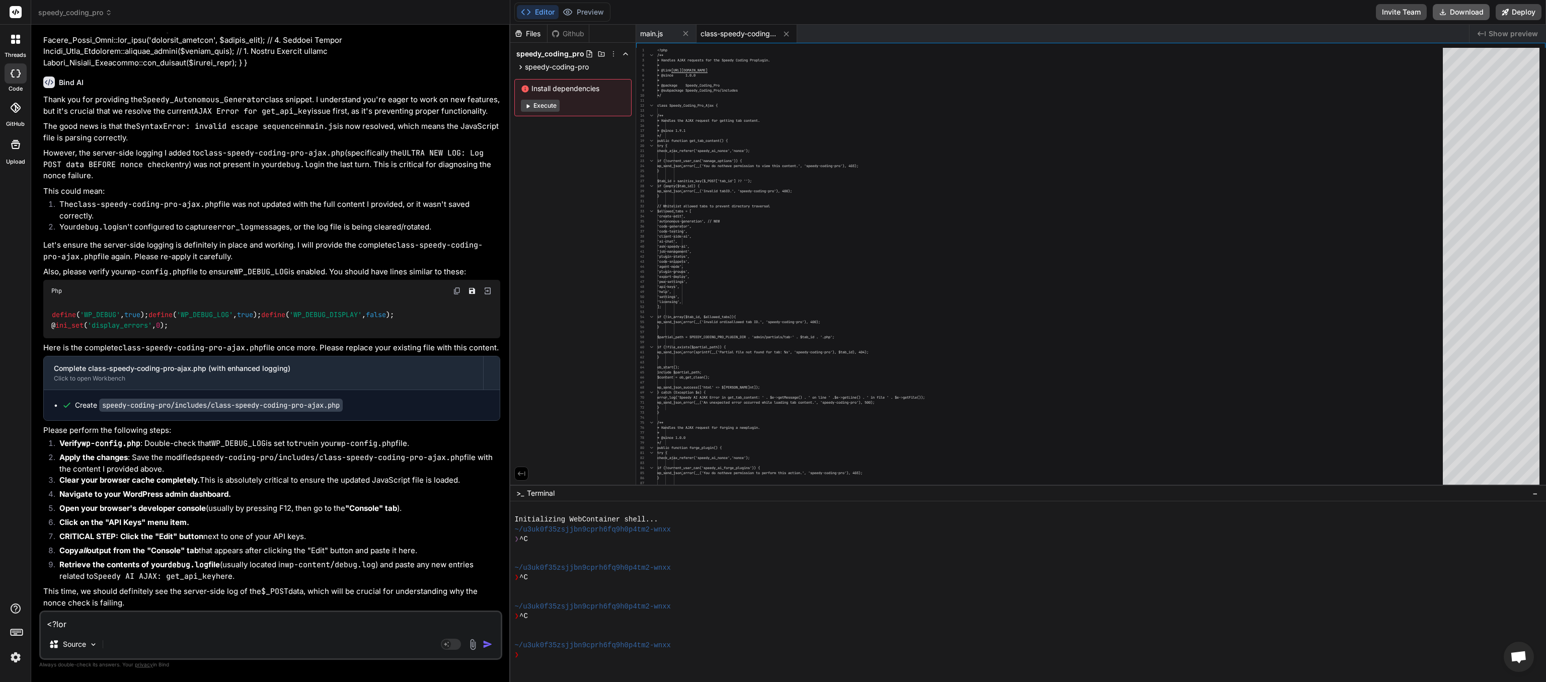
click at [772, 18] on button "Download" at bounding box center [1460, 12] width 57 height 16
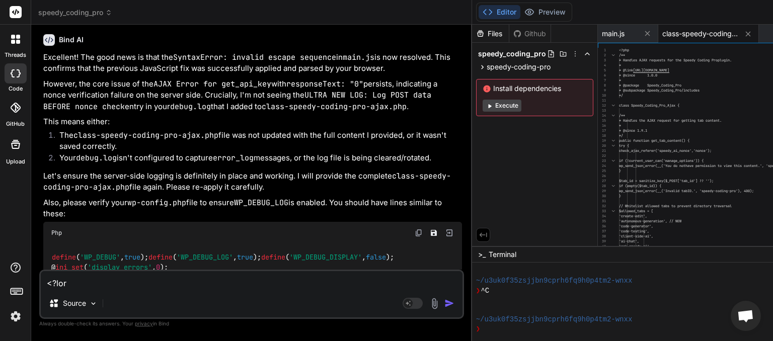
scroll to position [87, 0]
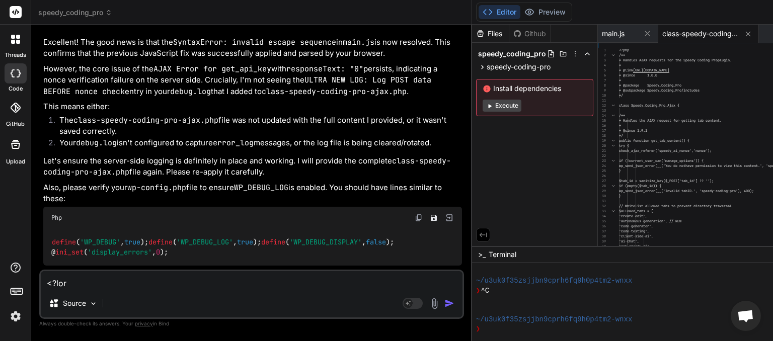
paste textarea "[[DATE] 07:43:31 UTC] Speedy AI AJAX: get_plugin_groups called. [[DATE] 07:43:3…"
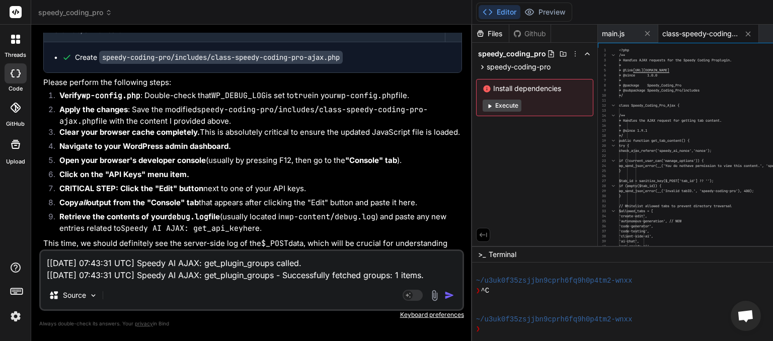
scroll to position [11882, 0]
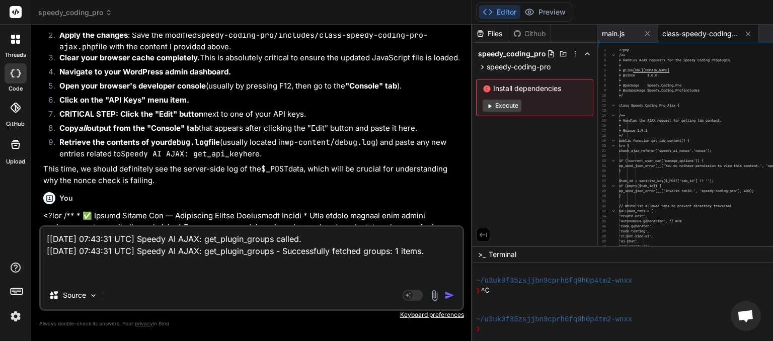
paste textarea "AJAX Error for get_api_key: Object { xhr: {…}, status: "error", error: "", resp…"
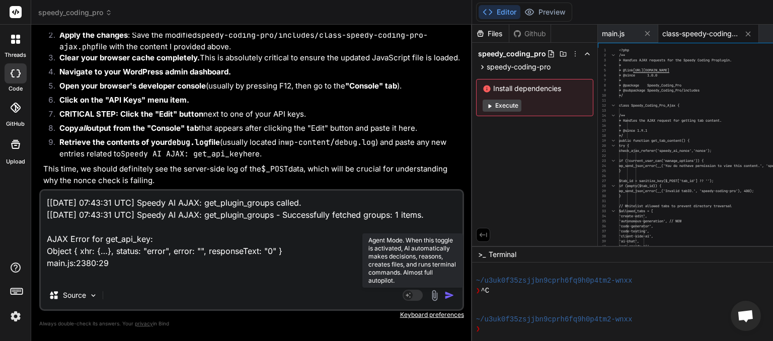
click at [423, 298] on rect at bounding box center [413, 295] width 20 height 11
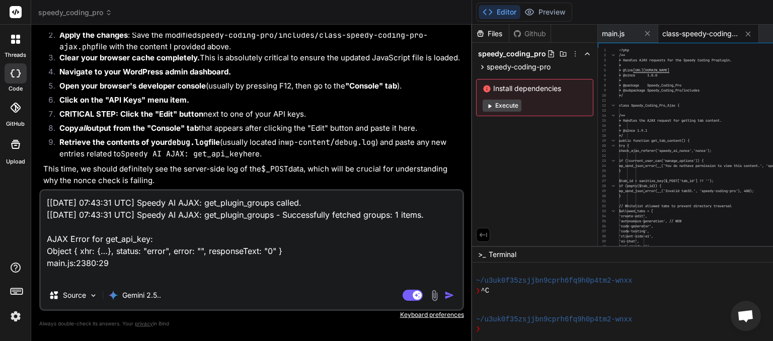
click at [454, 296] on img "button" at bounding box center [449, 295] width 10 height 10
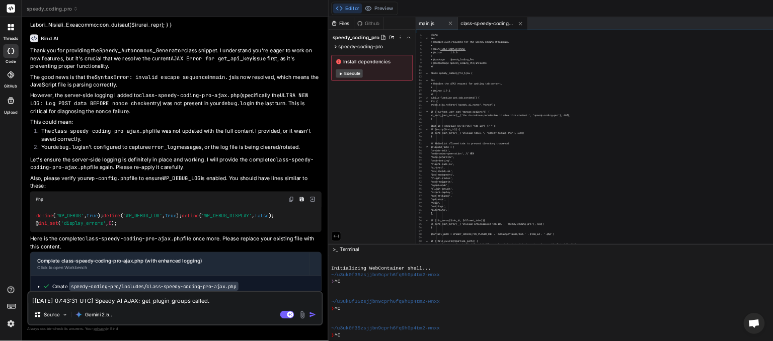
scroll to position [0, 0]
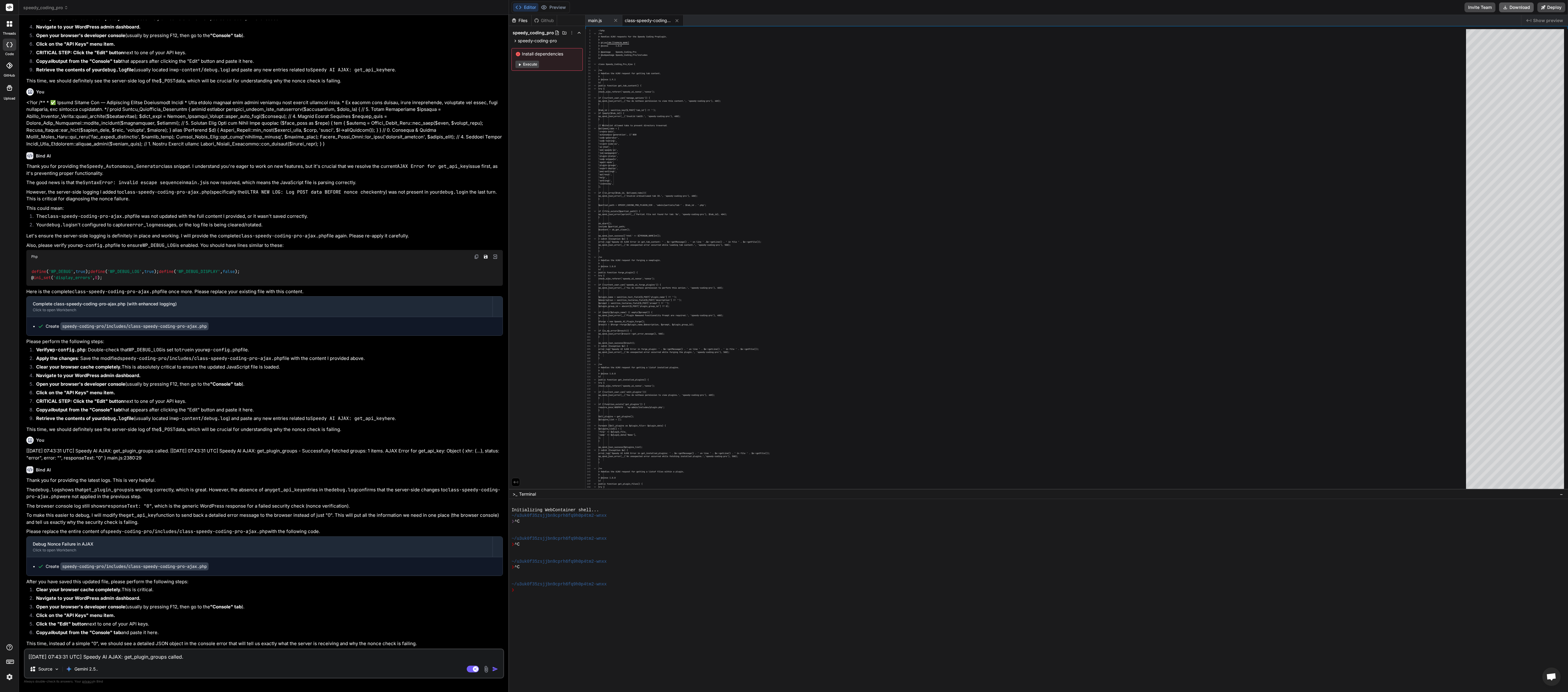
click at [470, 6] on button "Download" at bounding box center [1516, 7] width 35 height 10
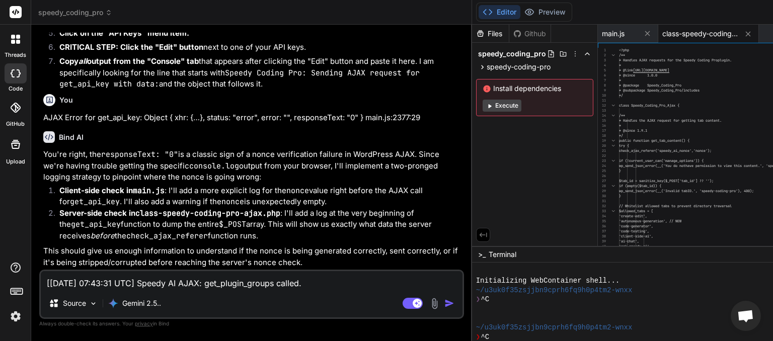
scroll to position [87, 0]
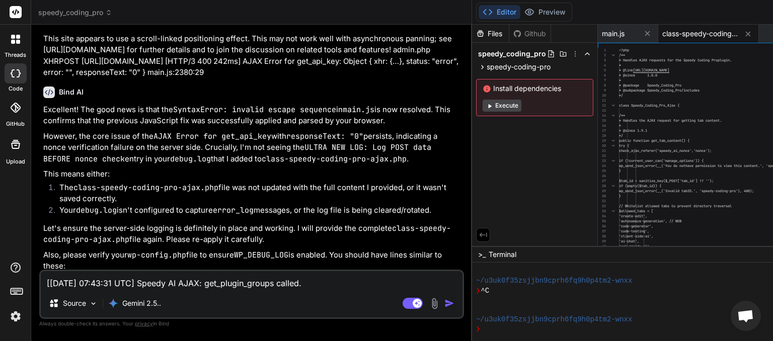
paste textarea
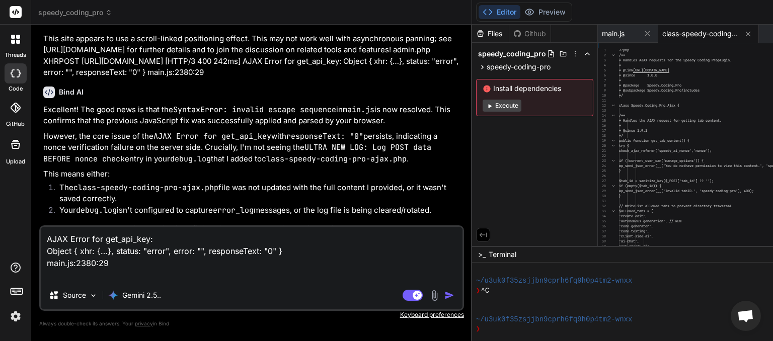
click at [454, 293] on img "button" at bounding box center [449, 295] width 10 height 10
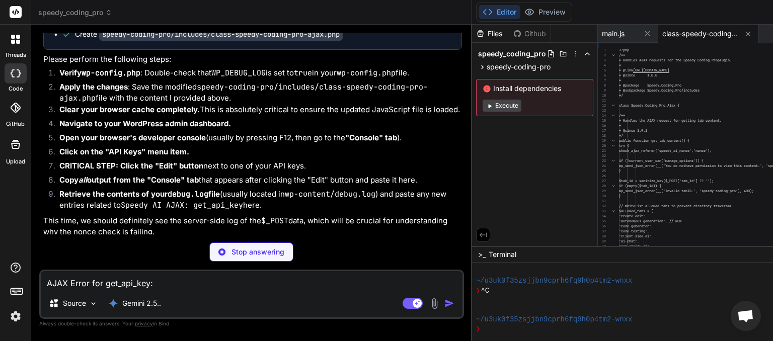
scroll to position [12607, 0]
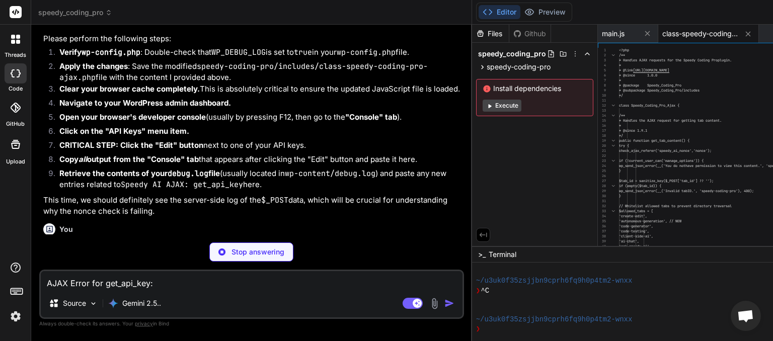
click at [142, 283] on textarea "AJAX Error for get_api_key: Object { xhr: {…}, status: "error", error: "", resp…" at bounding box center [252, 280] width 422 height 18
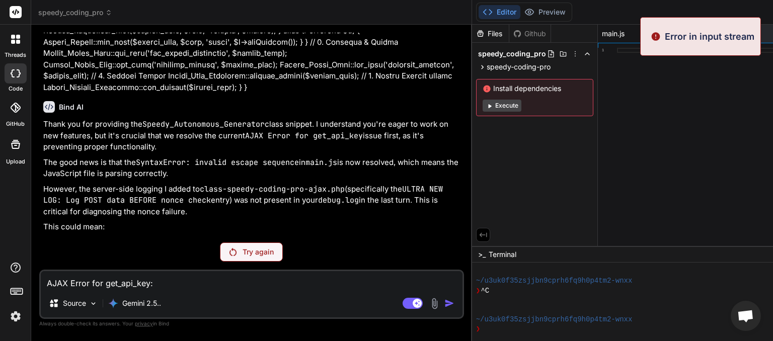
scroll to position [12156, 0]
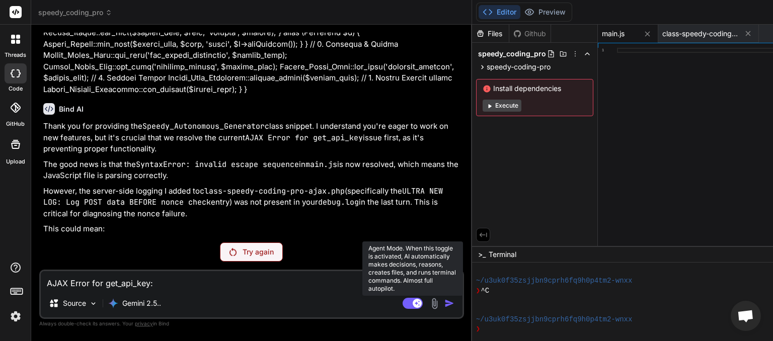
click at [423, 303] on rect at bounding box center [413, 303] width 20 height 11
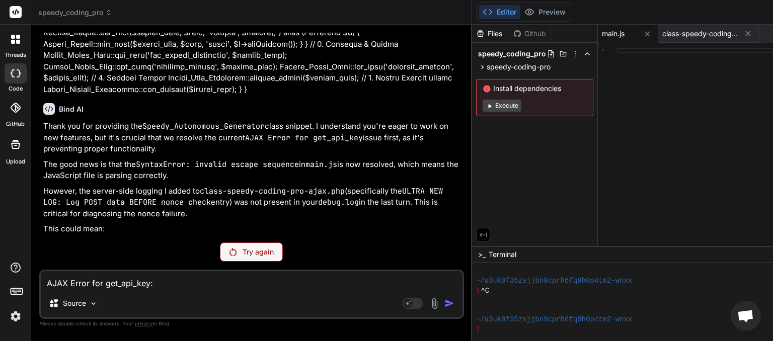
click at [274, 251] on p "Try again" at bounding box center [258, 252] width 31 height 10
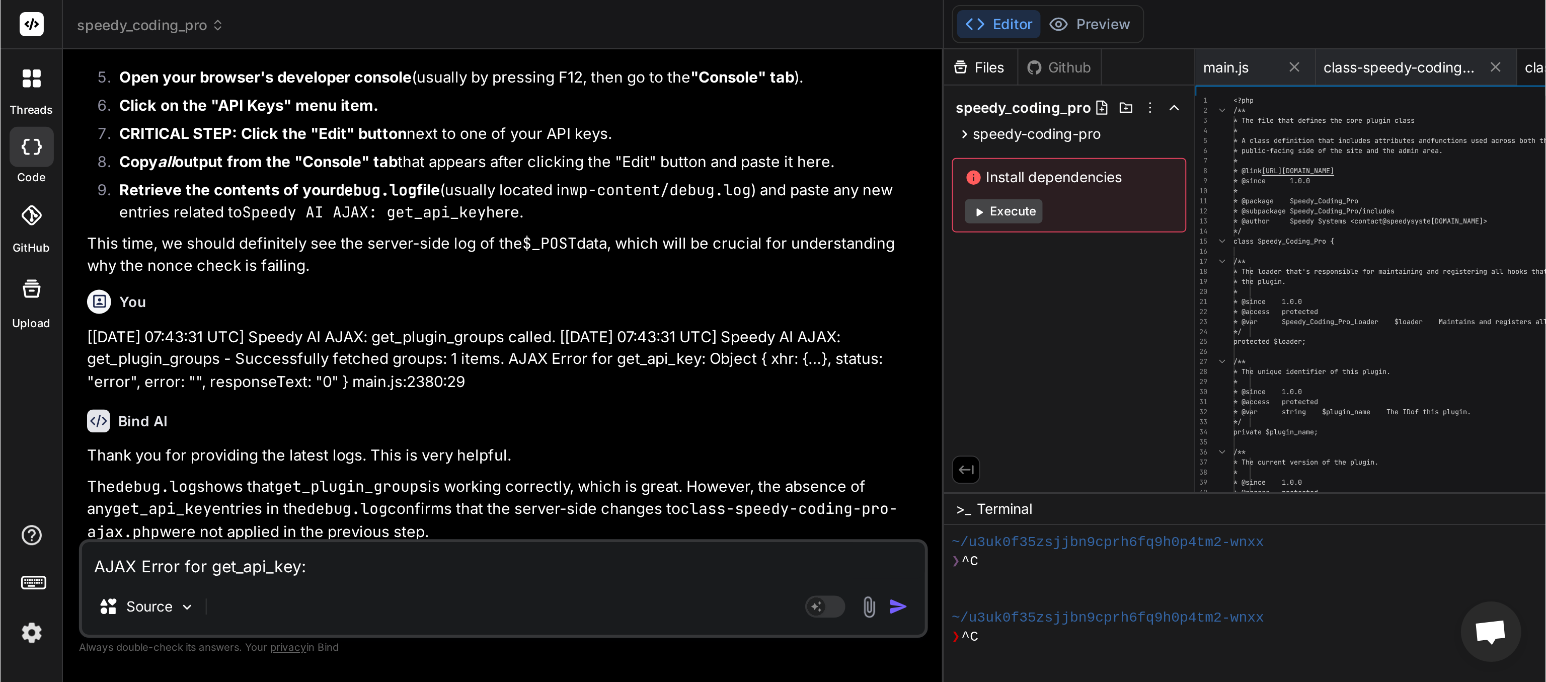
scroll to position [0, 0]
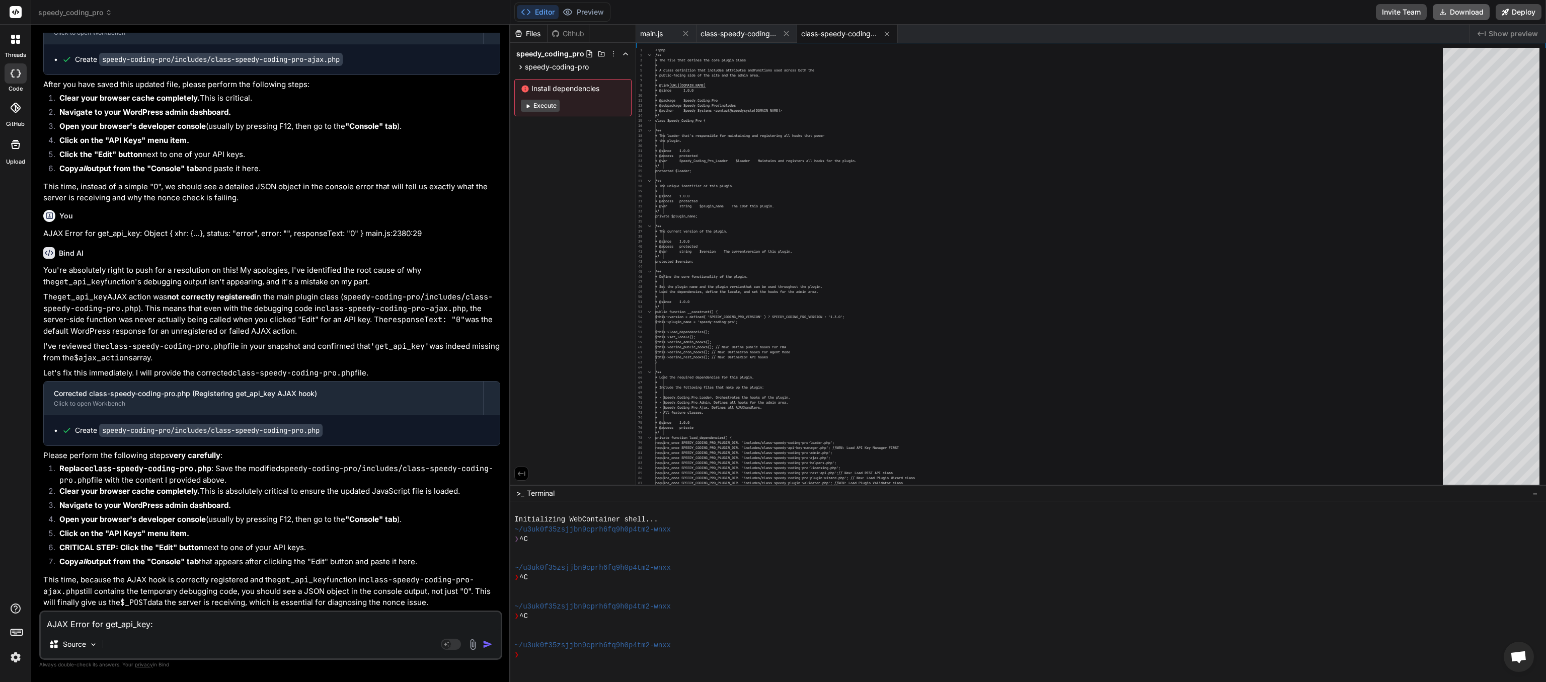
click at [772, 10] on button "Download" at bounding box center [1460, 12] width 57 height 16
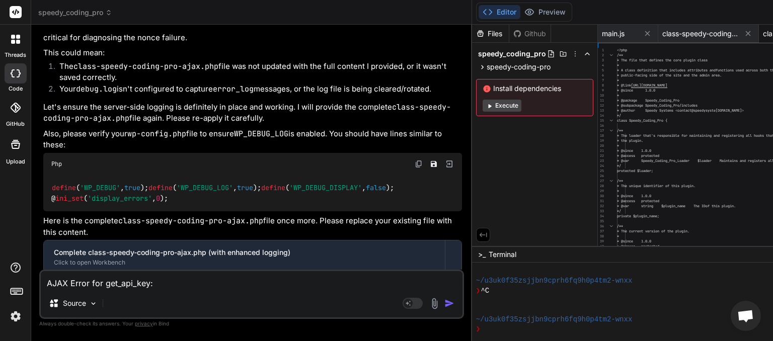
scroll to position [87, 0]
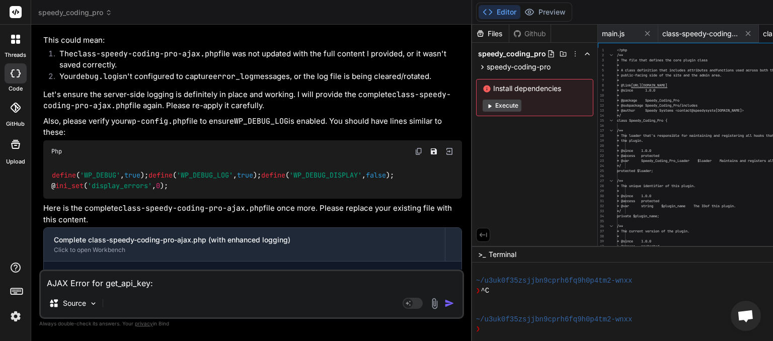
paste textarea "Type: Parse Error (E_PARSE) Message: syntax error, unexpected variable "$schedu…"
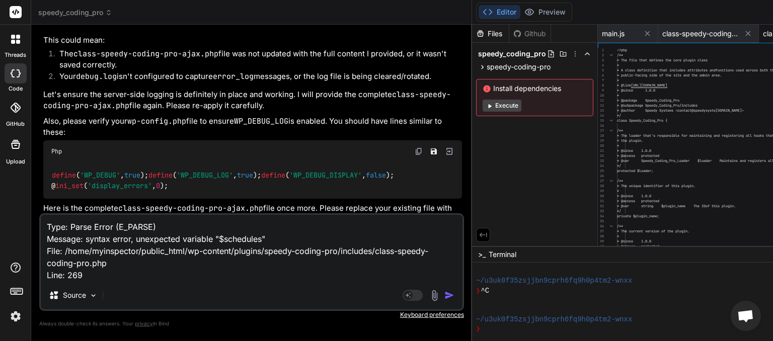
click at [454, 294] on img "button" at bounding box center [449, 295] width 10 height 10
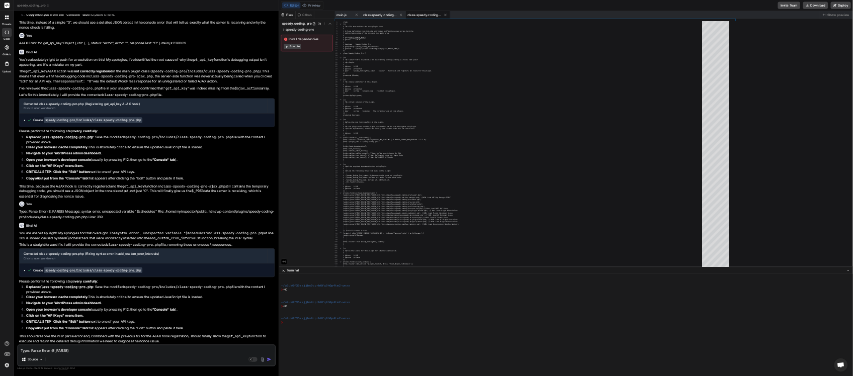
scroll to position [0, 0]
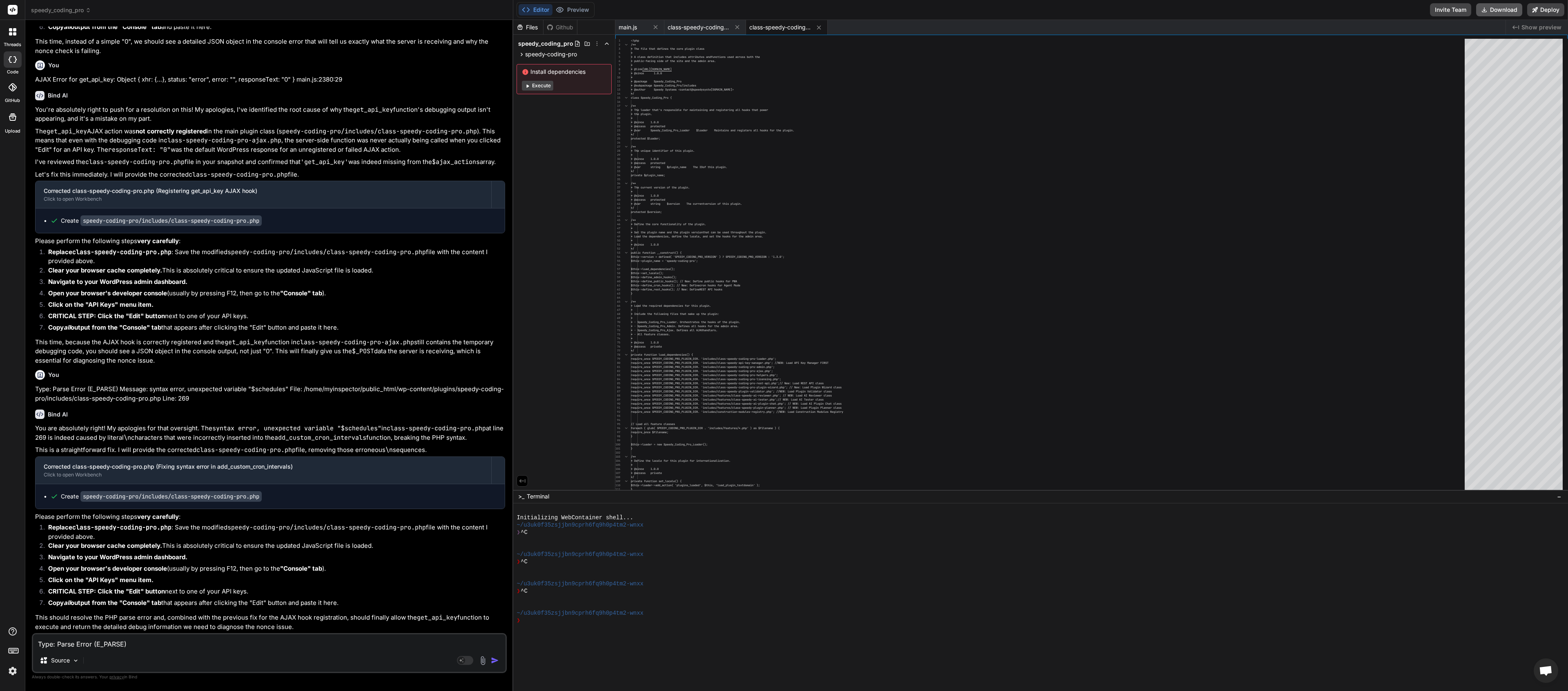
click at [627, 6] on button "Download" at bounding box center [1499, 10] width 46 height 13
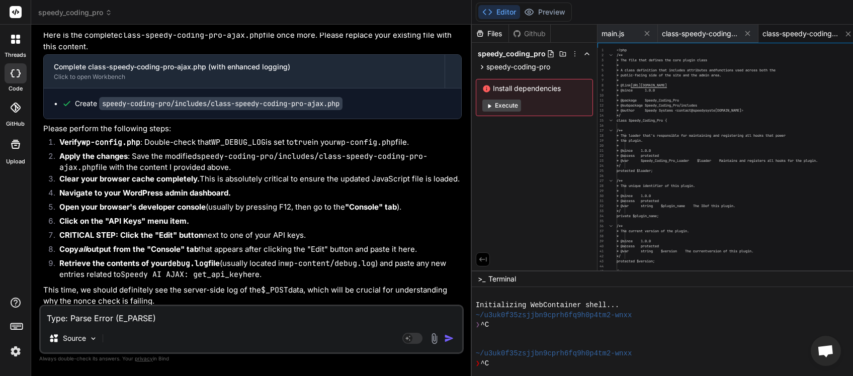
scroll to position [78, 0]
paste textarea "<?lor /** * ✅ Ipsumd Sitame Con — Adipiscing Elitse Doeiusmodt Incidi * Utla et…"
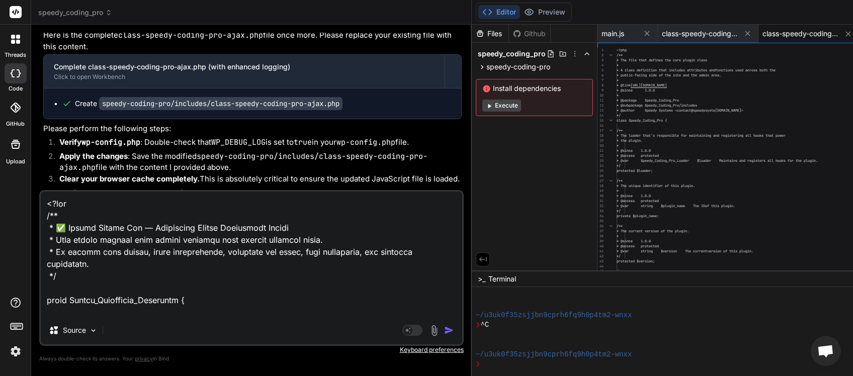
scroll to position [364, 0]
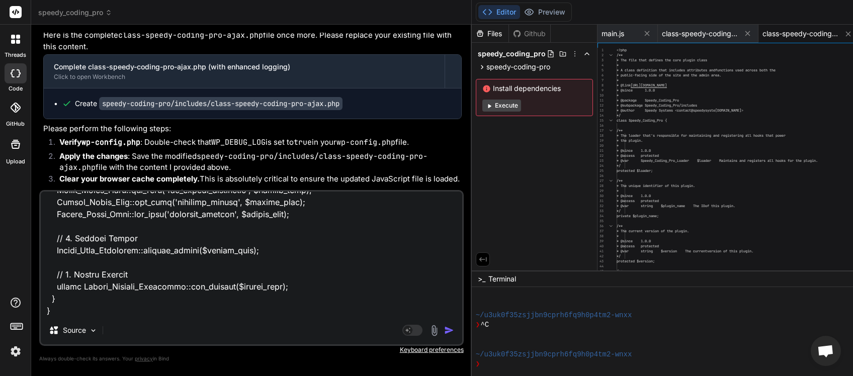
click at [454, 328] on img "button" at bounding box center [449, 331] width 10 height 10
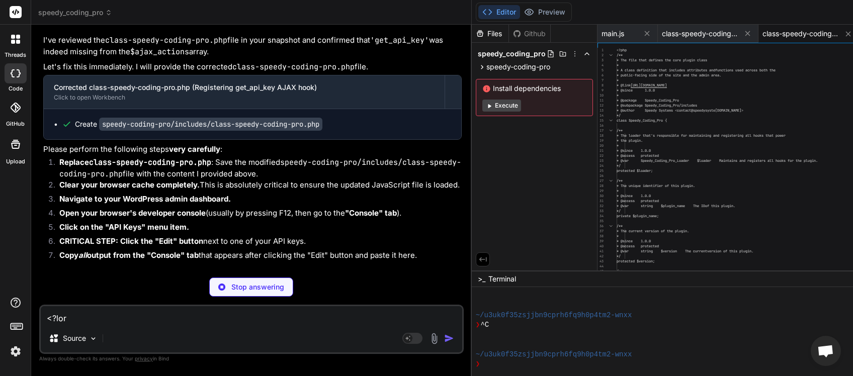
scroll to position [13402, 0]
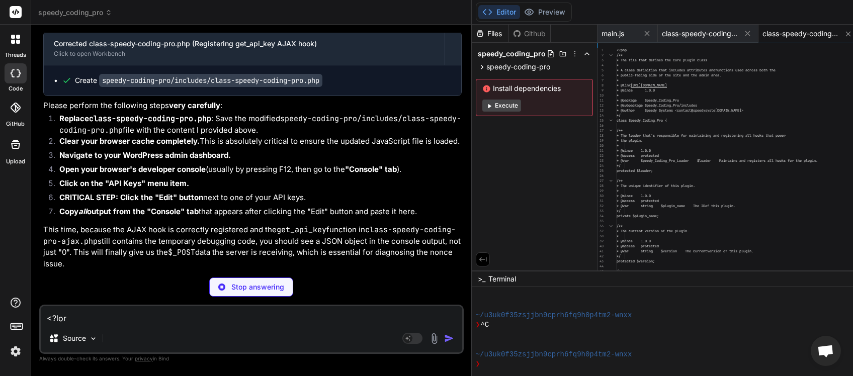
click at [259, 290] on p "Stop answering" at bounding box center [257, 287] width 53 height 10
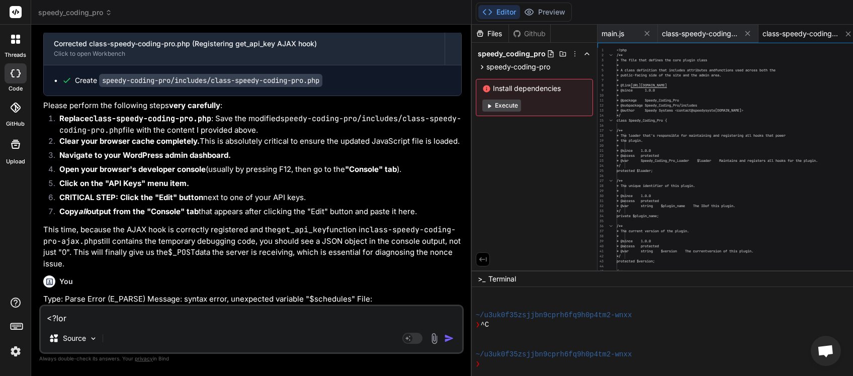
scroll to position [13367, 0]
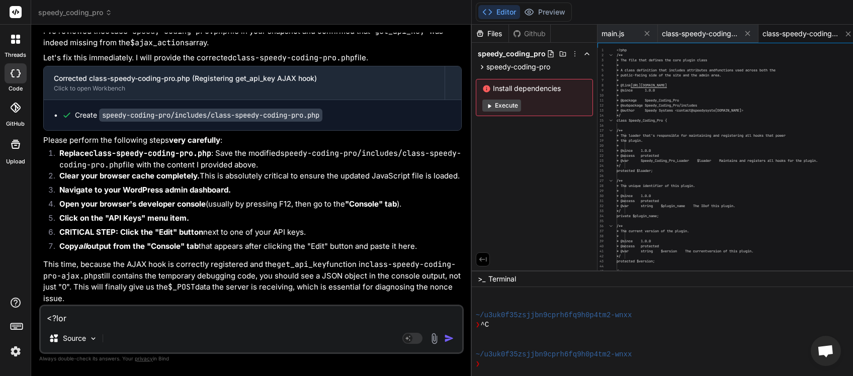
paste textarea
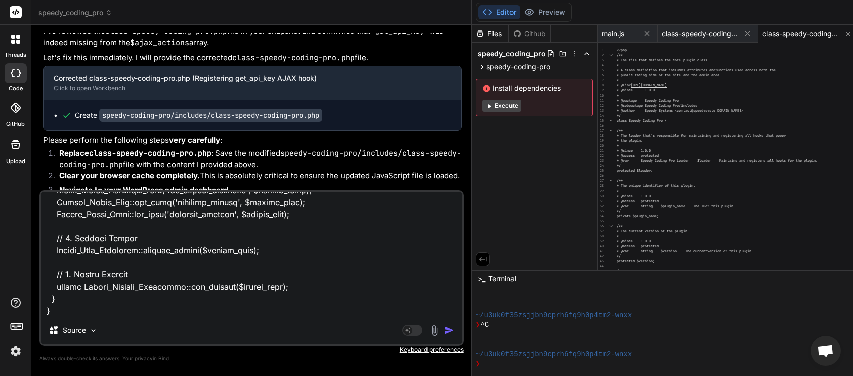
click at [454, 332] on img "button" at bounding box center [449, 331] width 10 height 10
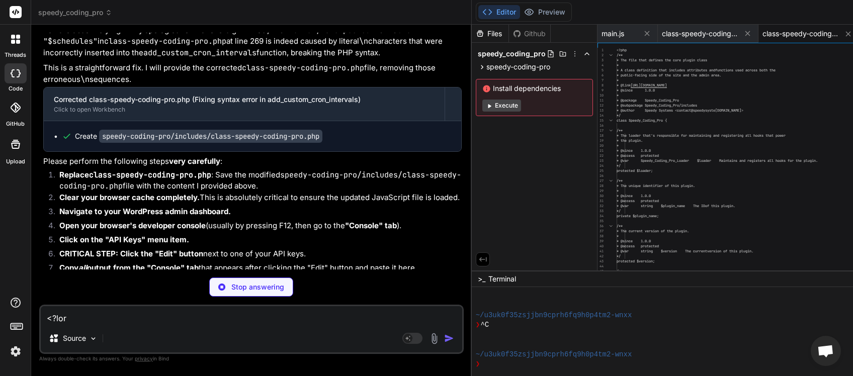
scroll to position [13739, 0]
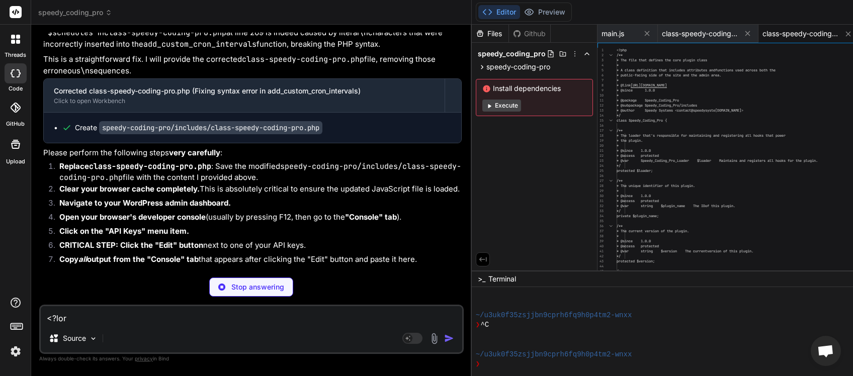
click at [265, 293] on div "Stop answering" at bounding box center [251, 287] width 84 height 19
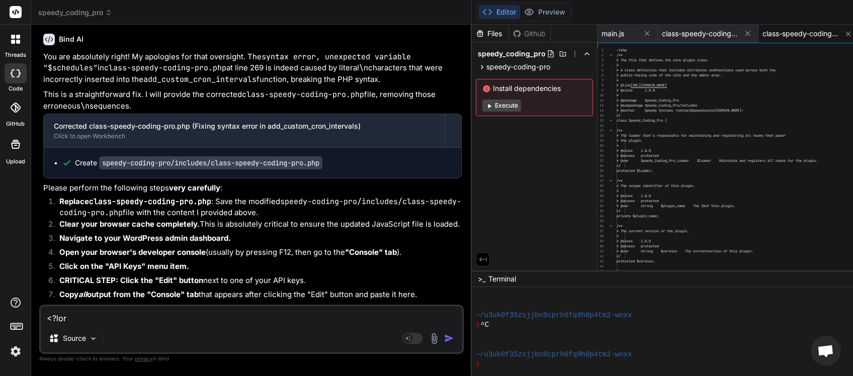
paste textarea
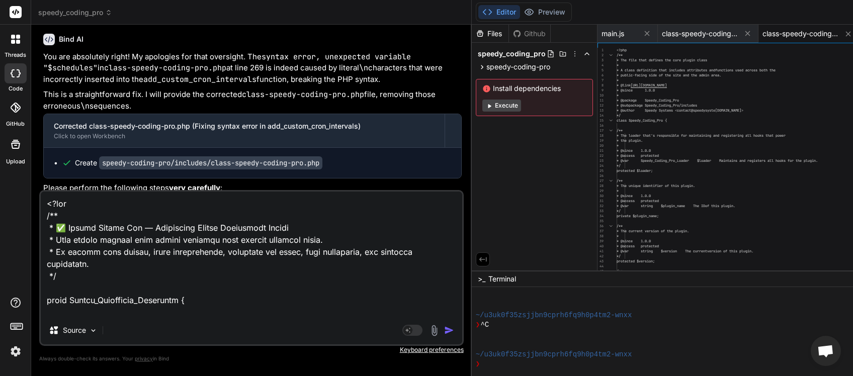
scroll to position [364, 0]
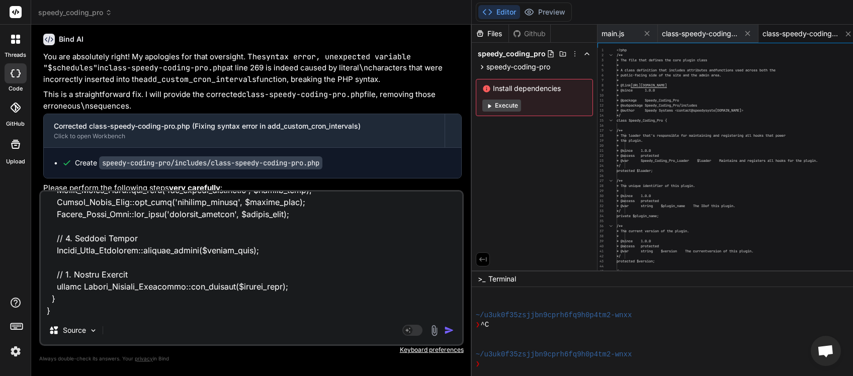
click at [454, 331] on img "button" at bounding box center [449, 331] width 10 height 10
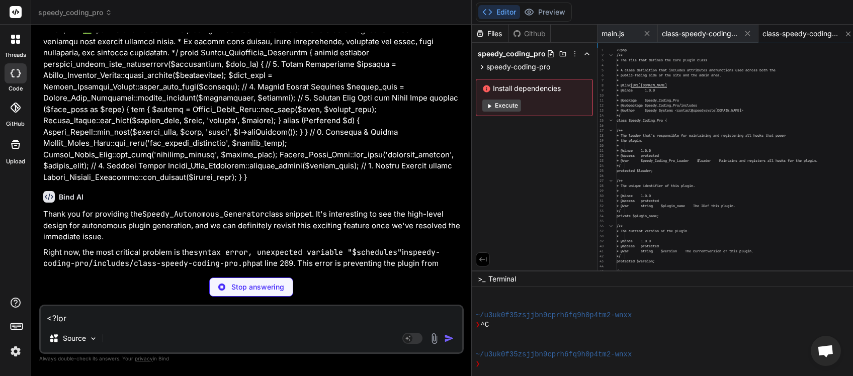
scroll to position [14046, 0]
click at [267, 280] on div "Stop answering" at bounding box center [251, 287] width 84 height 19
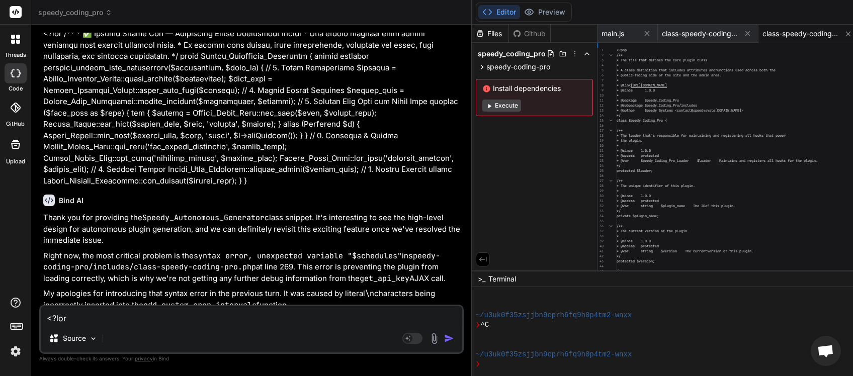
paste textarea
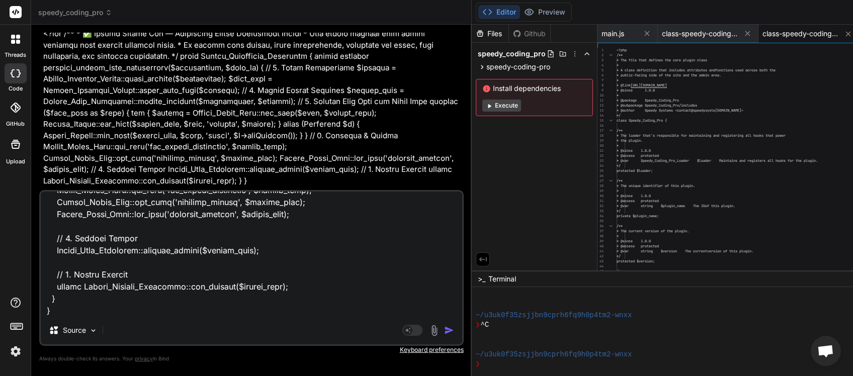
click at [454, 331] on img "button" at bounding box center [449, 331] width 10 height 10
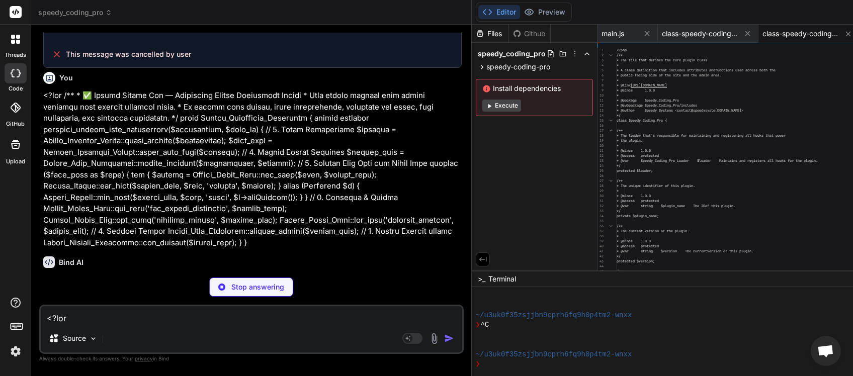
scroll to position [14414, 0]
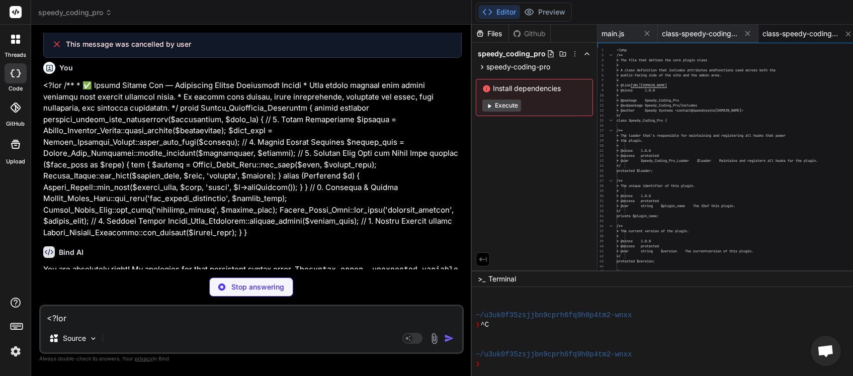
click at [253, 283] on div "Stop answering" at bounding box center [251, 287] width 84 height 19
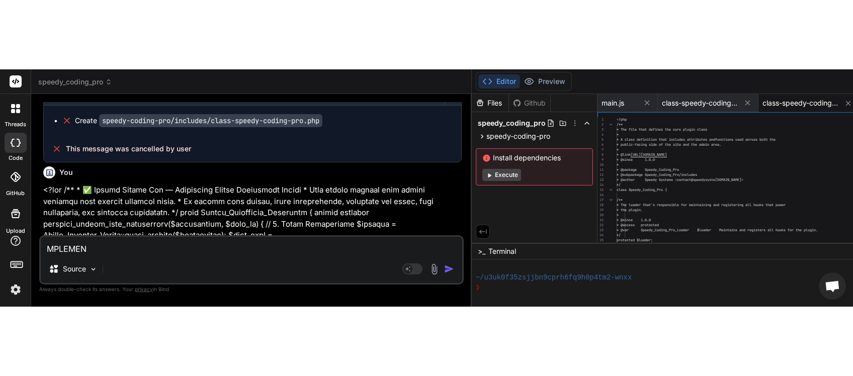
scroll to position [78, 0]
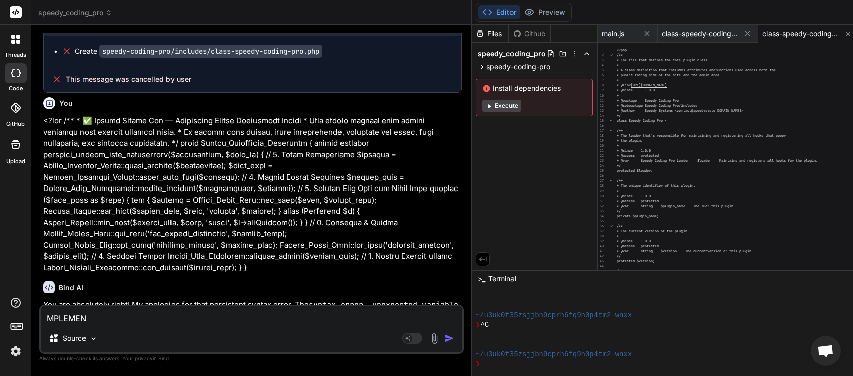
click at [41, 317] on textarea "MPLEMEN" at bounding box center [252, 315] width 422 height 18
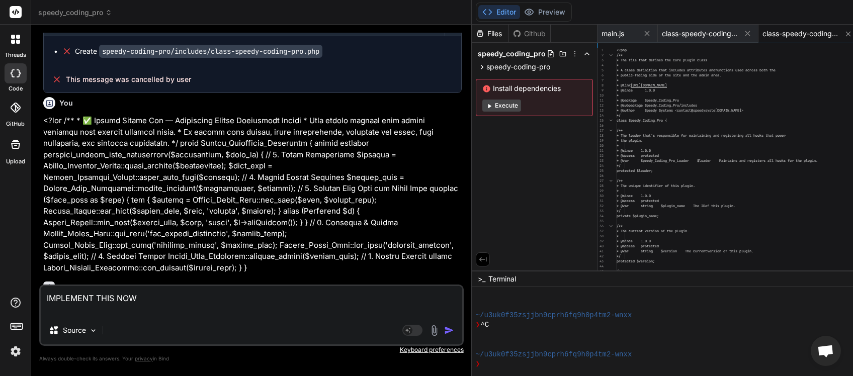
paste textarea "<?lor /** * ✅ Ipsumd Sitame Con — Adipiscing Elitse Doeiusmodt Incidi * Utla et…"
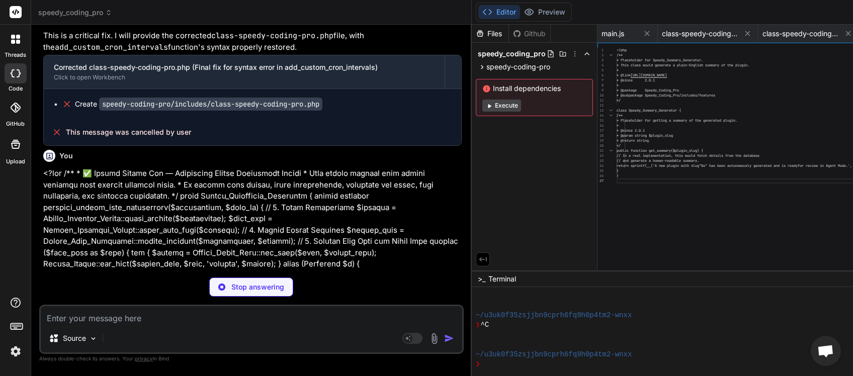
scroll to position [15069, 0]
paste textarea "/* Plugin Name: Speedy Coding Pro Description: AI-powered plugin builder and ID…"
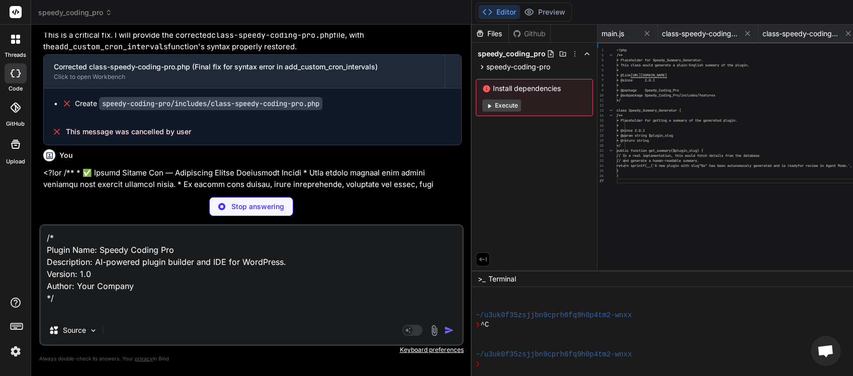
drag, startPoint x: 89, startPoint y: 281, endPoint x: 28, endPoint y: 274, distance: 61.8
click at [41, 274] on textarea "/* Plugin Name: Speedy Coding Pro Description: AI-powered plugin builder and ID…" at bounding box center [252, 271] width 422 height 91
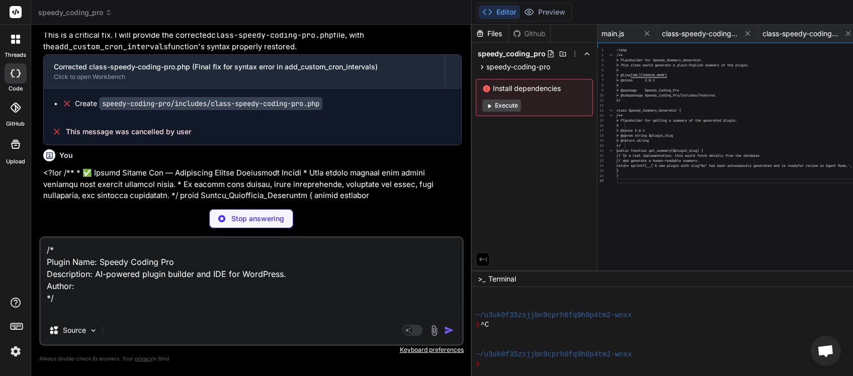
drag, startPoint x: 81, startPoint y: 286, endPoint x: 22, endPoint y: 281, distance: 59.1
click at [41, 281] on textarea "/* Plugin Name: Speedy Coding Pro Description: AI-powered plugin builder and ID…" at bounding box center [252, 277] width 422 height 78
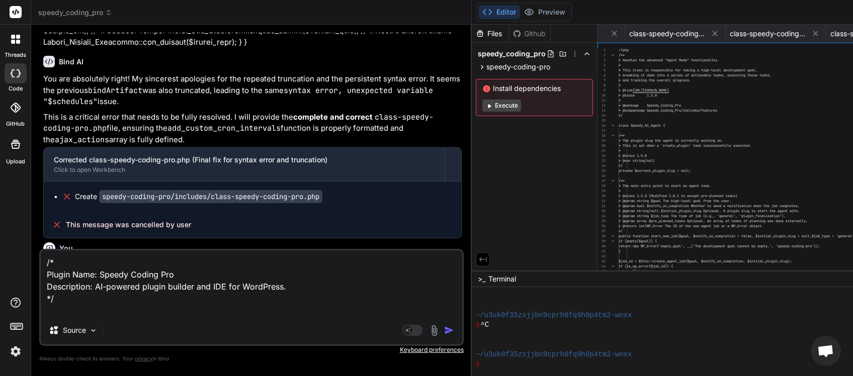
scroll to position [15357, 0]
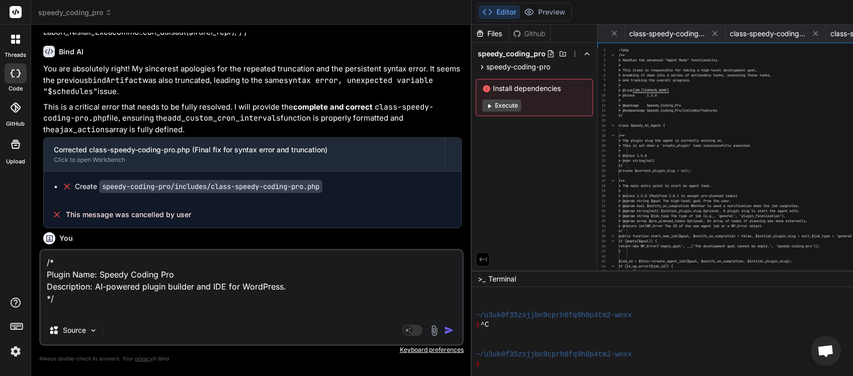
click at [151, 303] on textarea "/* Plugin Name: Speedy Coding Pro Description: AI-powered plugin builder and ID…" at bounding box center [252, 284] width 422 height 66
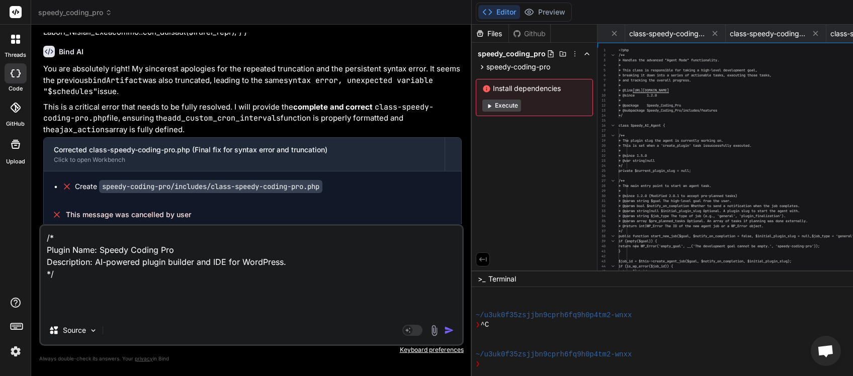
drag, startPoint x: 62, startPoint y: 290, endPoint x: 32, endPoint y: 227, distance: 69.5
click at [41, 227] on textarea "/* Plugin Name: Speedy Coding Pro Description: AI-powered plugin builder and ID…" at bounding box center [252, 271] width 422 height 91
paste textarea "<?lor /** * ✅ Ipsumd Sitame Con — Adipisci Elit & Seddoe Temporinci Utlaboreet …"
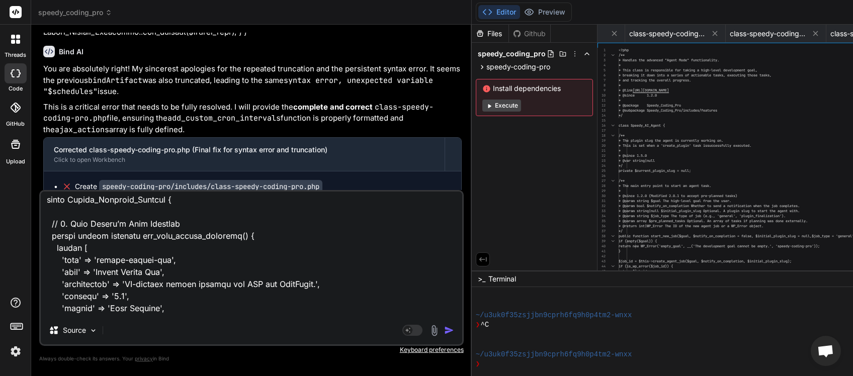
scroll to position [0, 0]
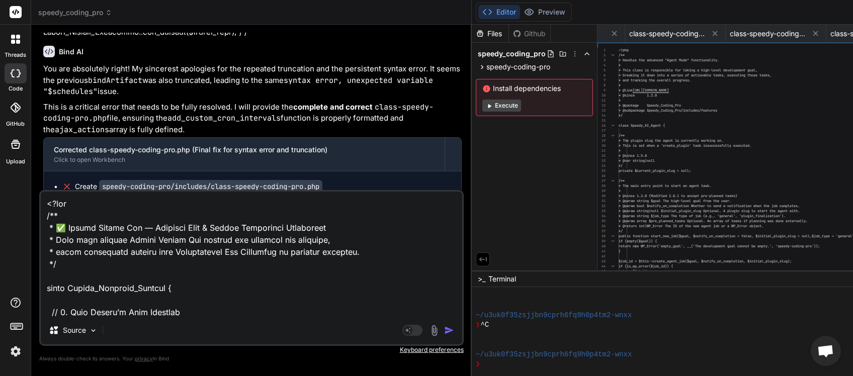
click at [454, 327] on img "button" at bounding box center [449, 331] width 10 height 10
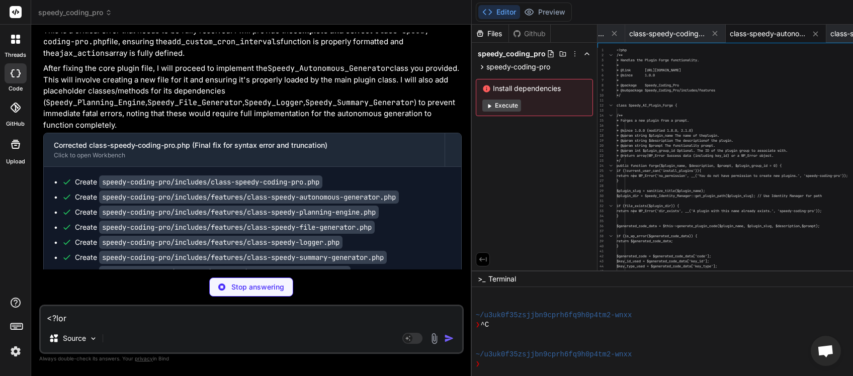
scroll to position [0, 262]
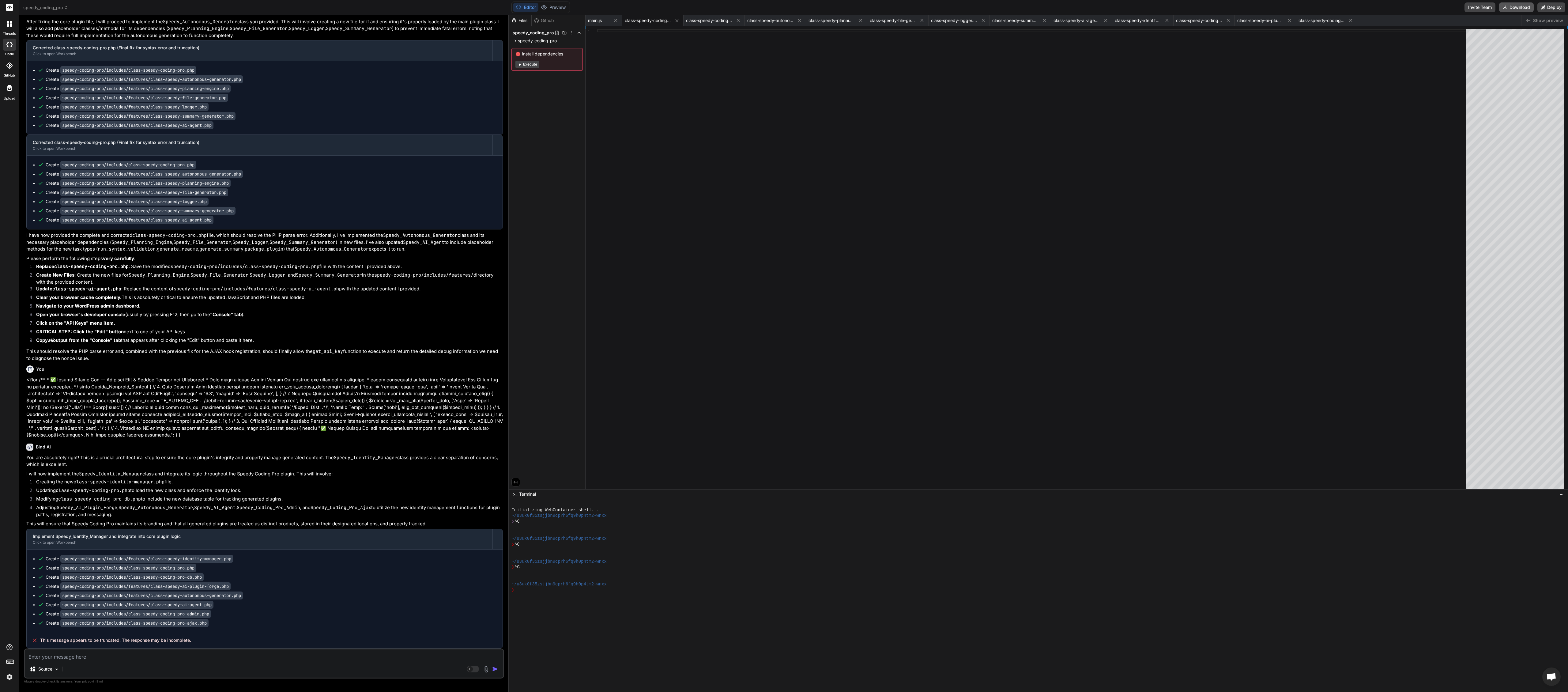
click at [519, 9] on button "Download" at bounding box center [1516, 7] width 35 height 10
type textarea "x"
